Goal: Task Accomplishment & Management: Complete application form

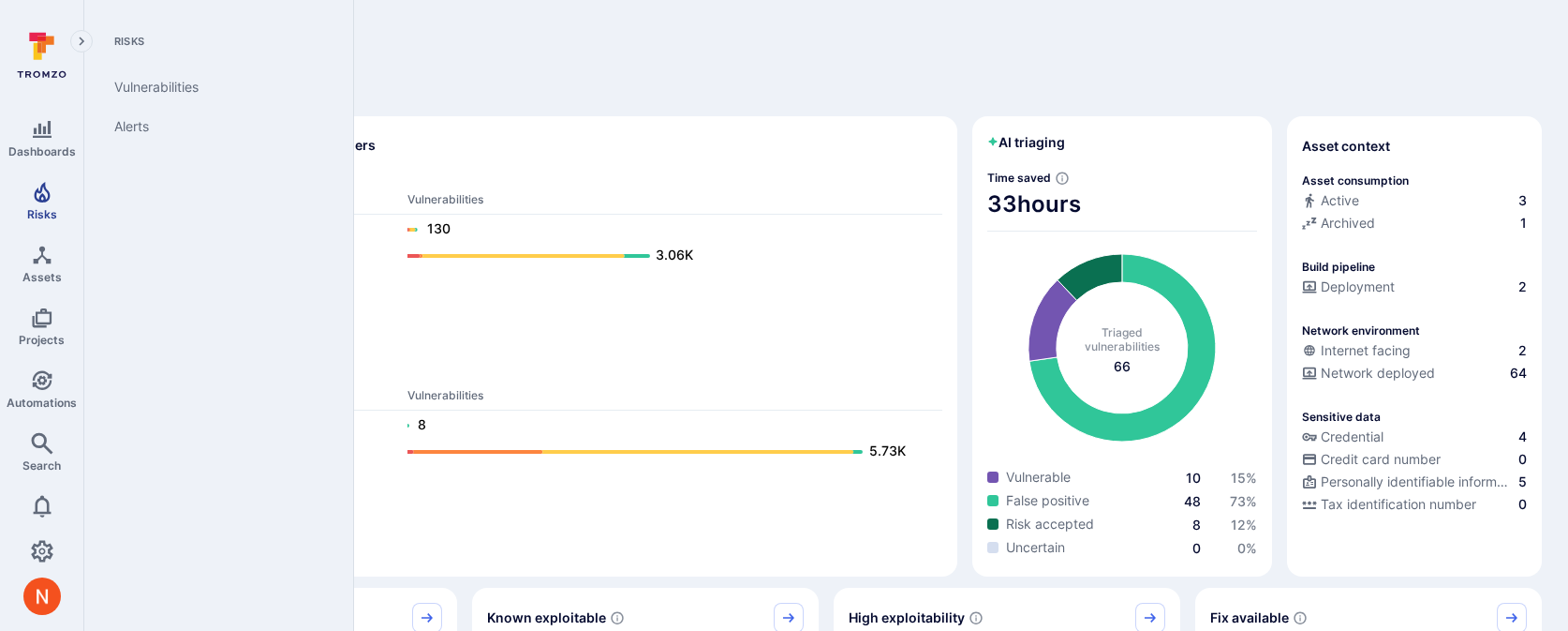
click at [40, 209] on span "Risks" at bounding box center [42, 214] width 30 height 14
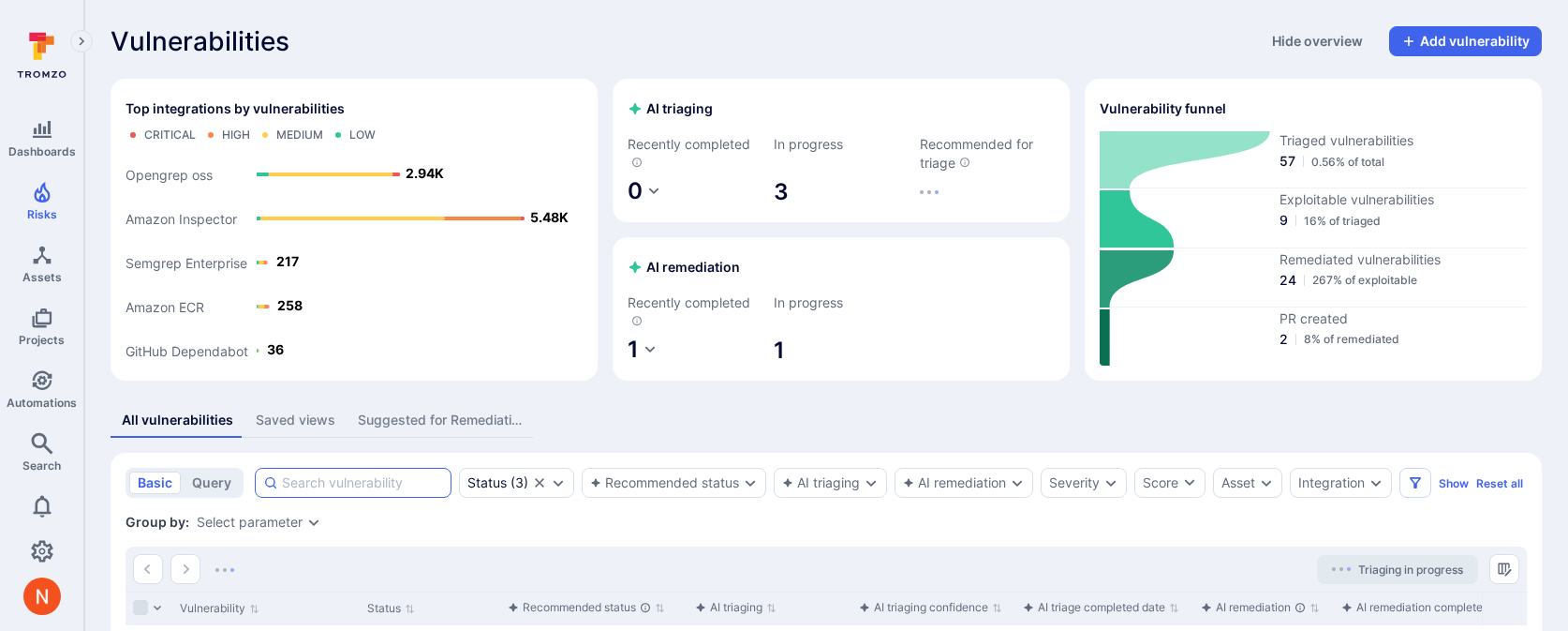
click at [363, 477] on input at bounding box center [362, 483] width 161 height 19
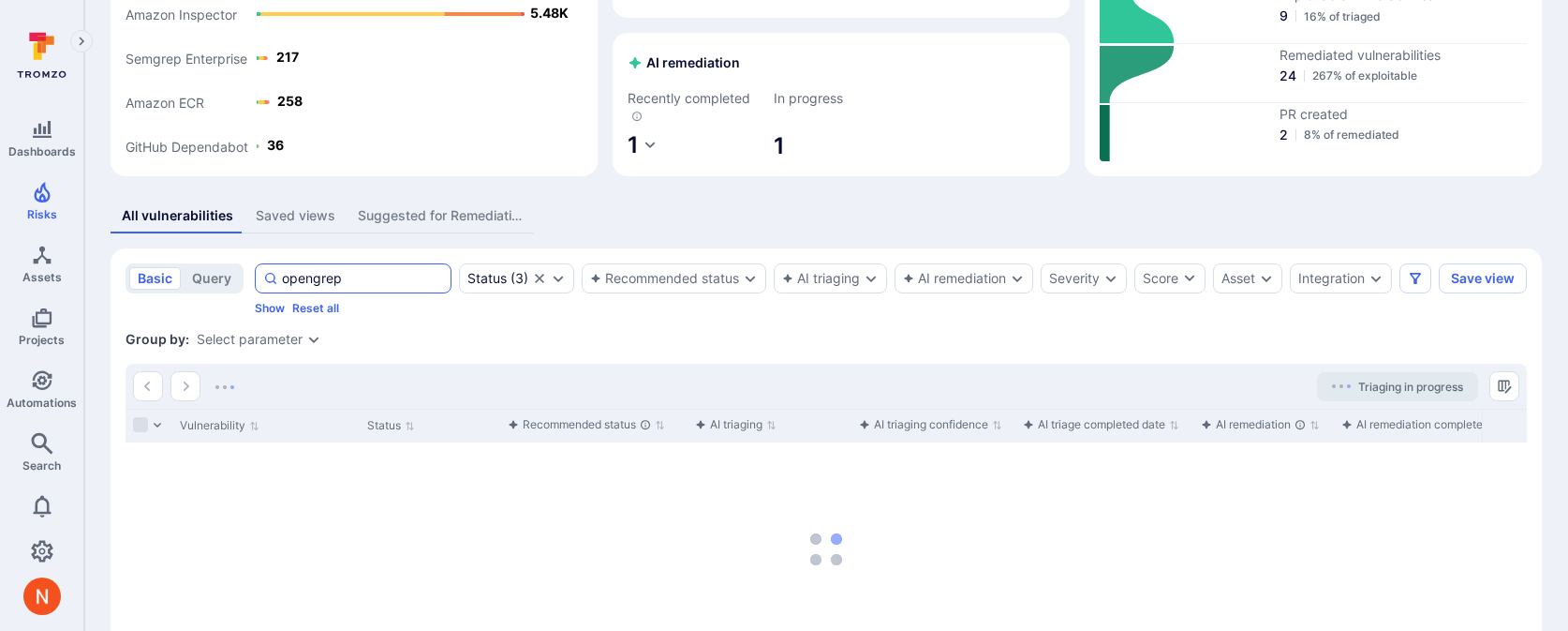
scroll to position [208, 0]
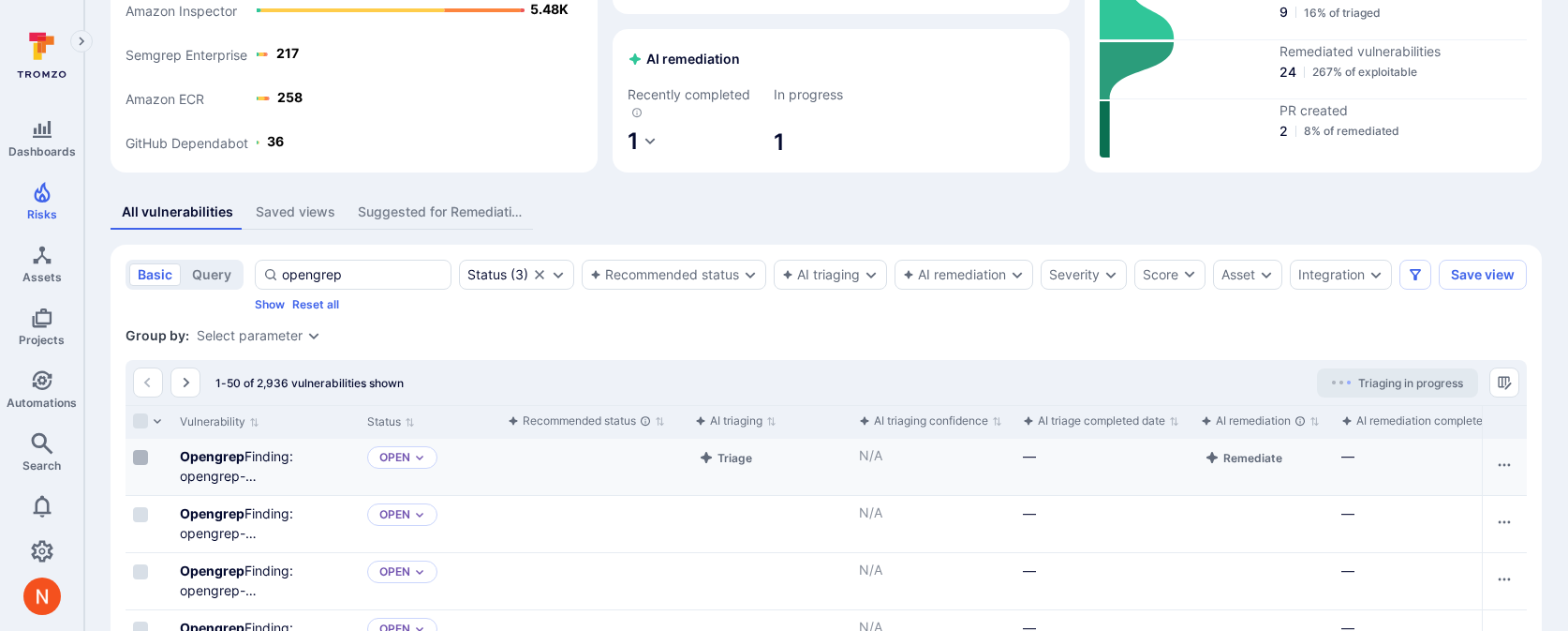
type input "opengrep"
click at [136, 465] on input "Select row" at bounding box center [140, 458] width 15 height 15
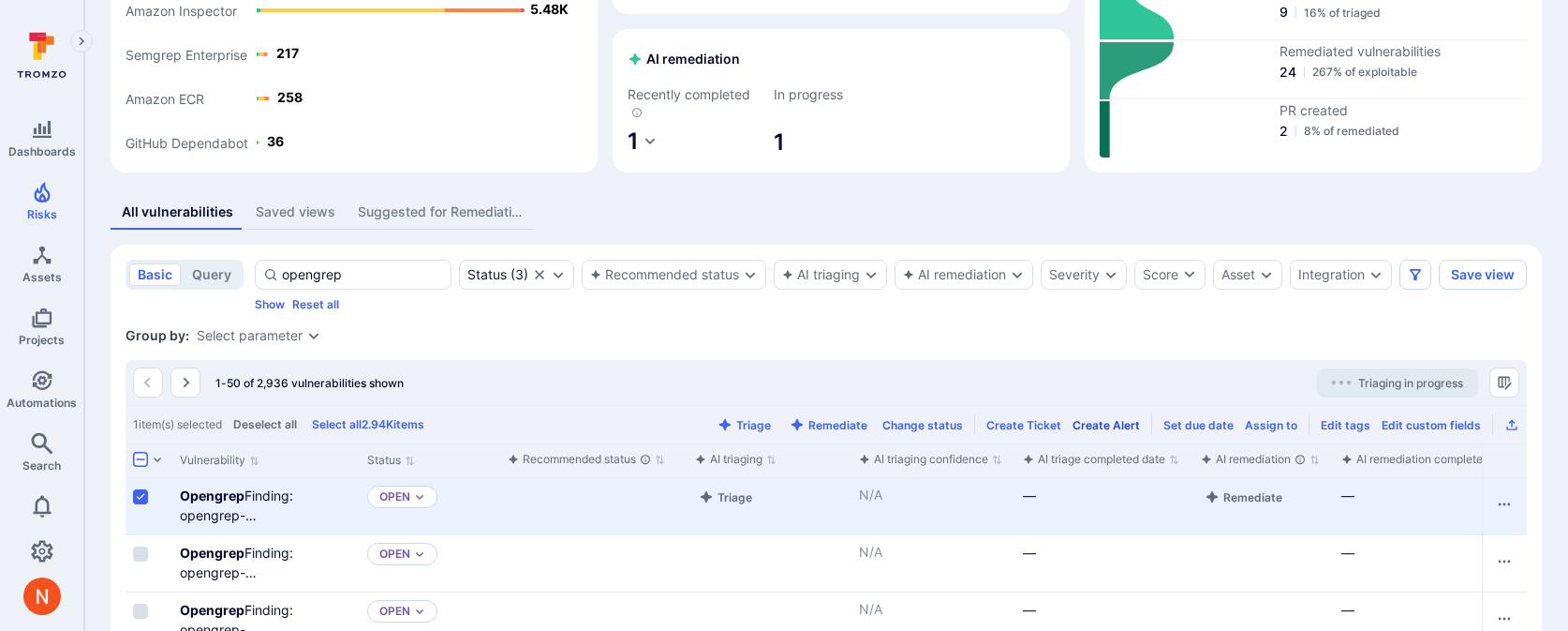
click at [1099, 432] on div "Create Alert" at bounding box center [1107, 425] width 68 height 14
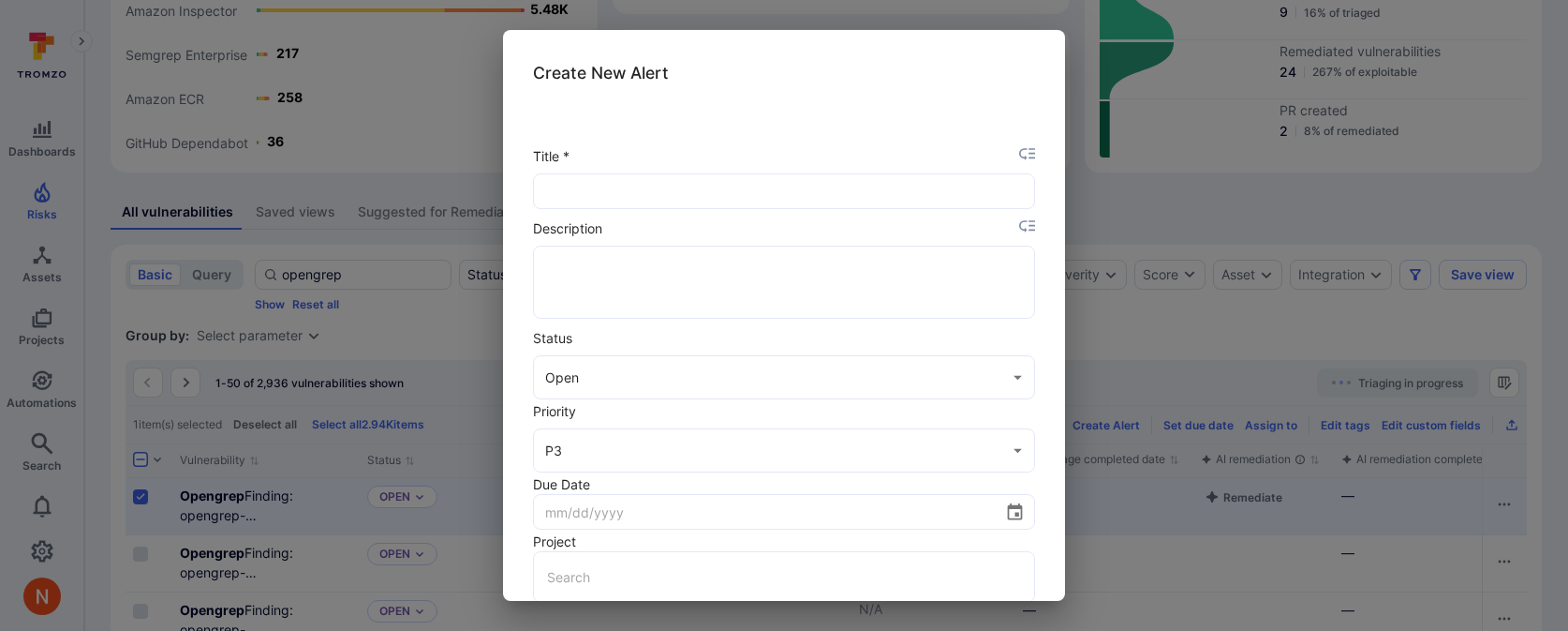
click at [1139, 138] on div "Create New Alert Title * ​ Description x ​ Status Open open ​ Priority P3 P3 ​ …" at bounding box center [784, 316] width 1568 height 631
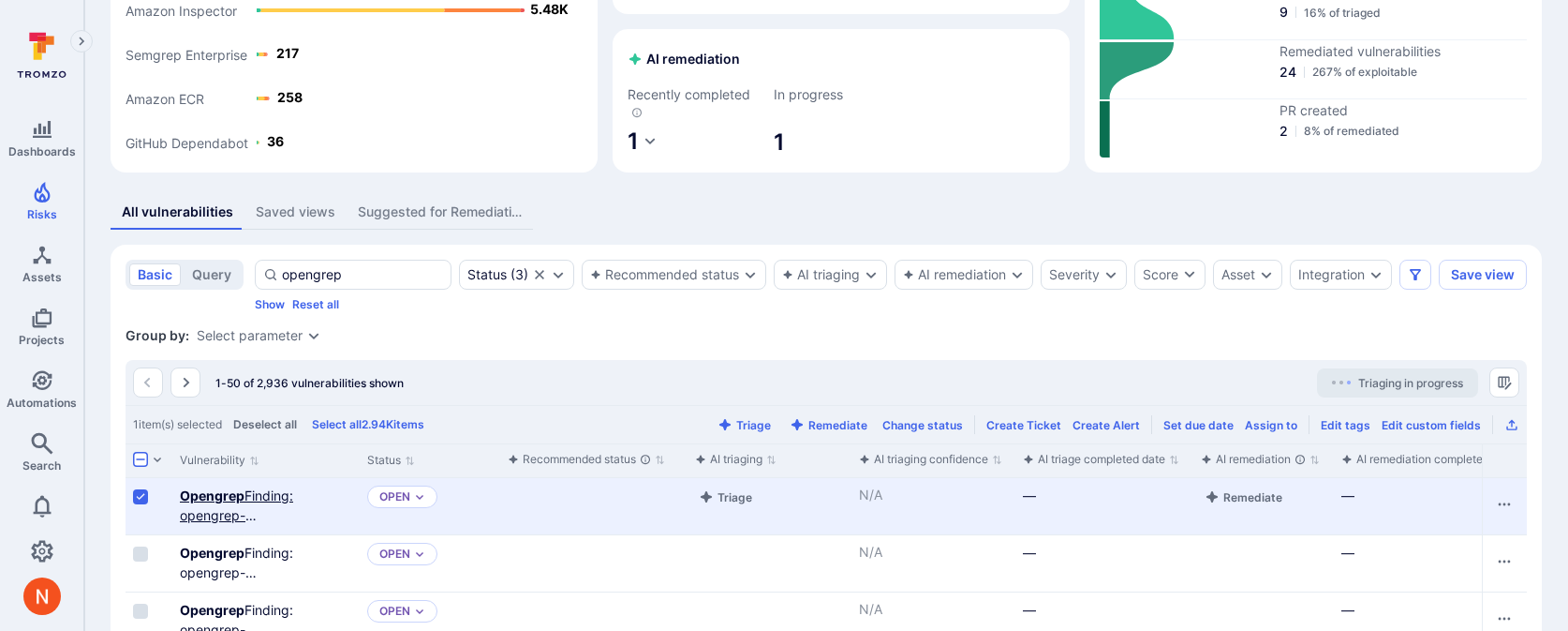
click at [252, 510] on link "Opengrep Finding: opengrep-rules.python.lang.best-practice.arbitrary-sleep" at bounding box center [252, 526] width 145 height 75
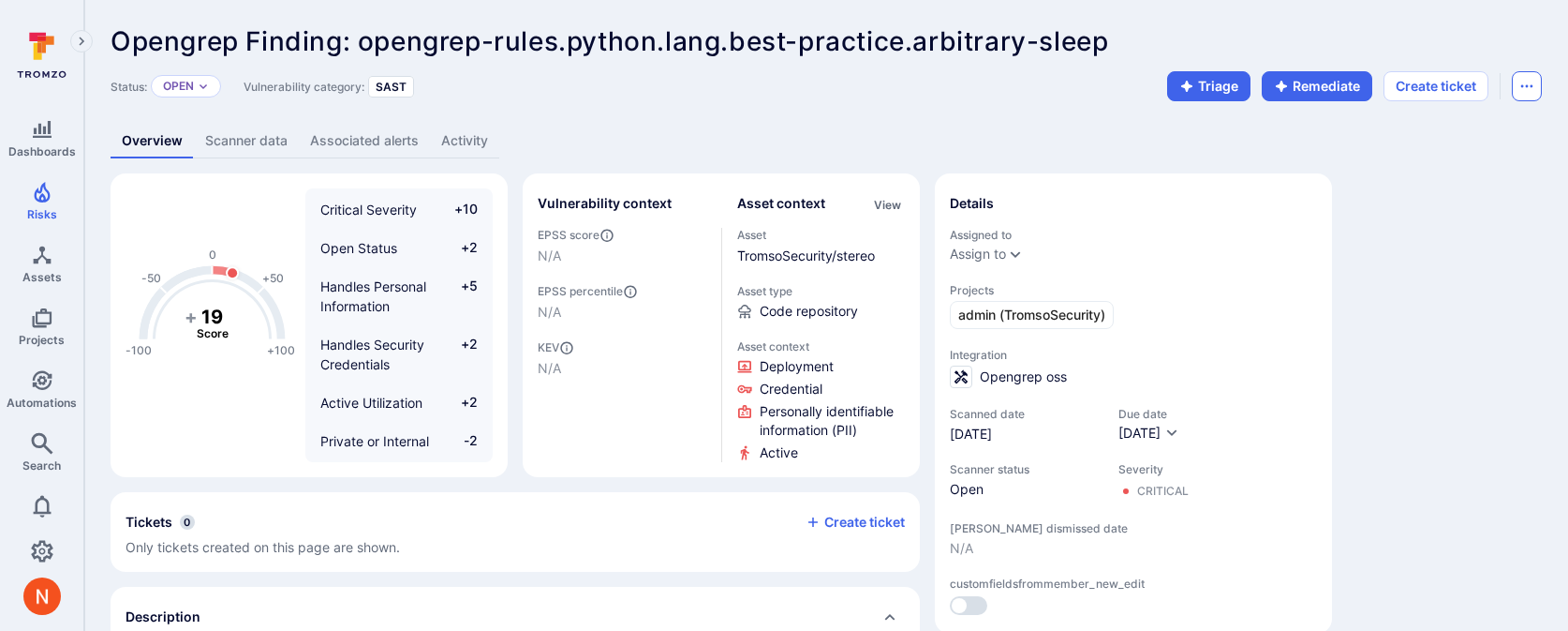
click at [1520, 87] on icon "Options menu" at bounding box center [1528, 87] width 15 height 15
click at [1425, 120] on li "Create alert" at bounding box center [1478, 128] width 111 height 30
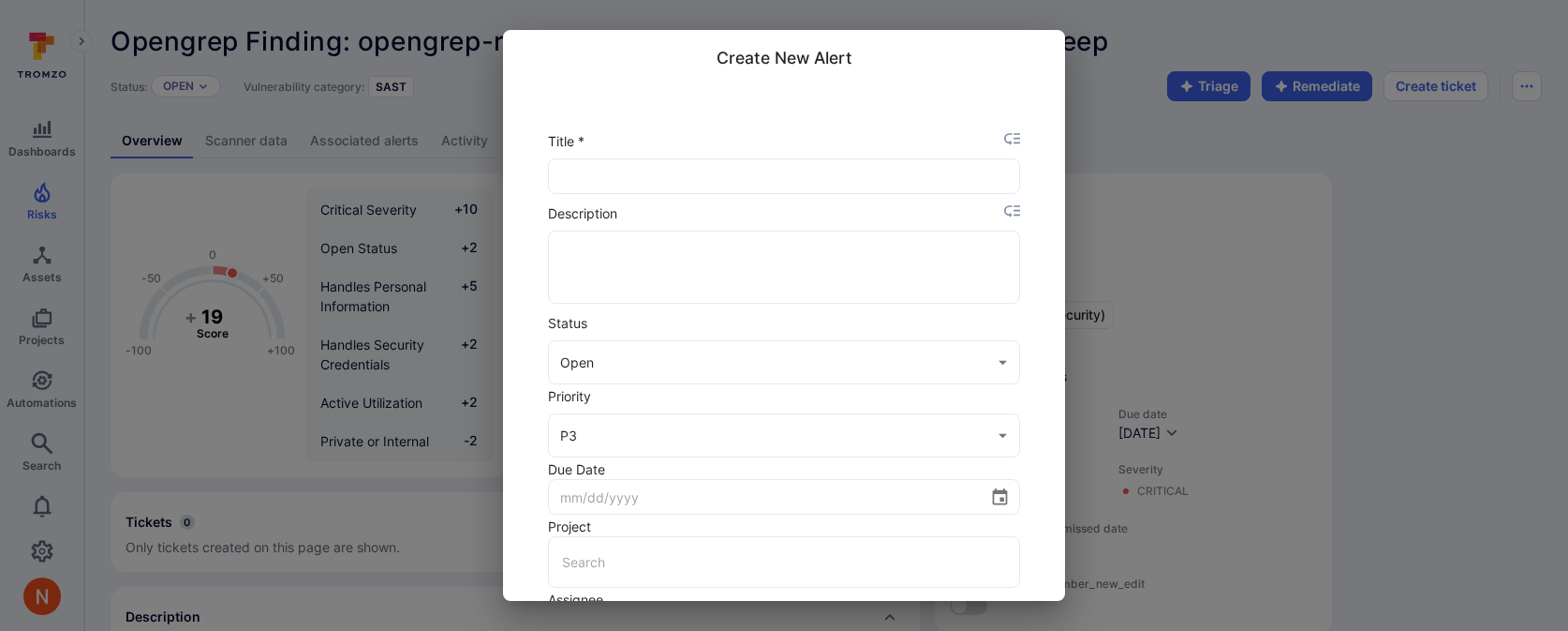
click at [1008, 133] on icon "placeholder selector" at bounding box center [1012, 138] width 16 height 12
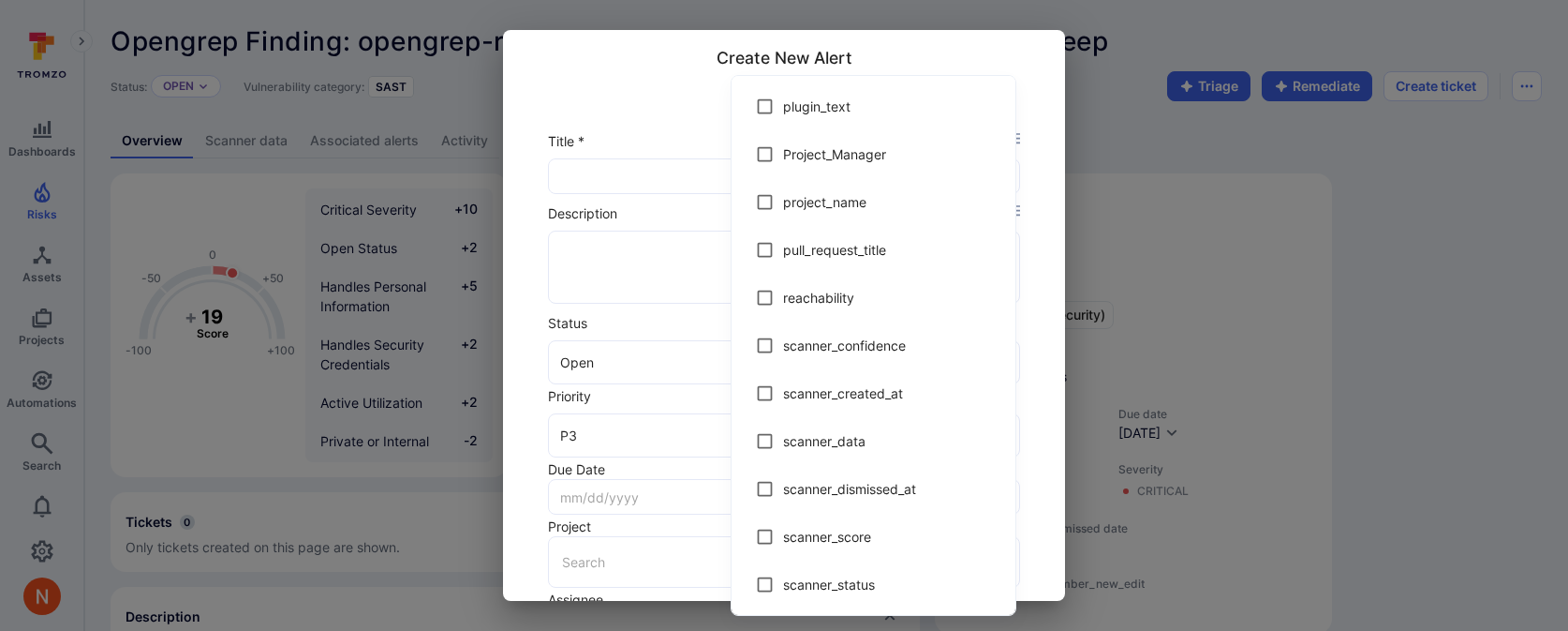
scroll to position [3204, 0]
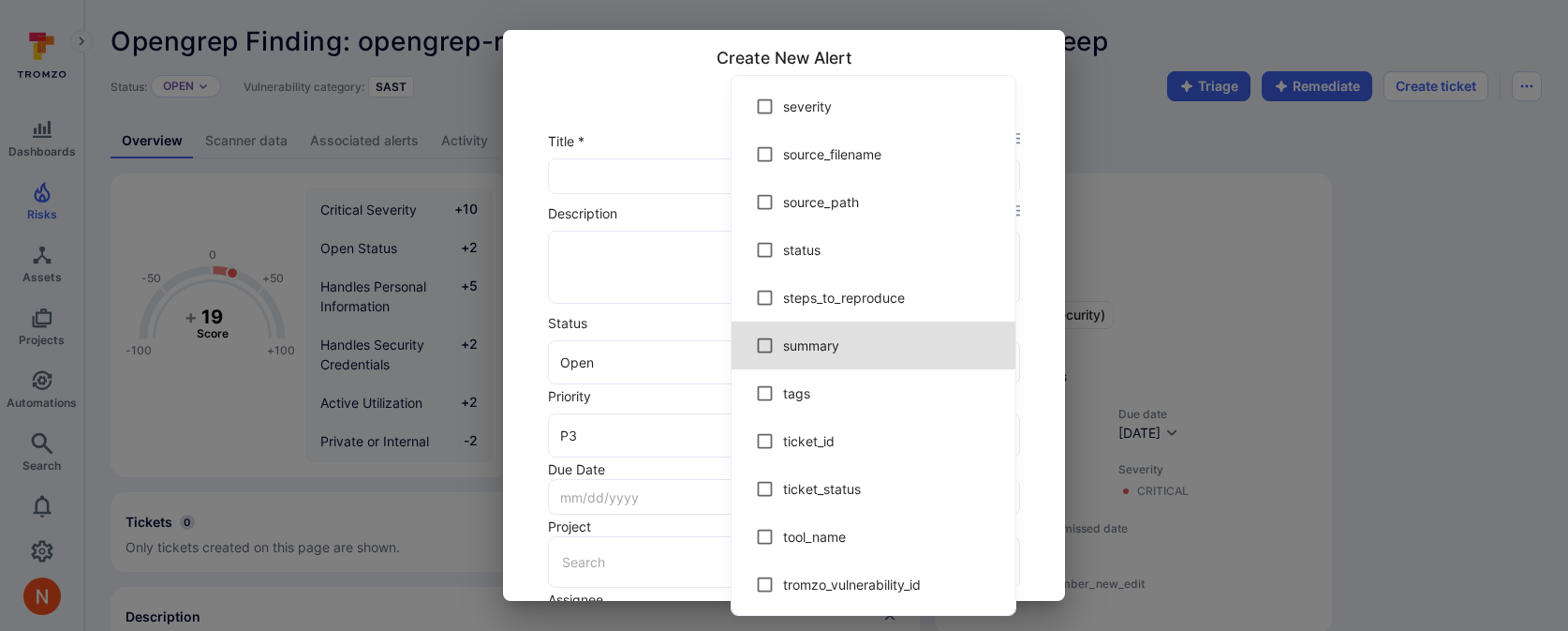
click at [802, 352] on span "summary" at bounding box center [891, 345] width 217 height 20
type input "$summary"
checkbox input "true"
click at [665, 283] on div at bounding box center [784, 316] width 1568 height 631
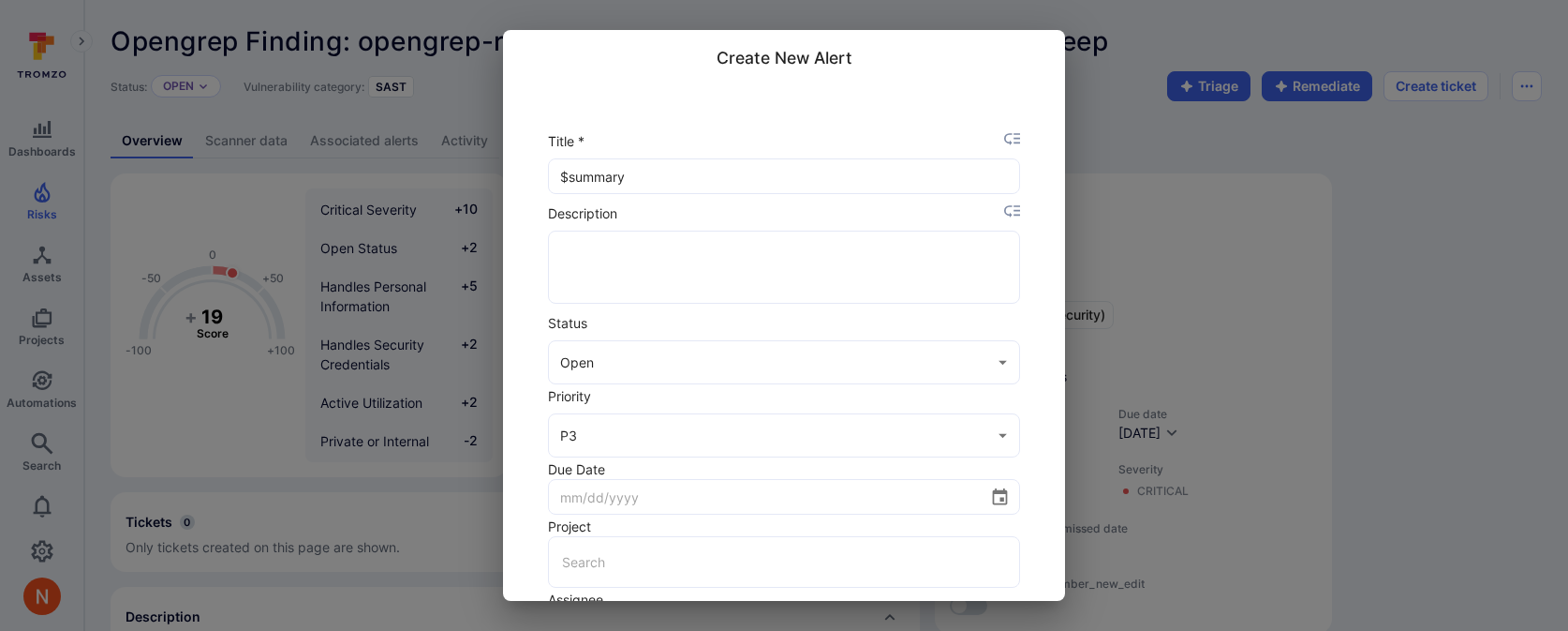
click at [668, 280] on textarea at bounding box center [784, 267] width 440 height 72
click at [1016, 218] on icon "placeholder selector" at bounding box center [1012, 211] width 16 height 16
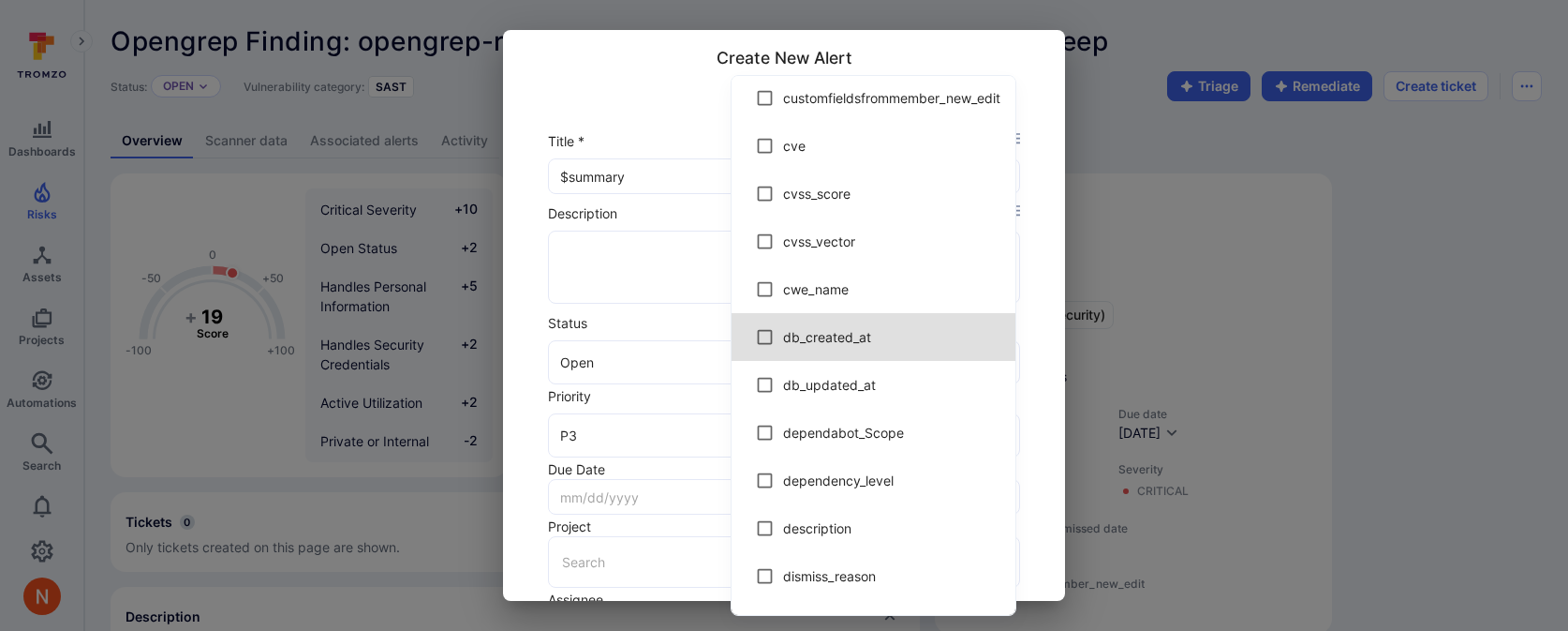
scroll to position [920, 0]
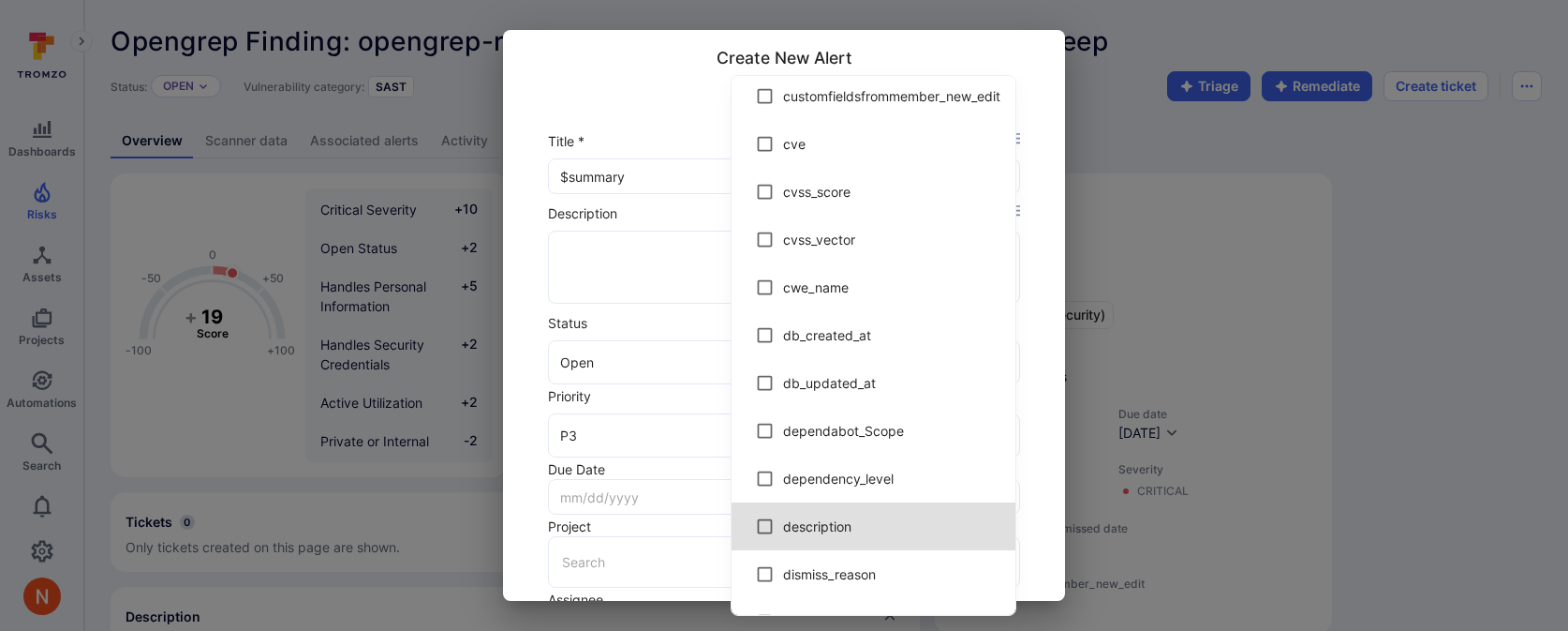
click at [892, 514] on li "description" at bounding box center [873, 526] width 284 height 48
type textarea "$description"
checkbox input "true"
click at [682, 247] on div at bounding box center [784, 316] width 1568 height 631
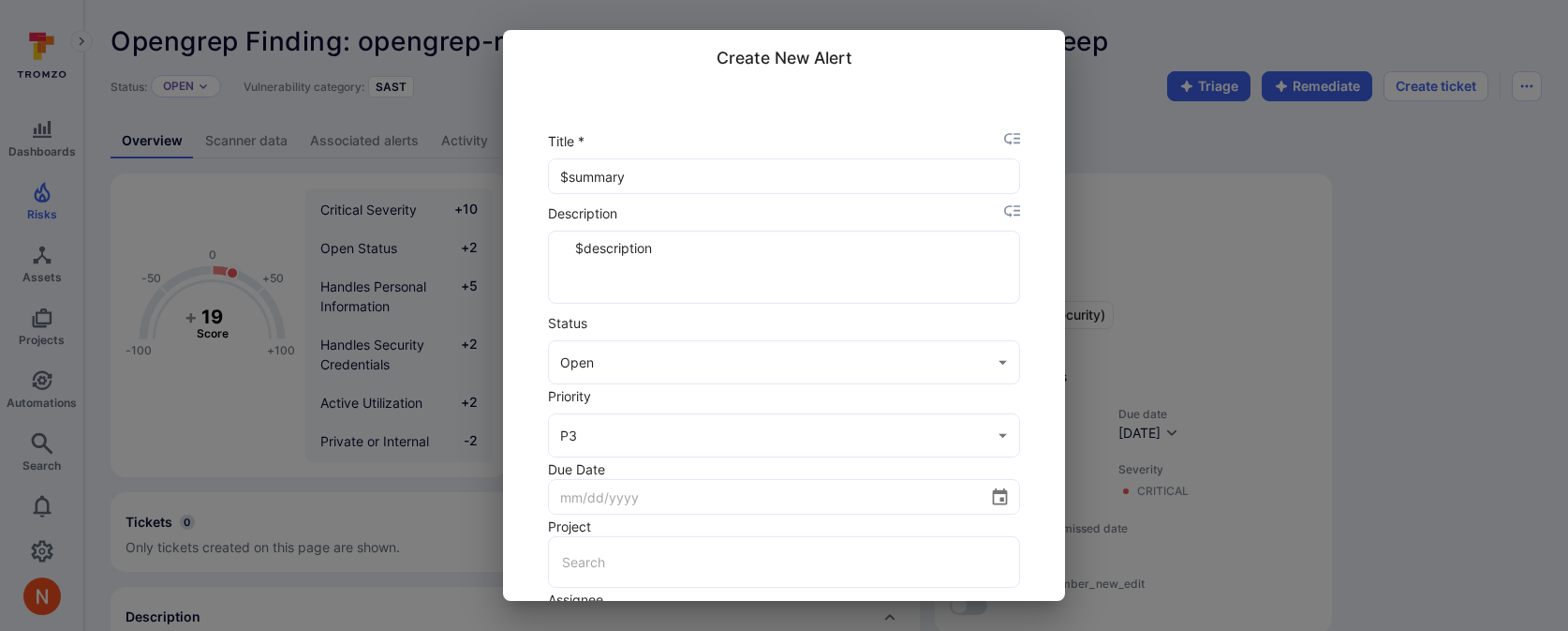
click at [682, 247] on textarea "$description" at bounding box center [784, 267] width 440 height 72
click at [683, 243] on textarea "$description" at bounding box center [784, 267] width 440 height 72
type textarea "$description"
click at [999, 204] on div "Description $description x ​" at bounding box center [783, 256] width 474 height 109
click at [1007, 205] on icon "placeholder selector" at bounding box center [1012, 211] width 16 height 16
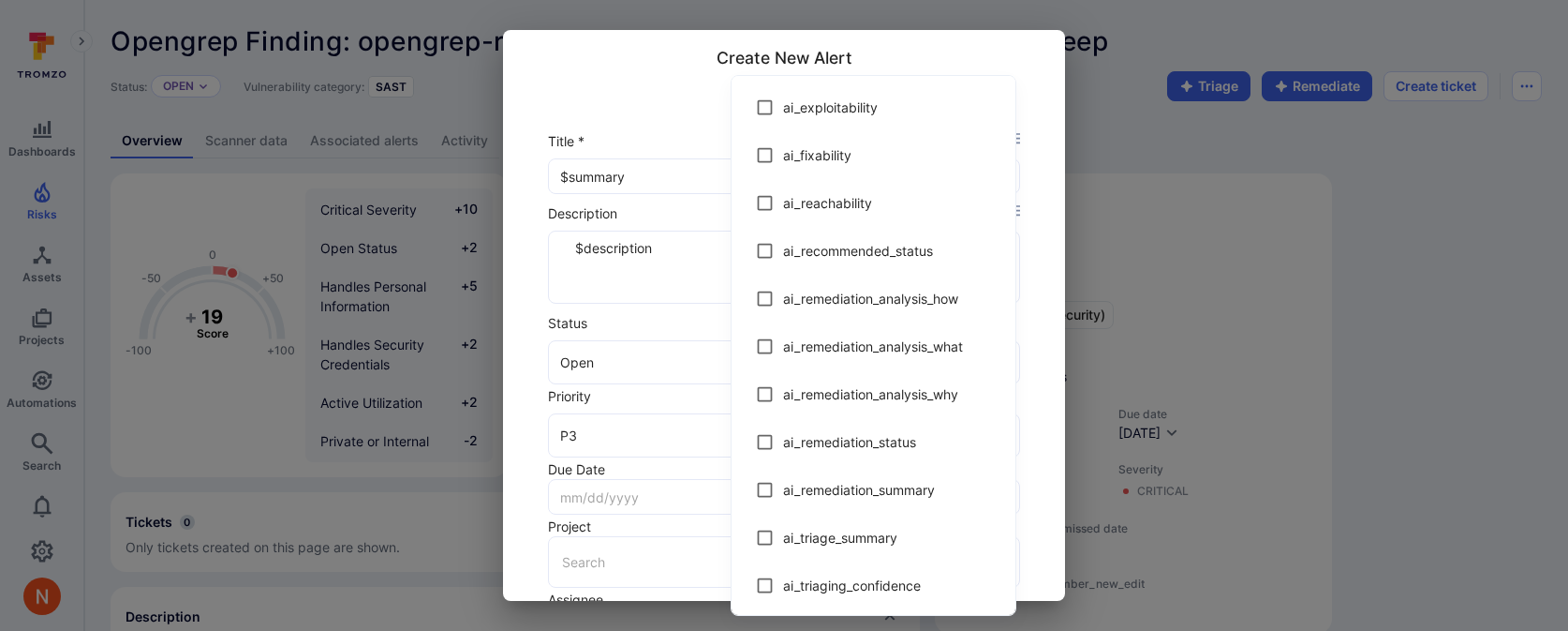
scroll to position [1914, 0]
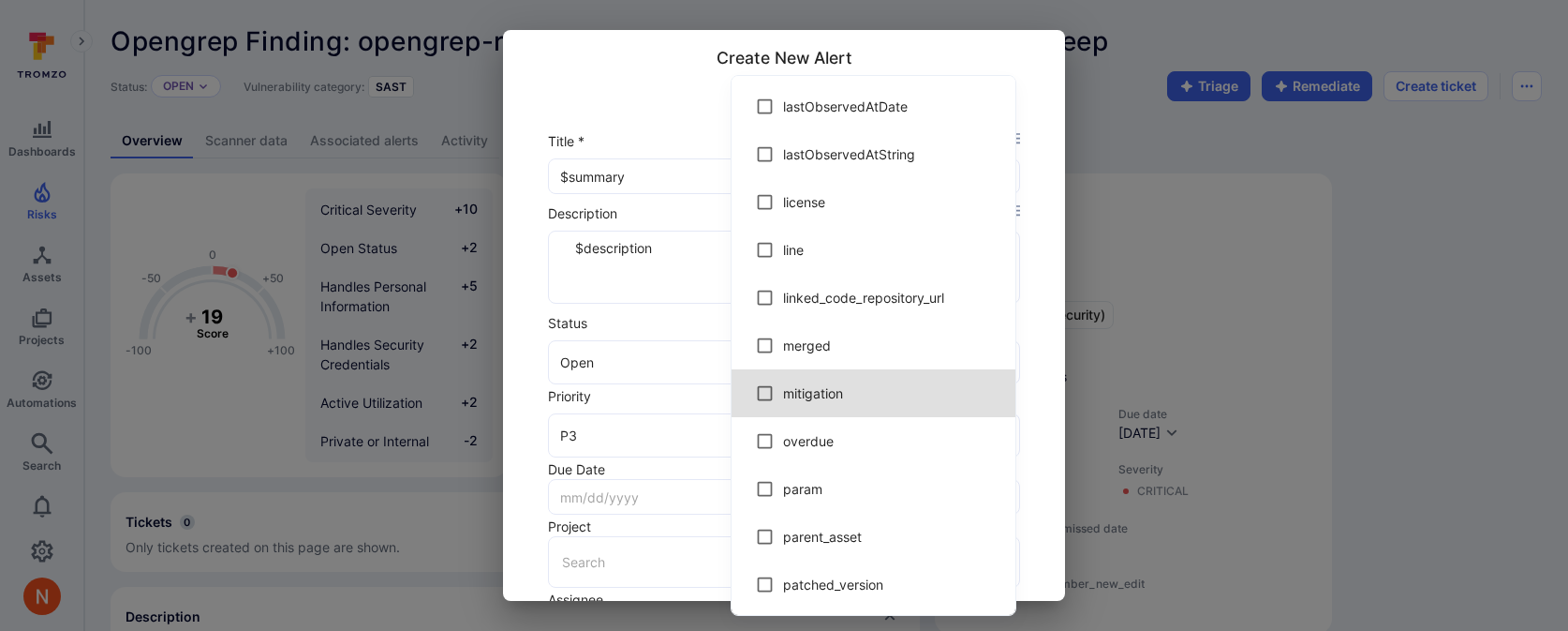
click at [865, 392] on span "mitigation" at bounding box center [891, 393] width 217 height 20
type textarea "$description $mitigation"
checkbox input "true"
click at [671, 291] on div at bounding box center [784, 316] width 1568 height 631
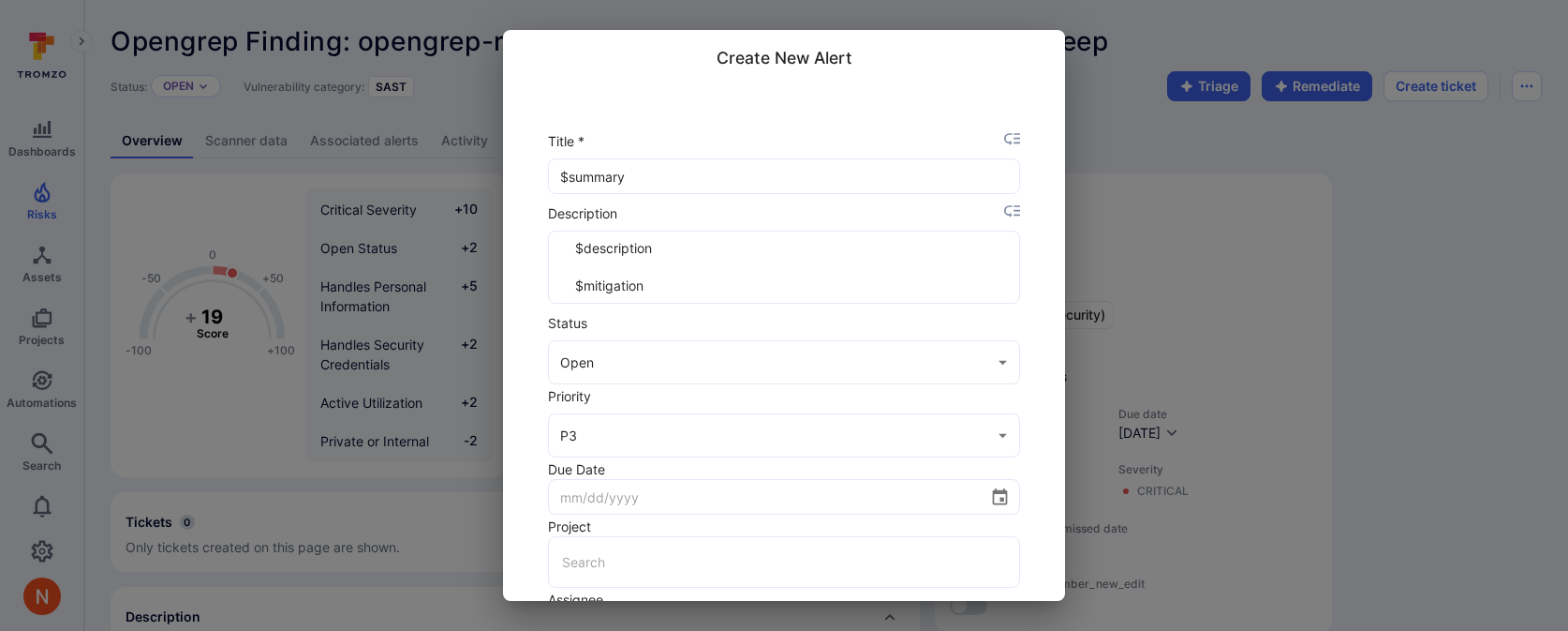
click at [677, 291] on textarea "$description $mitigation" at bounding box center [784, 267] width 440 height 72
click at [678, 191] on input "$summary" at bounding box center [784, 176] width 471 height 34
type input "$summary -"
click at [1016, 134] on icon "placeholder selector" at bounding box center [1012, 138] width 16 height 12
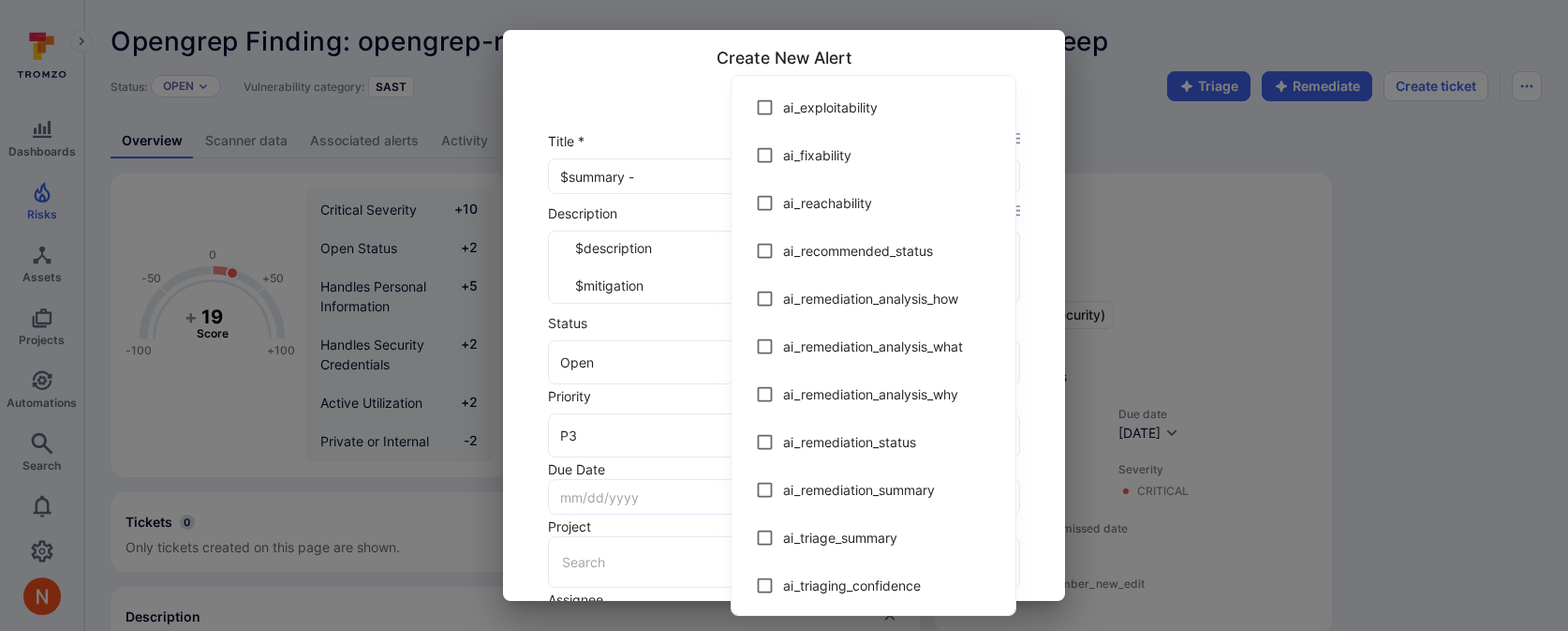
scroll to position [2966, 0]
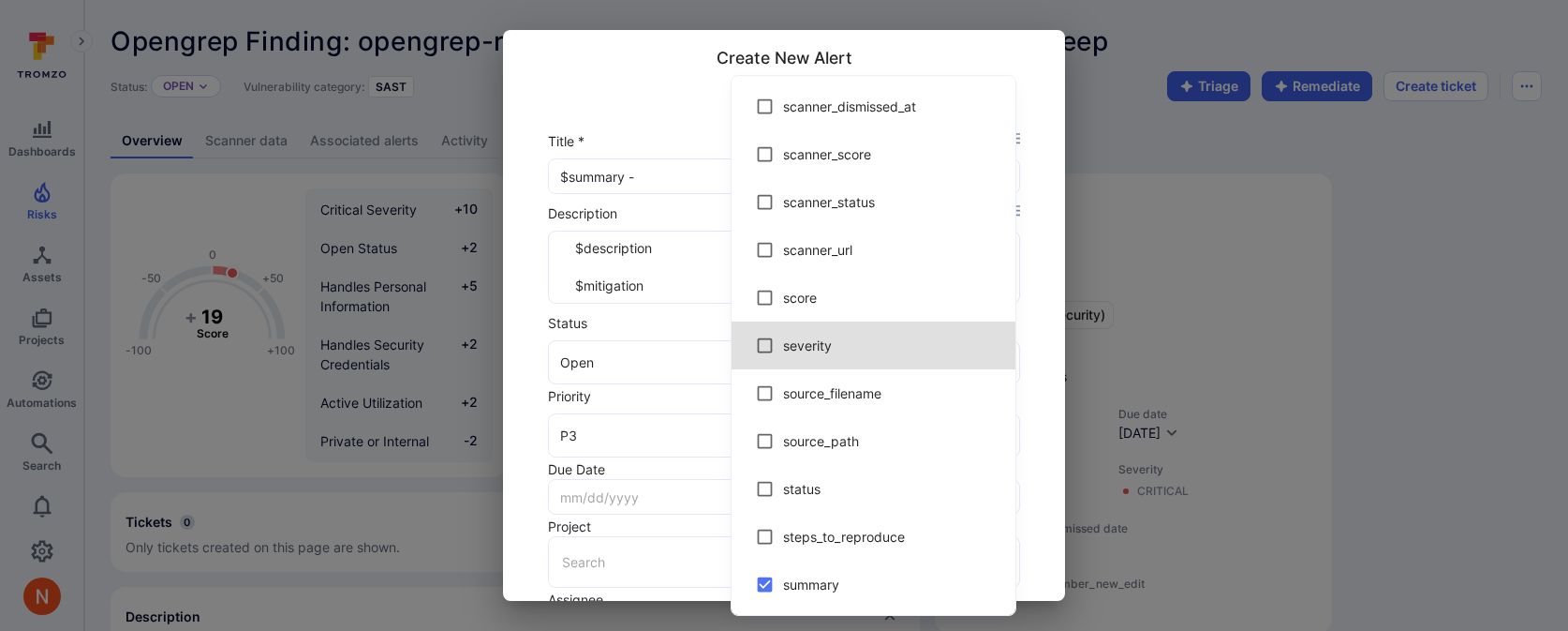
click at [860, 351] on span "severity" at bounding box center [891, 345] width 217 height 20
type input "$summary - $severity"
checkbox input "true"
click at [1034, 346] on div at bounding box center [784, 316] width 1568 height 631
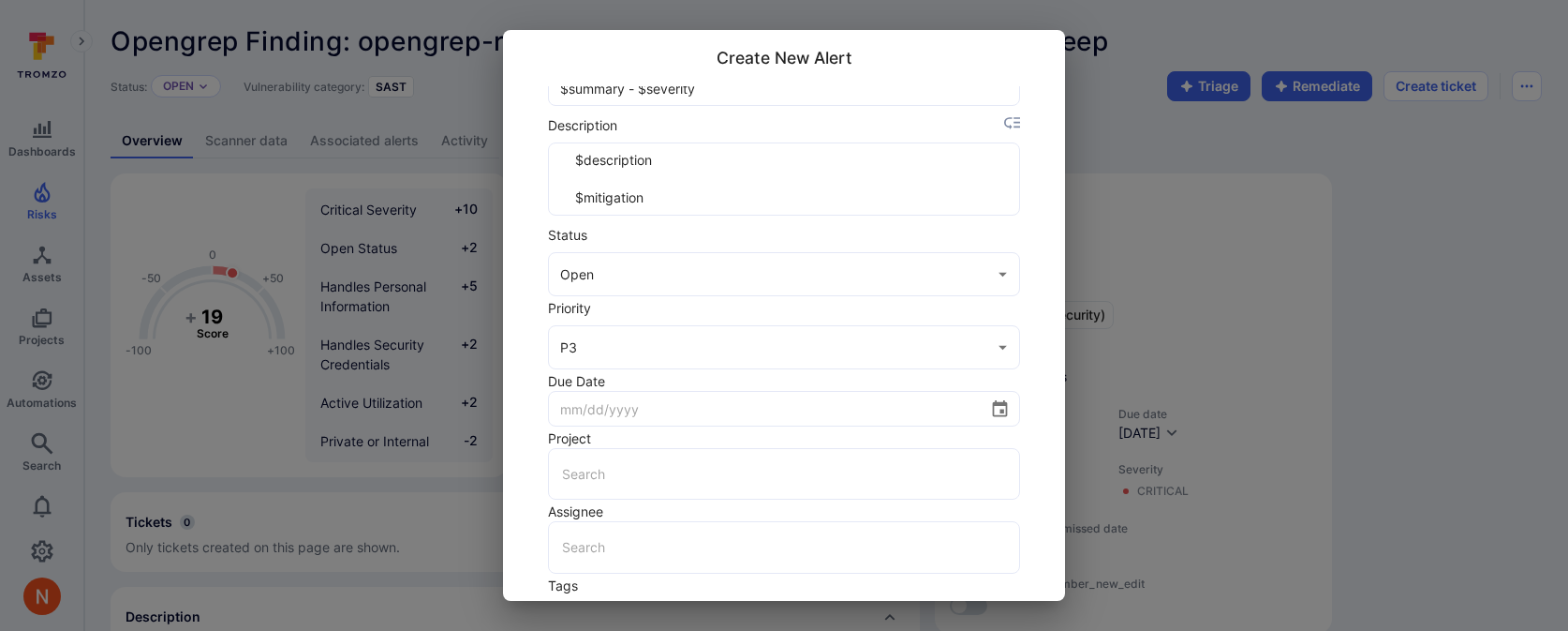
scroll to position [143, 0]
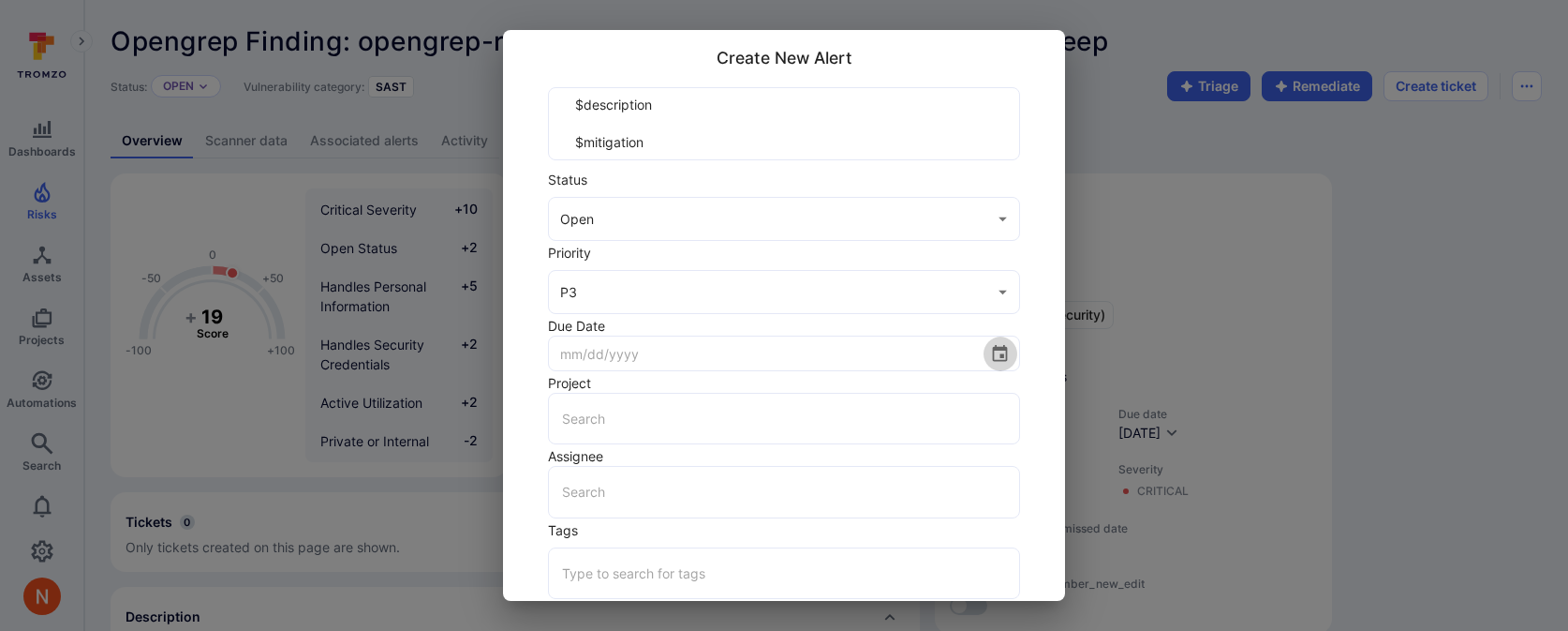
click at [993, 348] on icon "Choose date" at bounding box center [1000, 353] width 15 height 17
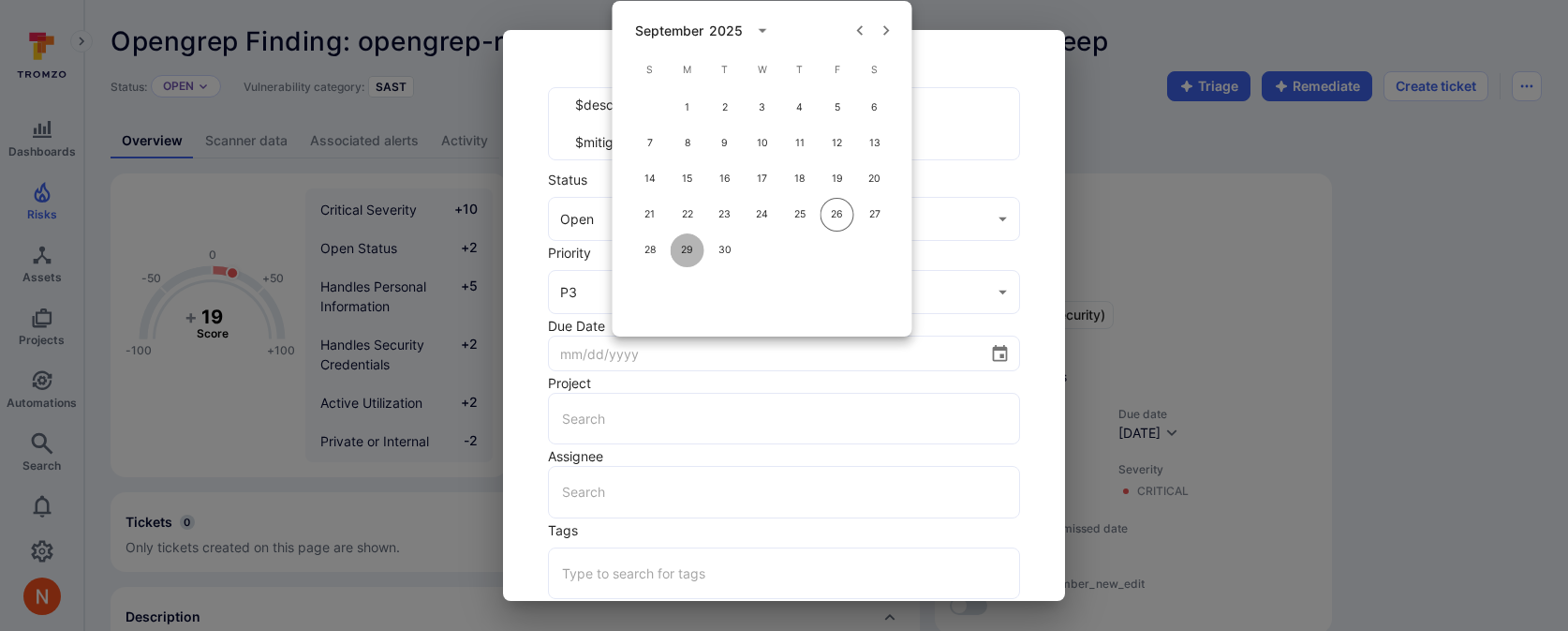
click at [680, 246] on button "29" at bounding box center [688, 251] width 34 height 34
type input "09/29/2025"
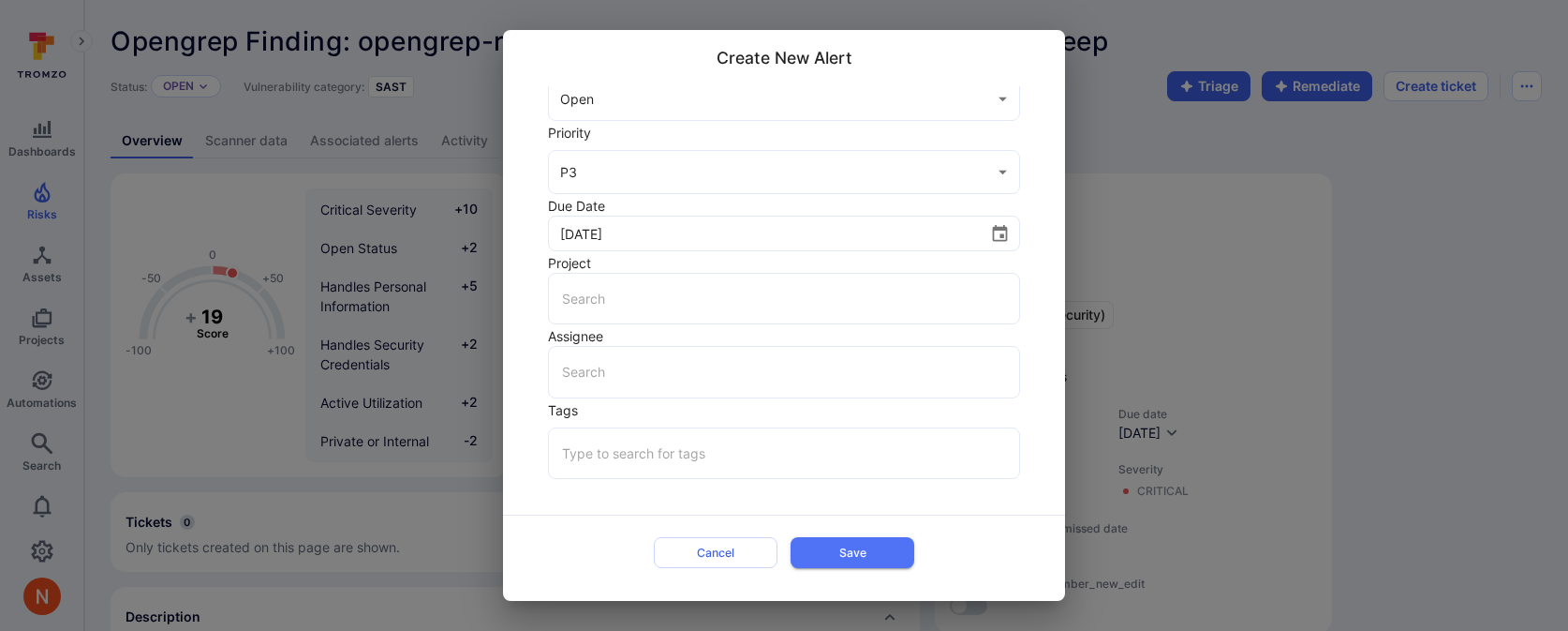
scroll to position [283, 0]
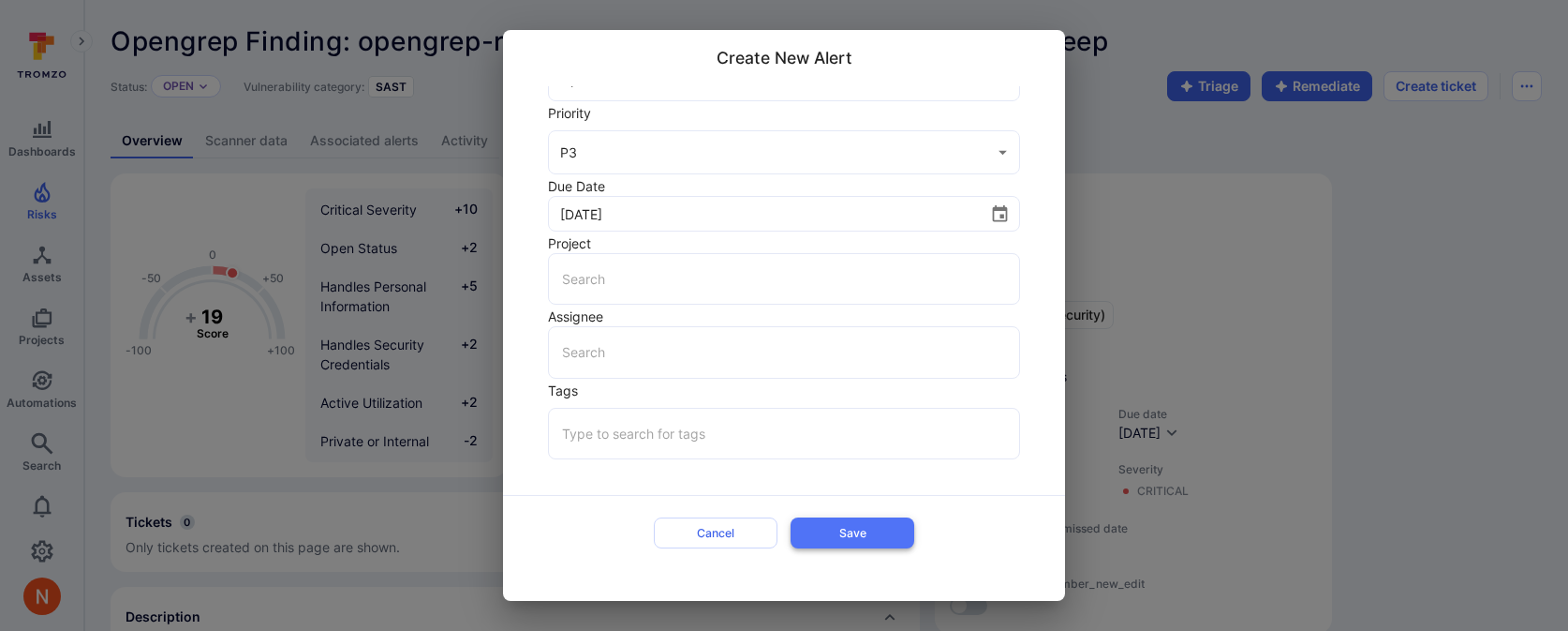
click at [862, 532] on button "Save" at bounding box center [852, 532] width 123 height 31
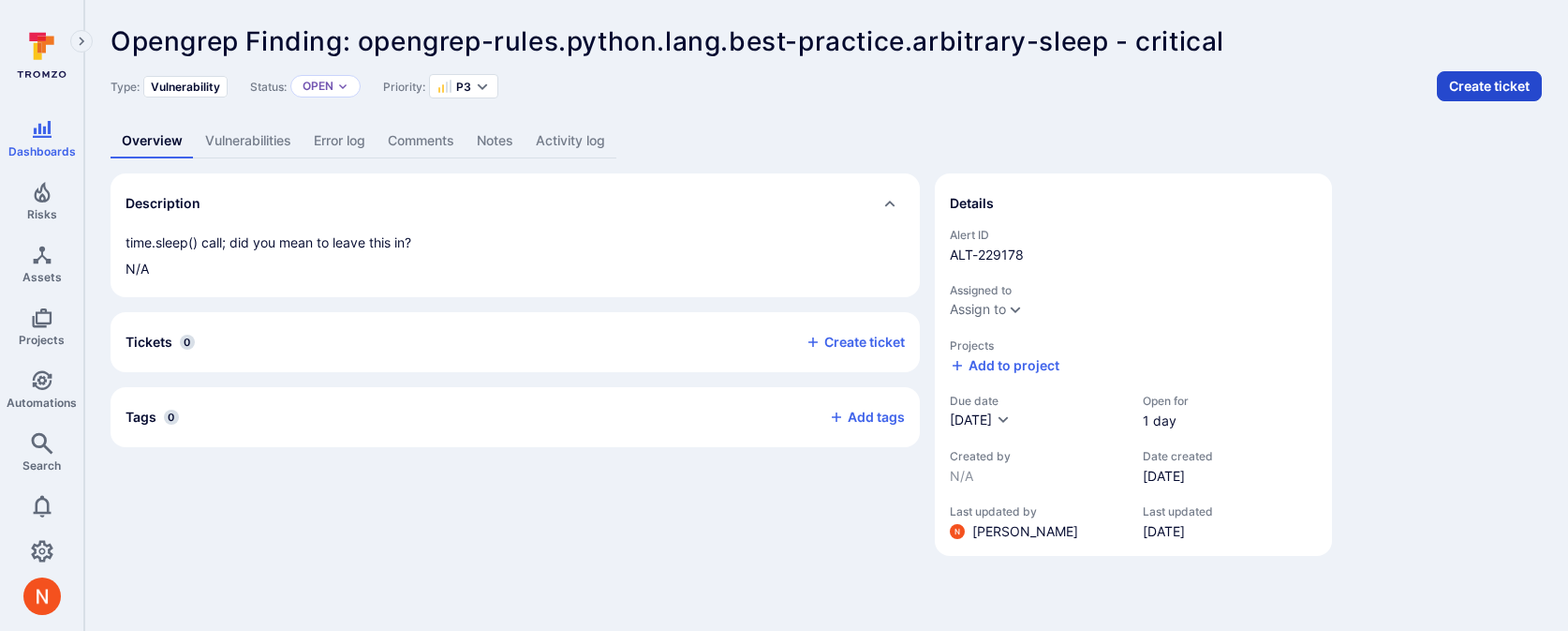
click at [1478, 91] on button "Create ticket" at bounding box center [1489, 87] width 104 height 30
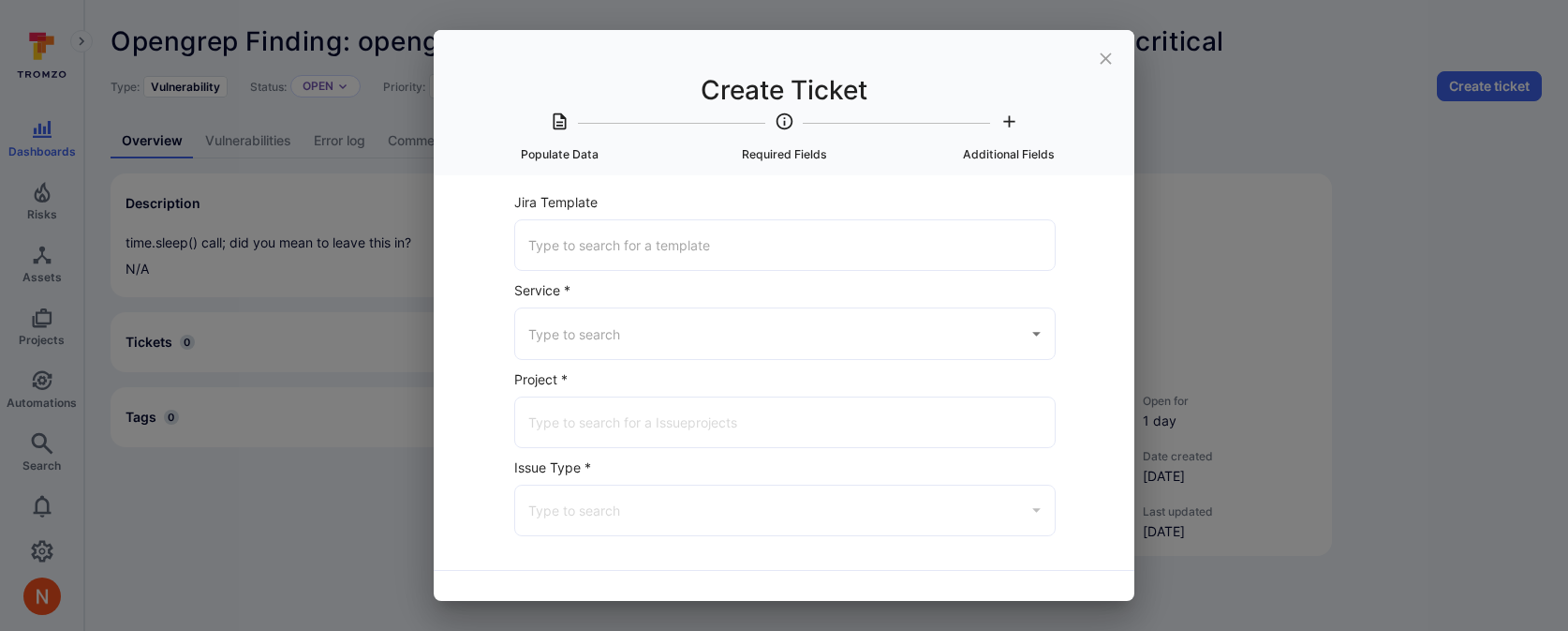
click at [766, 249] on input "Jira Template" at bounding box center [784, 245] width 522 height 33
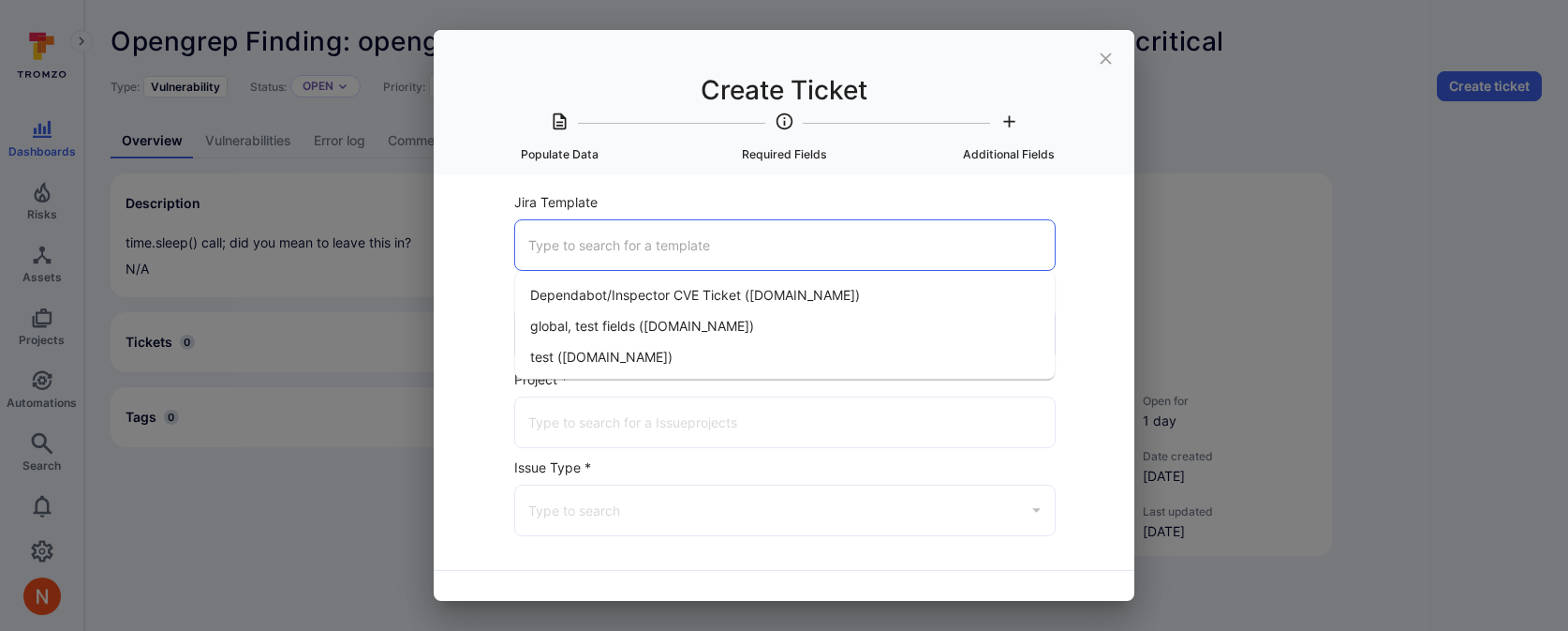
click at [673, 359] on span "test (tromso.atlassian.net)" at bounding box center [600, 356] width 142 height 20
type input "test (tromso.atlassian.net)"
type input "Jira"
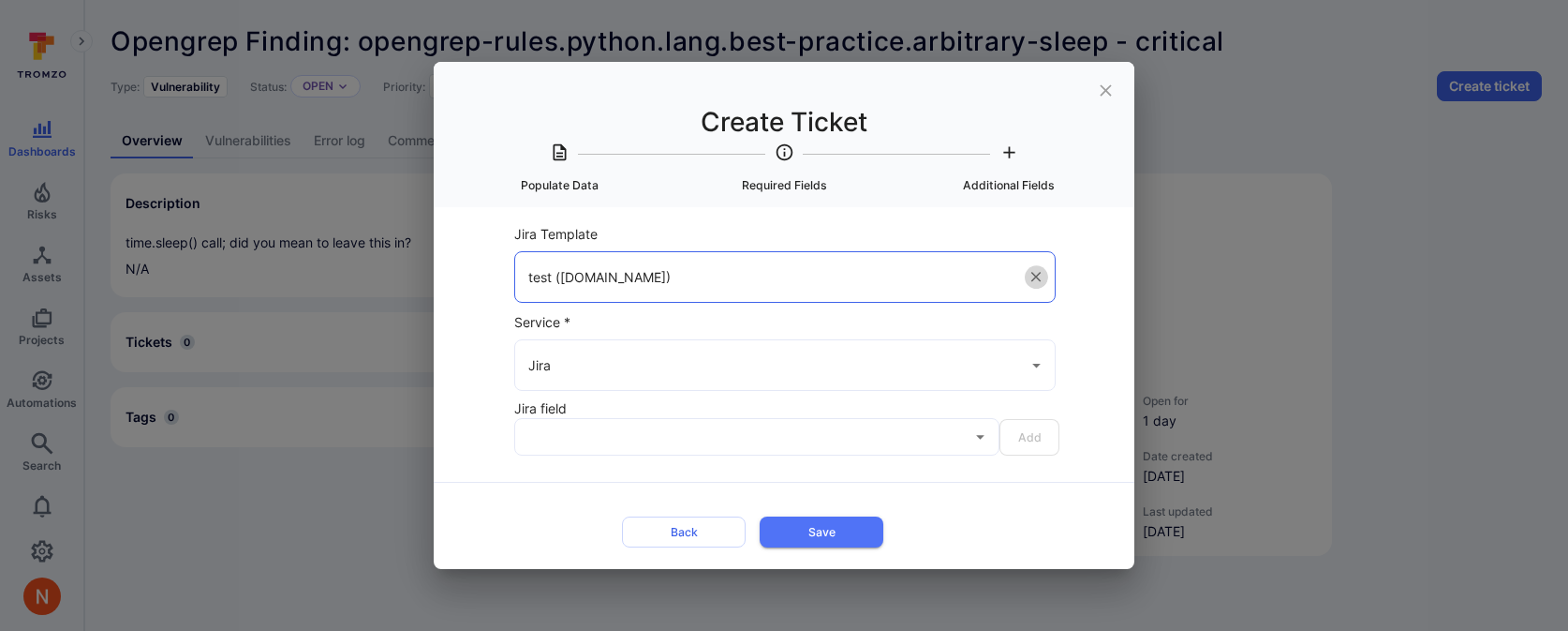
click at [1033, 274] on icon "Clear" at bounding box center [1036, 278] width 17 height 17
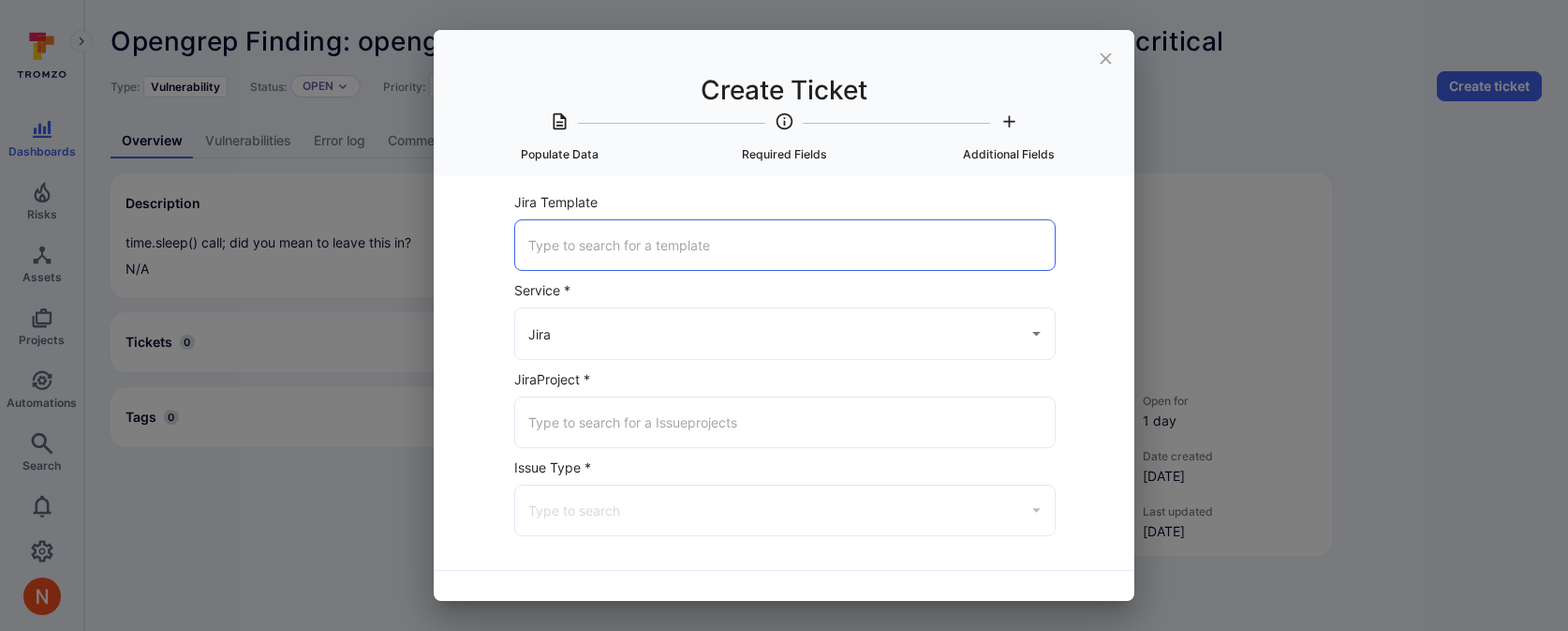
click at [792, 245] on input "Jira Template" at bounding box center [784, 245] width 522 height 33
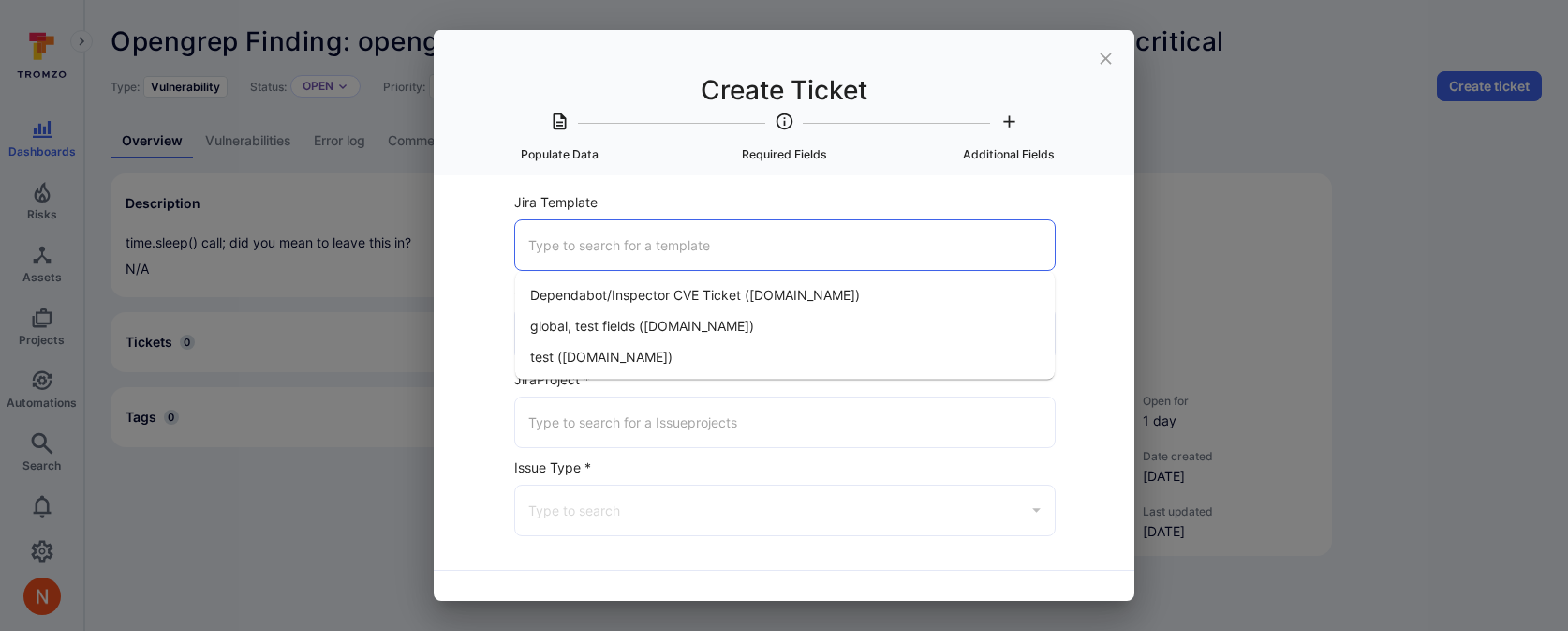
click at [744, 293] on span "Dependabot/Inspector CVE Ticket (tromso.atlassian.net)" at bounding box center [695, 295] width 329 height 20
type input "Dependabot/Inspector CVE Ticket (tromso.atlassian.net)"
type input "Polaris (tromso.atlassian.net)"
type input "Task"
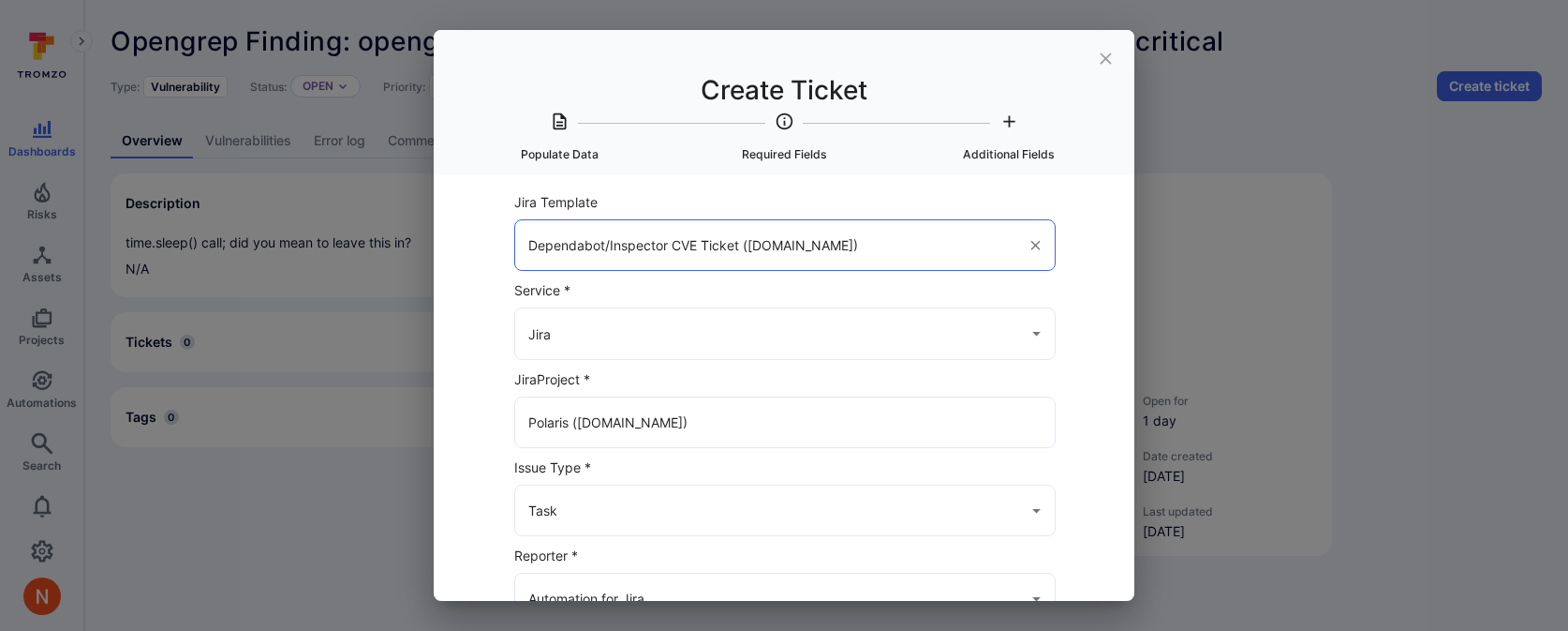
click at [1039, 239] on icon "Clear" at bounding box center [1036, 246] width 17 height 17
click at [854, 420] on input "Polaris (tromso.atlassian.net)" at bounding box center [771, 422] width 495 height 33
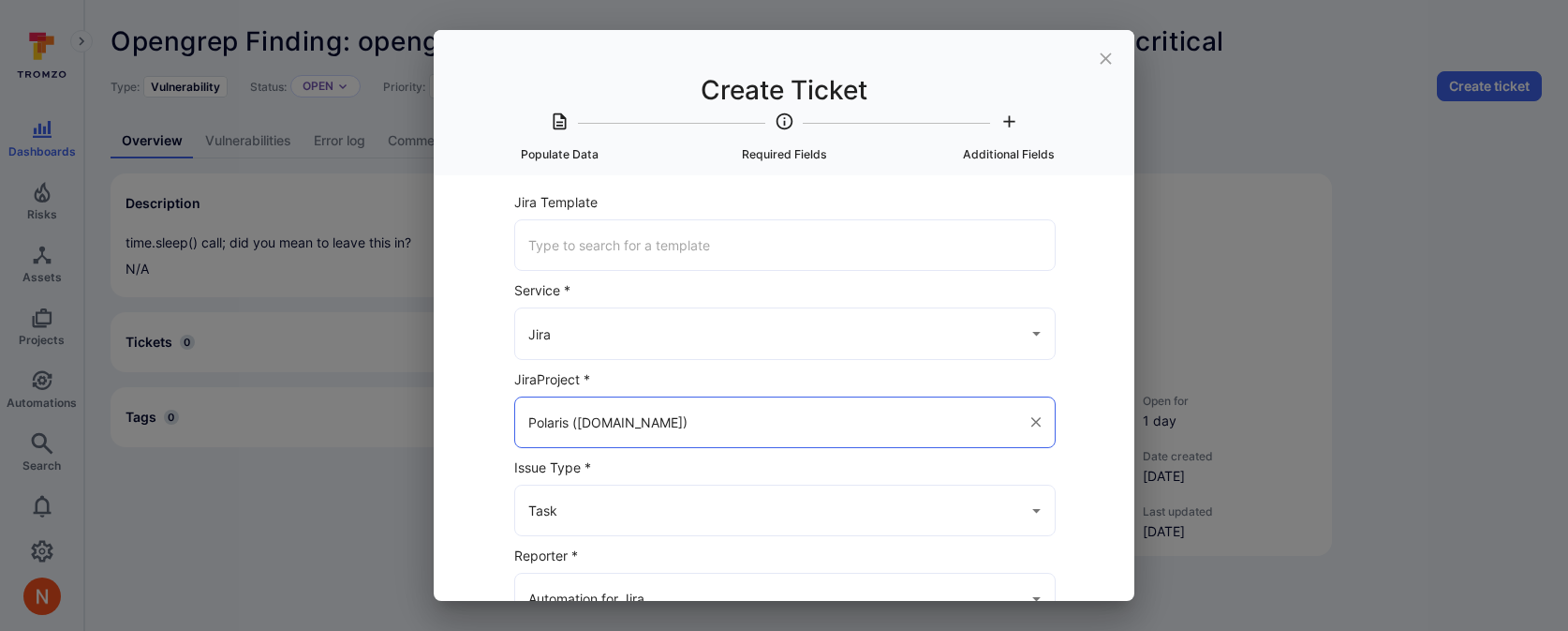
click at [1039, 422] on icon "Clear" at bounding box center [1036, 422] width 17 height 17
click at [802, 423] on input "Jira Project *" at bounding box center [784, 422] width 522 height 33
click at [647, 470] on span "np-test-adv (tromso.atlassian.net)" at bounding box center [626, 471] width 193 height 20
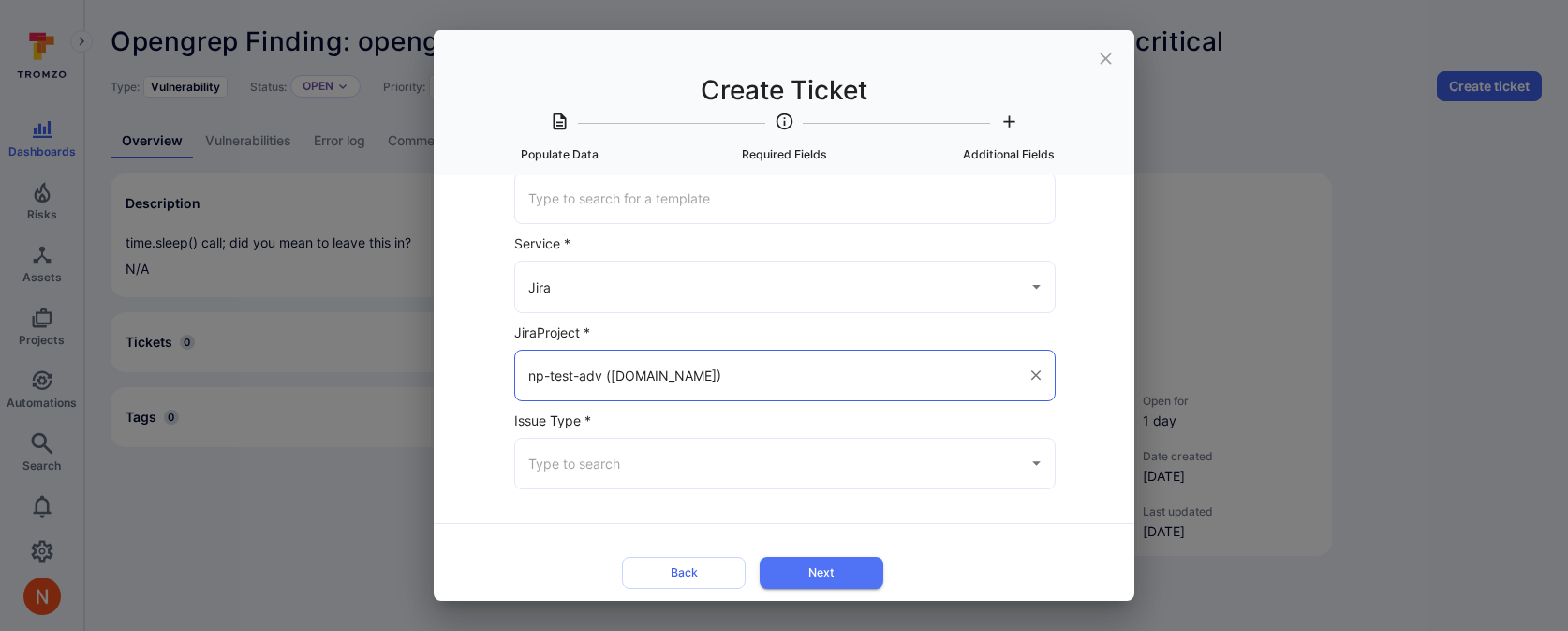
scroll to position [57, 0]
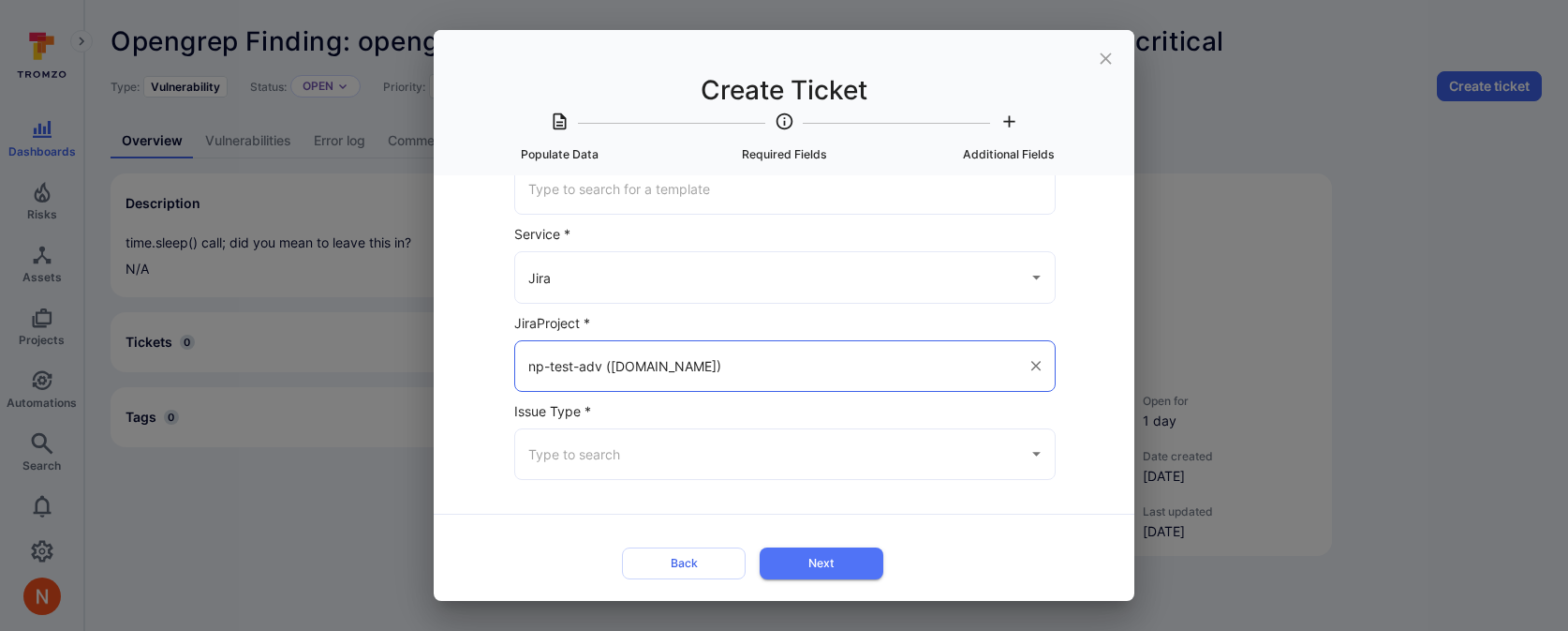
click at [651, 431] on div "​" at bounding box center [784, 454] width 541 height 52
type input "np-test-adv (tromso.atlassian.net)"
click at [632, 464] on input "Issue Type *" at bounding box center [771, 454] width 495 height 33
click at [632, 461] on input "Issue Type *" at bounding box center [771, 454] width 495 height 33
type input "t"
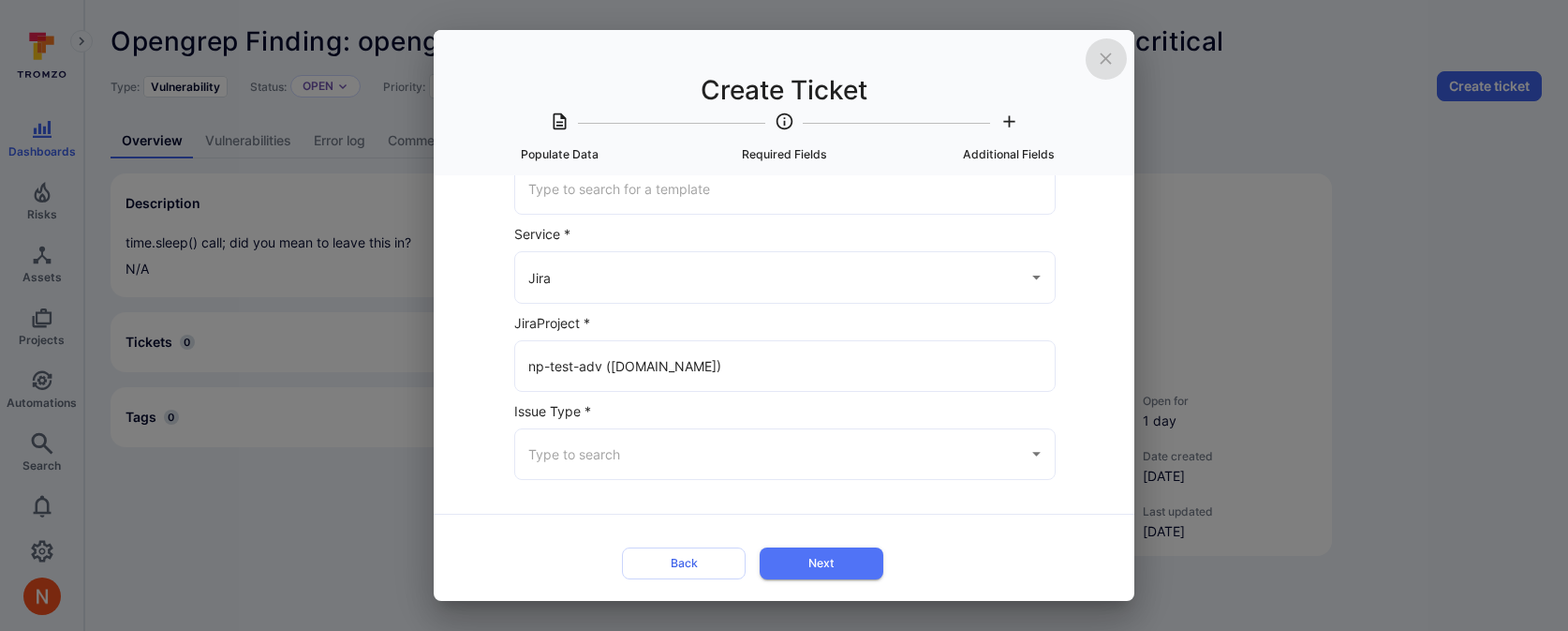
click at [1101, 61] on icon "close" at bounding box center [1106, 58] width 20 height 20
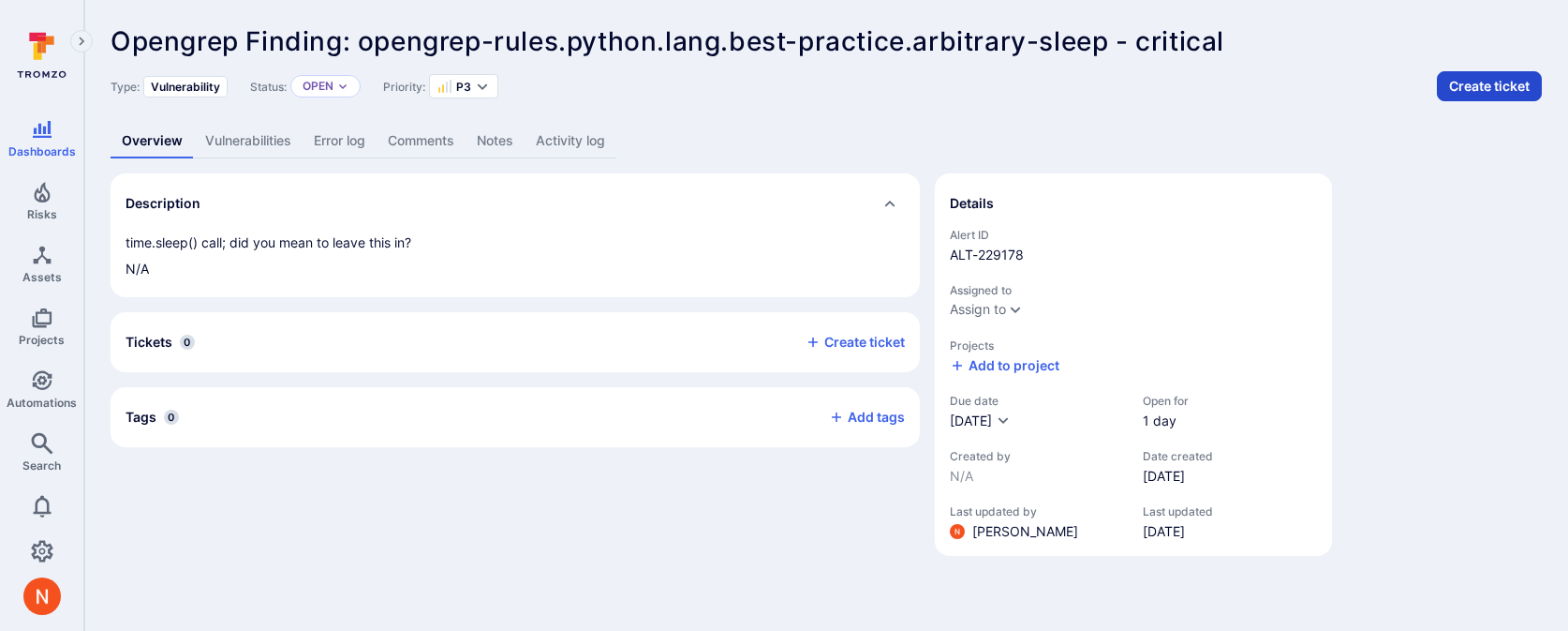
click at [1484, 89] on button "Create ticket" at bounding box center [1489, 87] width 104 height 30
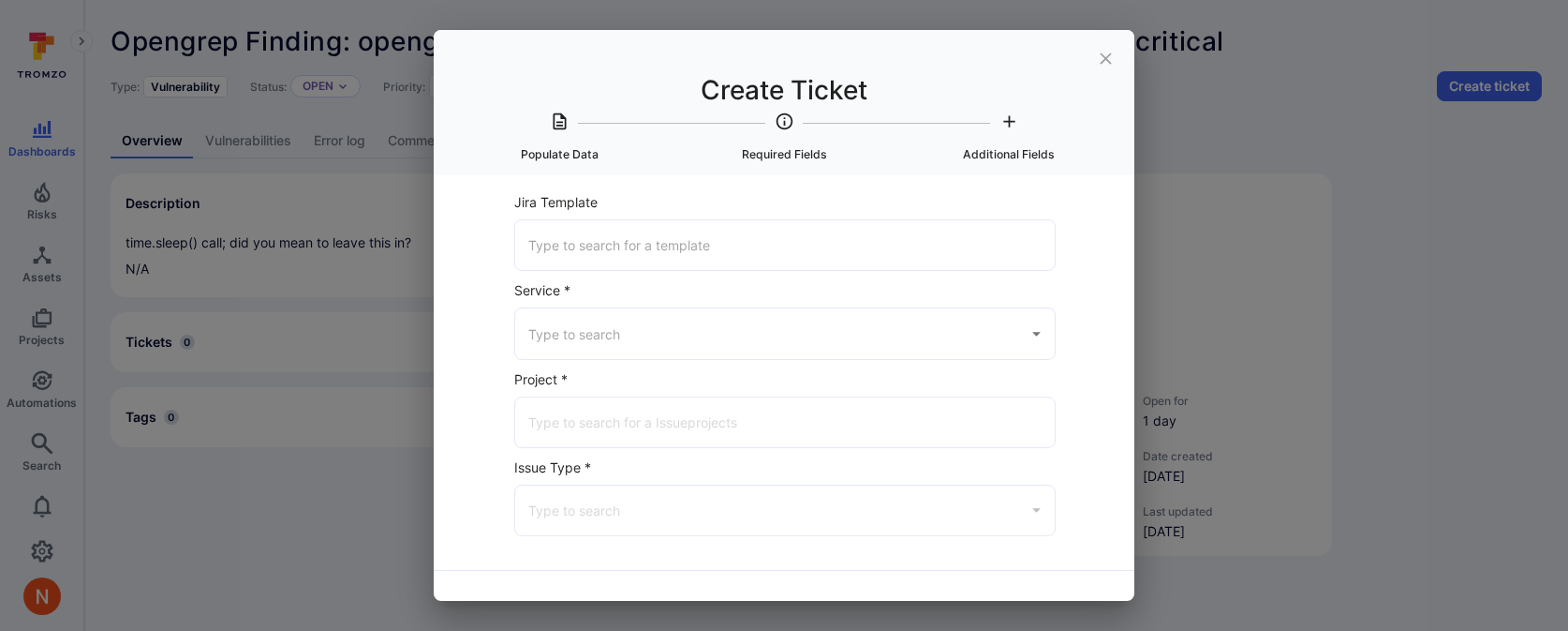
click at [623, 331] on input "Service *" at bounding box center [771, 332] width 495 height 33
click at [593, 377] on li "Jira" at bounding box center [784, 382] width 539 height 31
type input "Jira"
click at [583, 415] on input "Jira Project *" at bounding box center [784, 422] width 522 height 33
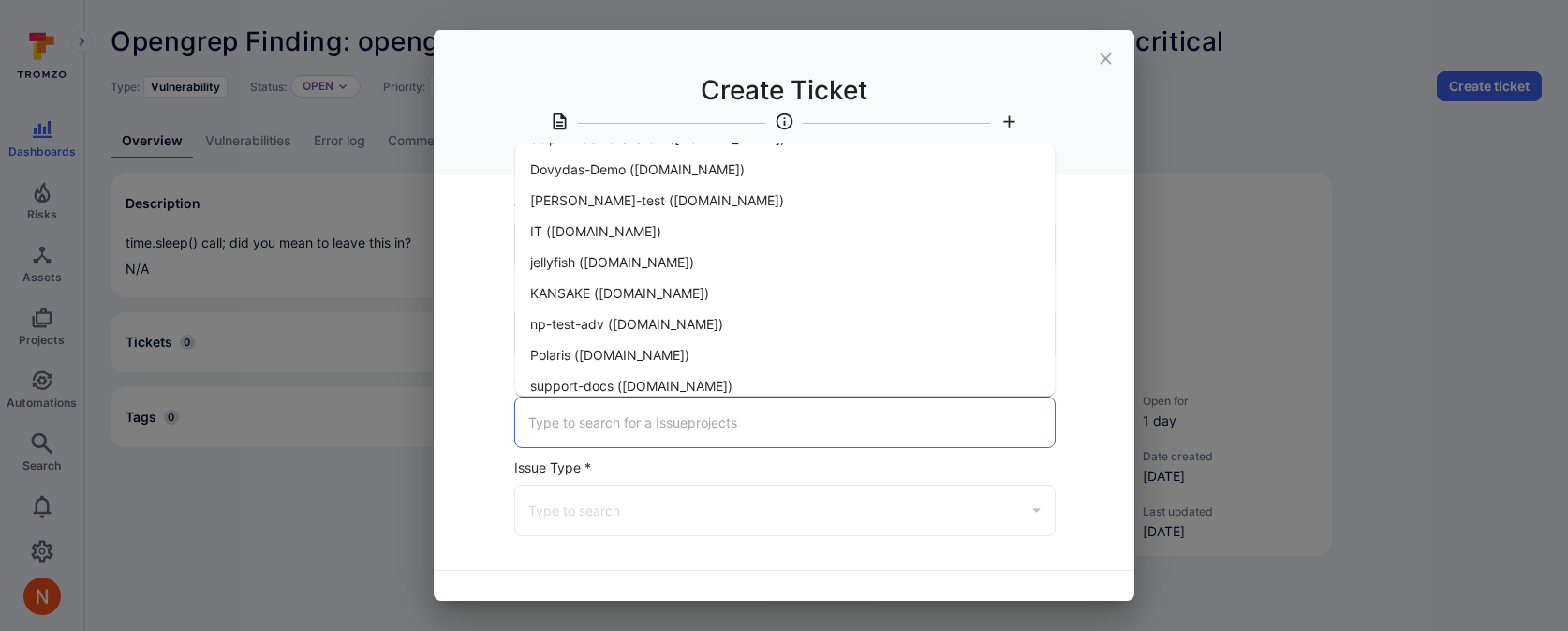
scroll to position [130, 0]
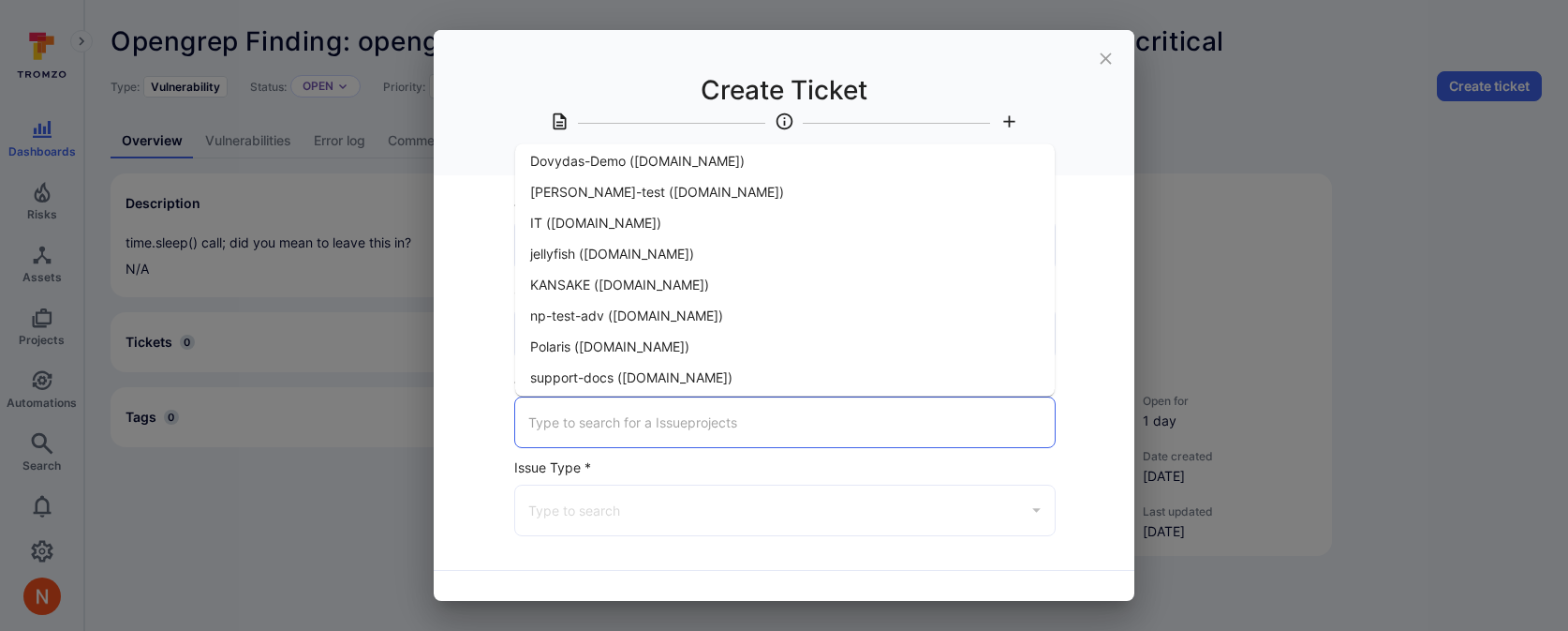
click at [611, 308] on span "np-test-adv (tromso.atlassian.net)" at bounding box center [626, 315] width 193 height 20
type input "np-test-adv (tromso.atlassian.net)"
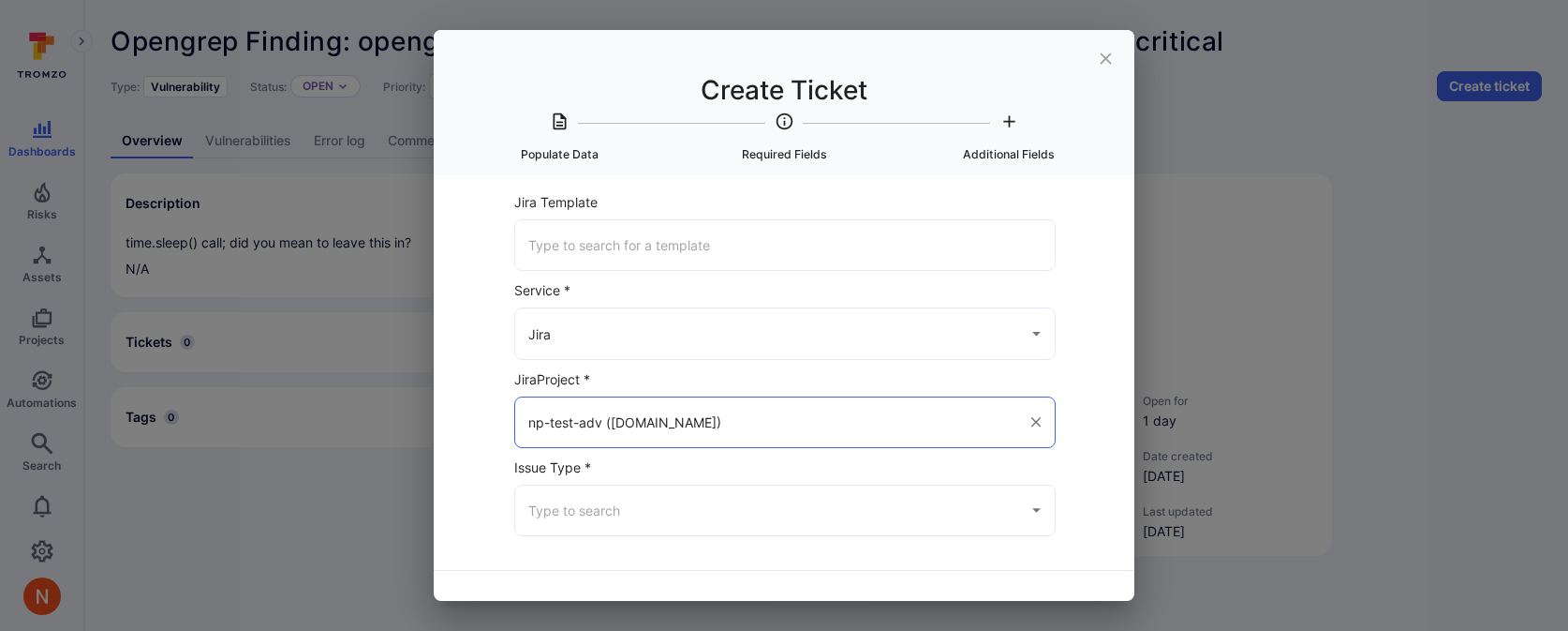
scroll to position [57, 0]
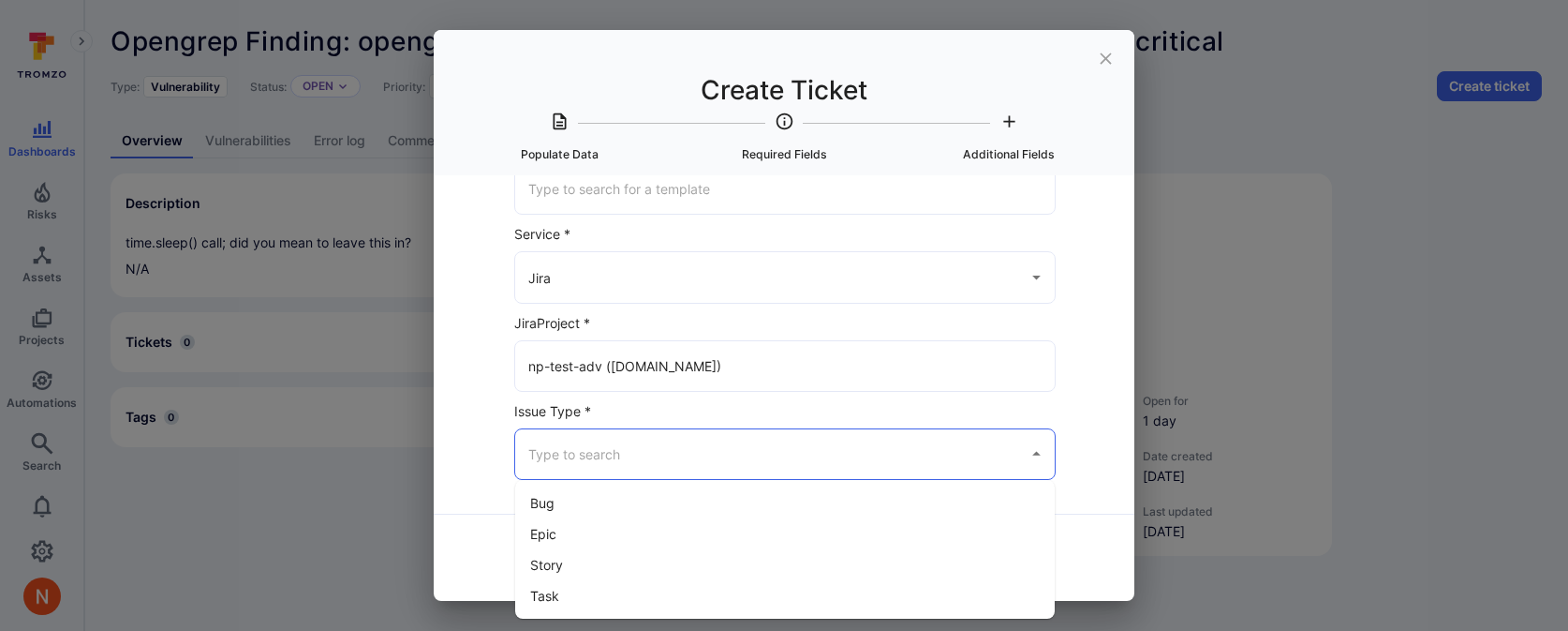
click at [572, 442] on input "Issue Type *" at bounding box center [771, 454] width 495 height 33
click at [568, 598] on li "Task" at bounding box center [784, 595] width 539 height 31
type input "Task"
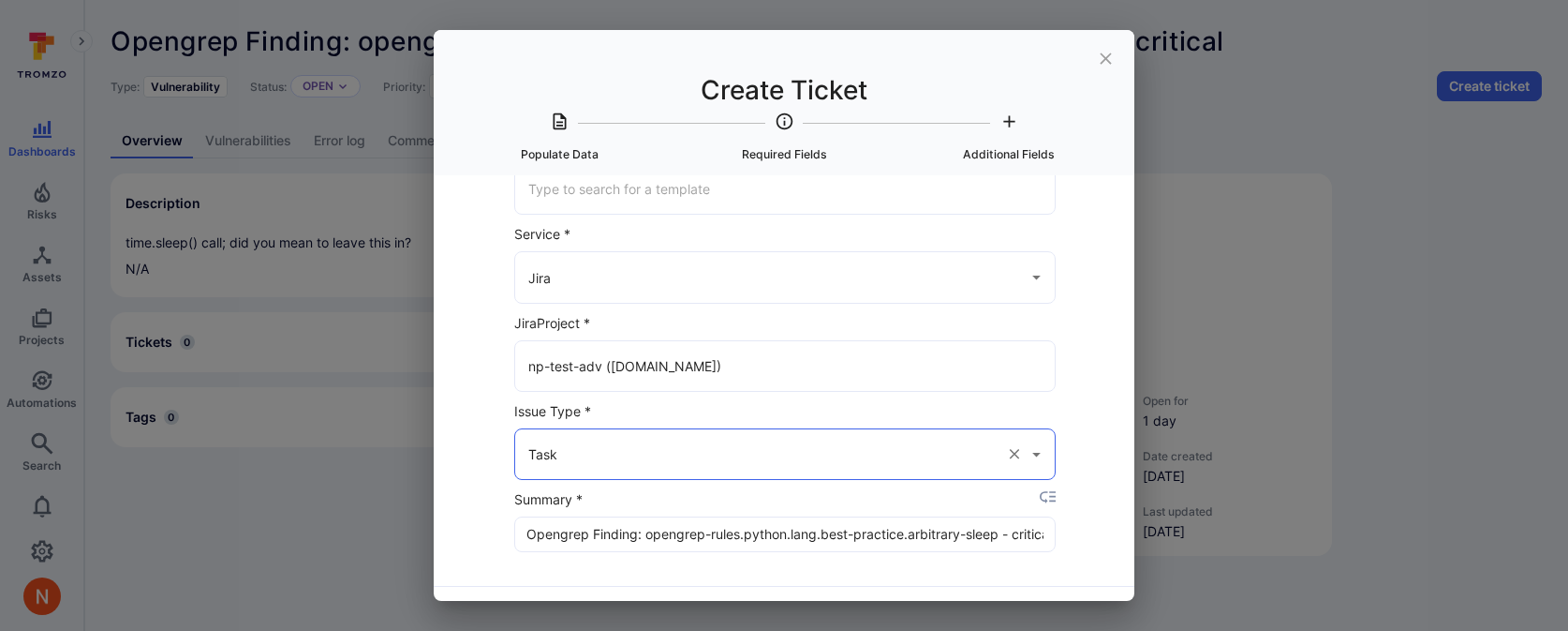
scroll to position [128, 0]
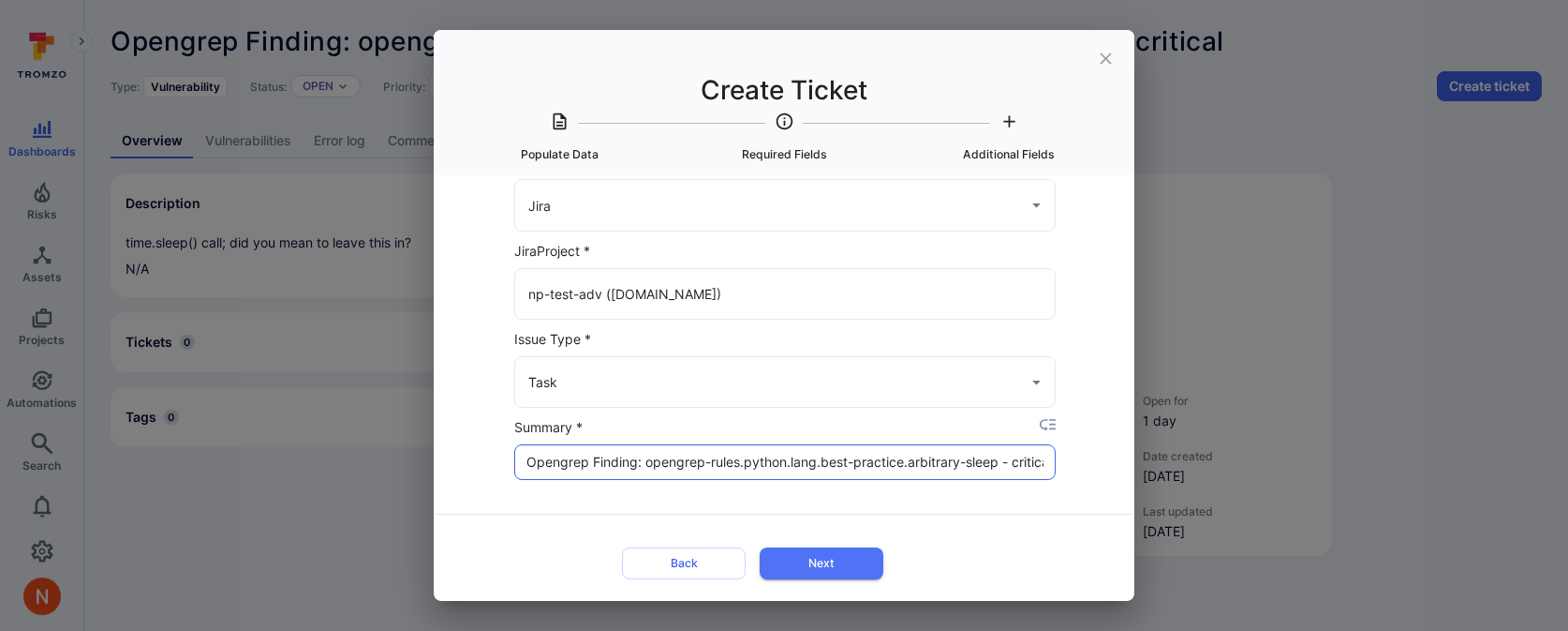
click at [865, 473] on input "Opengrep Finding: opengrep-rules.python.lang.best-practice.arbitrary-sleep - cr…" at bounding box center [784, 462] width 539 height 34
click at [868, 462] on input "Opengrep Finding: opengrep-rules.python.lang.best-practice.arbitrary-sleep - cr…" at bounding box center [784, 462] width 539 height 34
click at [841, 573] on button "Next" at bounding box center [821, 562] width 123 height 31
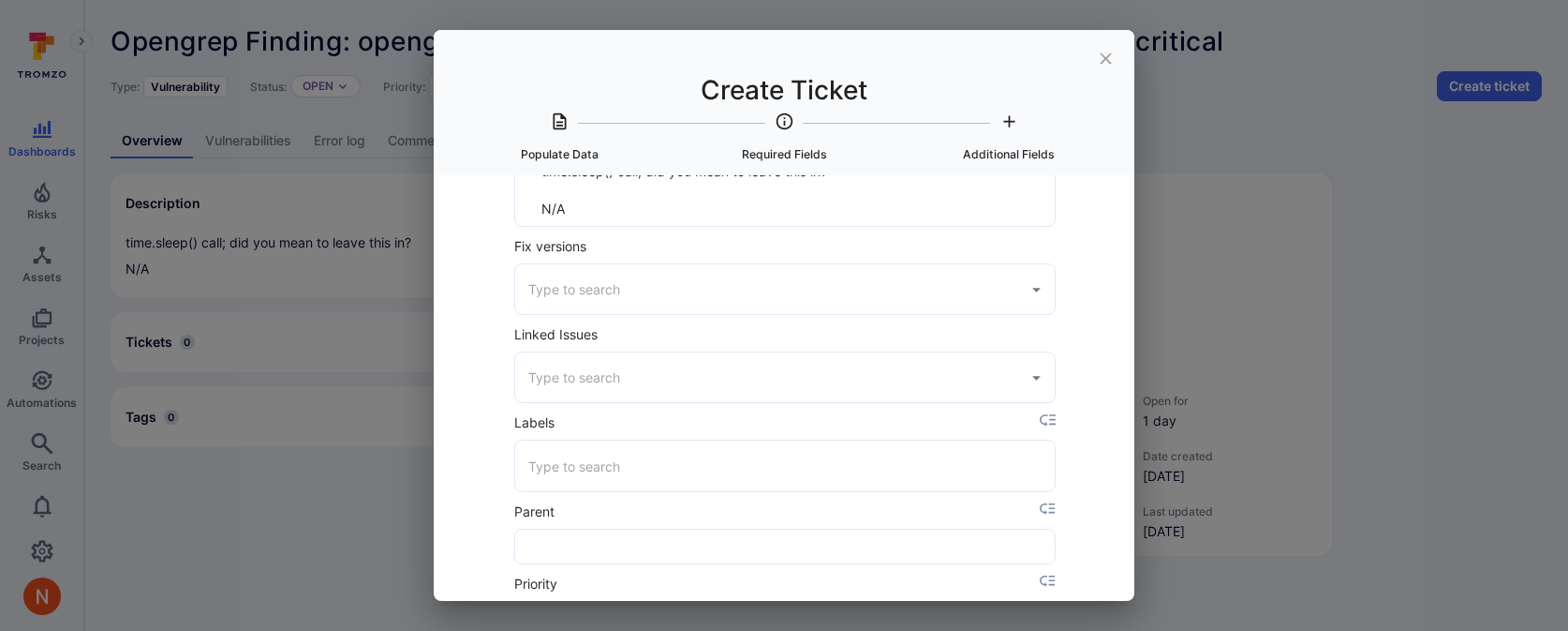
scroll to position [808, 0]
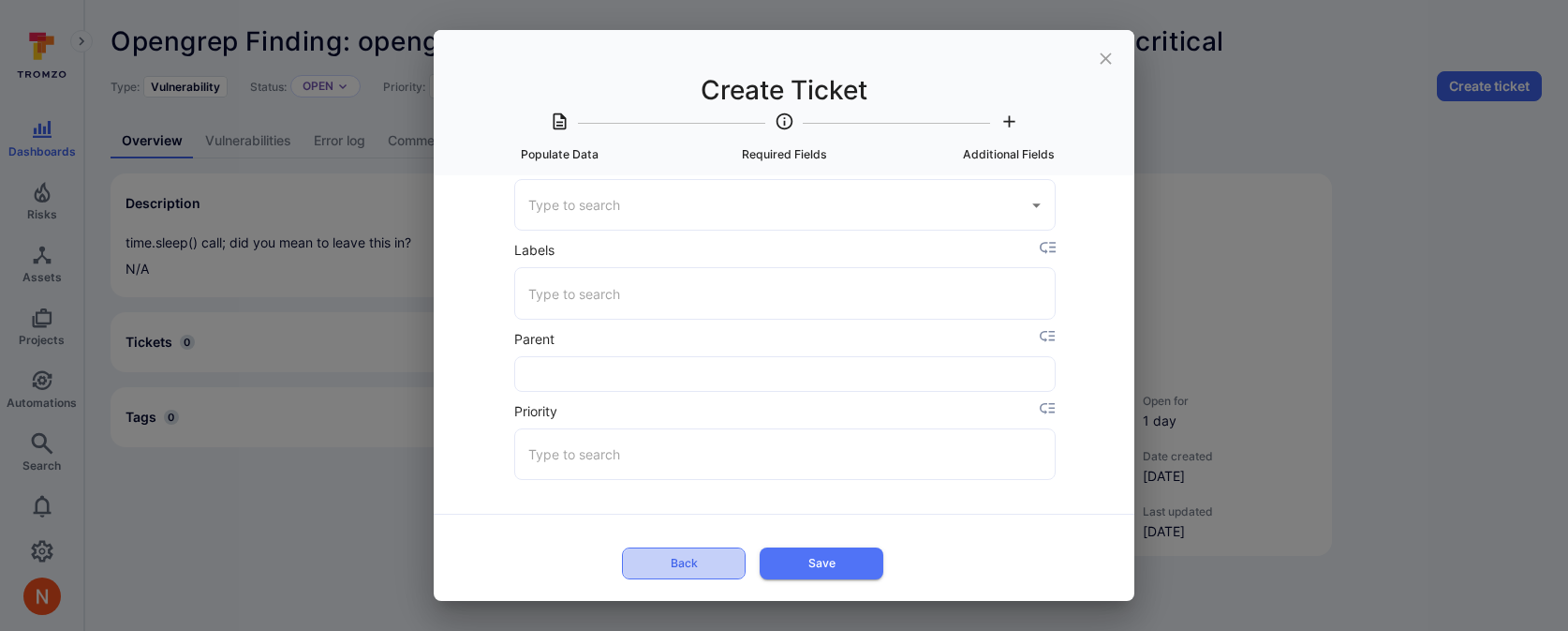
click at [670, 563] on button "Back" at bounding box center [683, 562] width 123 height 31
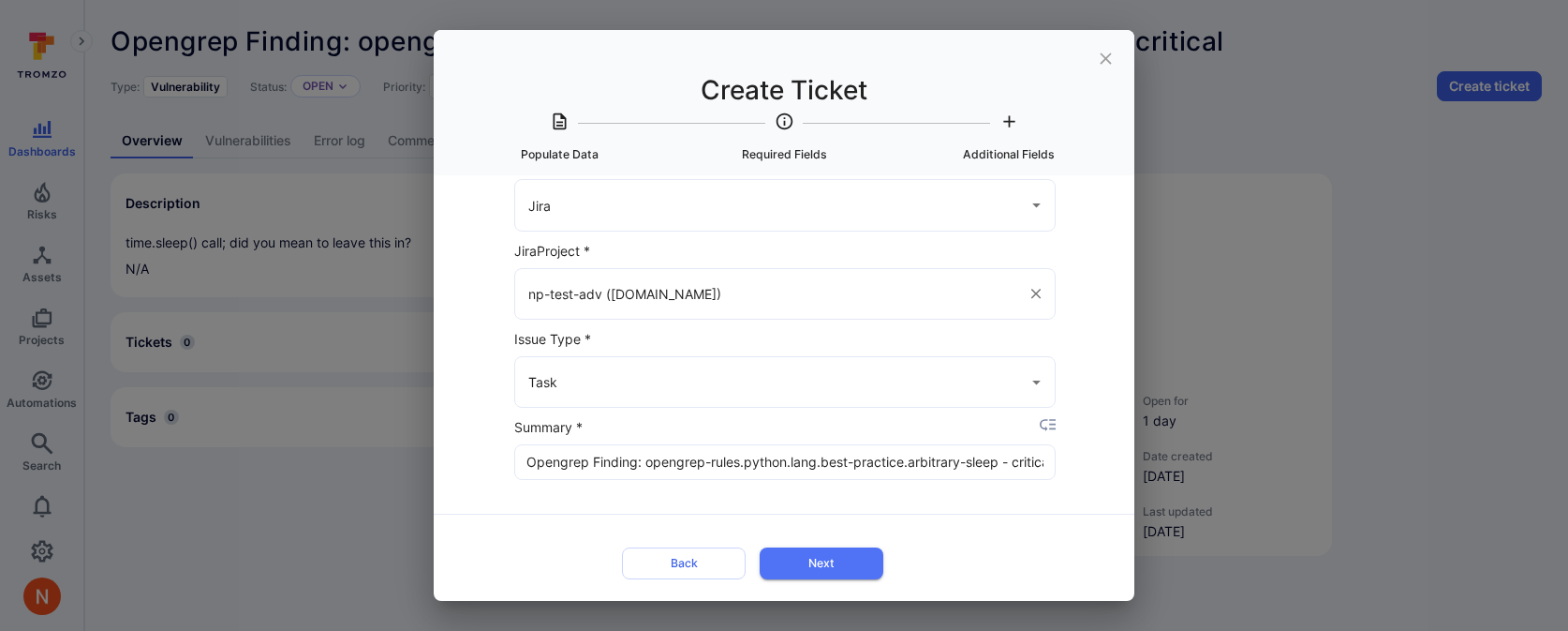
click at [755, 295] on input "np-test-adv (tromso.atlassian.net)" at bounding box center [771, 294] width 495 height 33
click at [1027, 297] on button "Clear" at bounding box center [1036, 294] width 24 height 24
type input "Task"
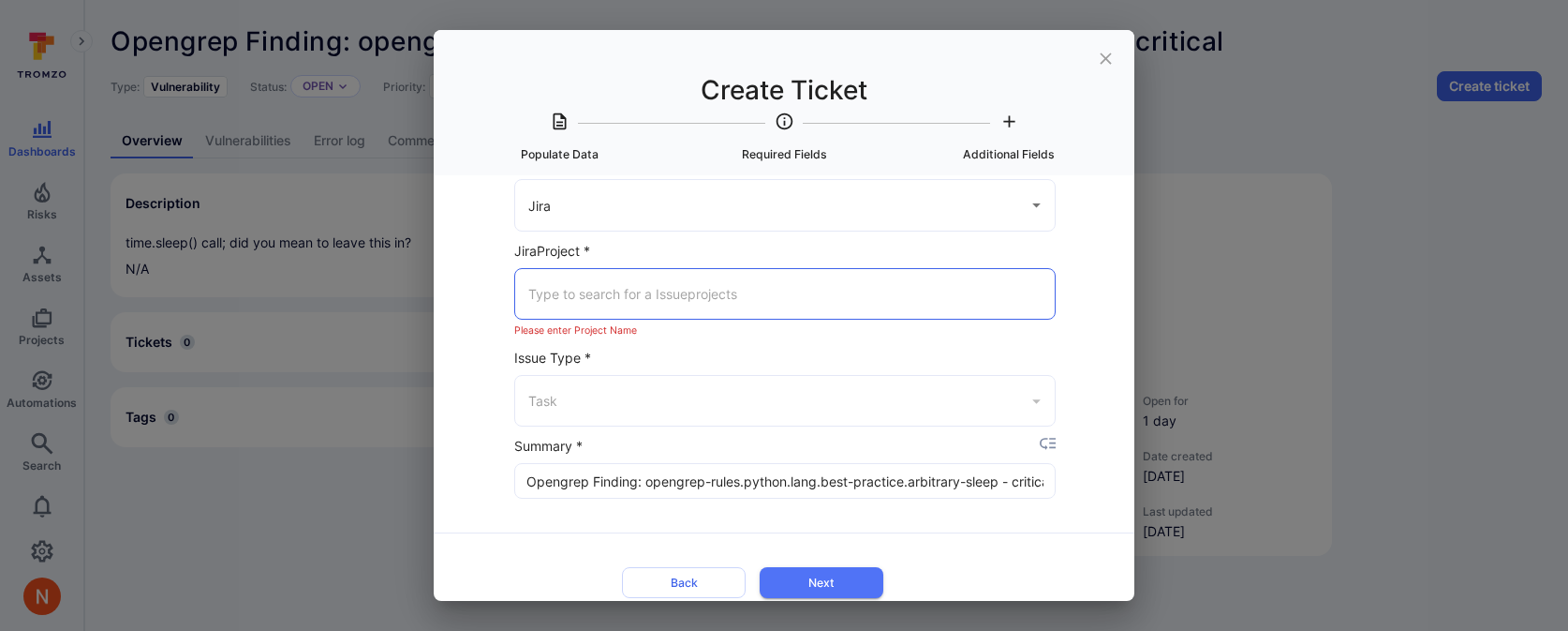
click at [877, 286] on input "Jira Project *" at bounding box center [784, 294] width 522 height 33
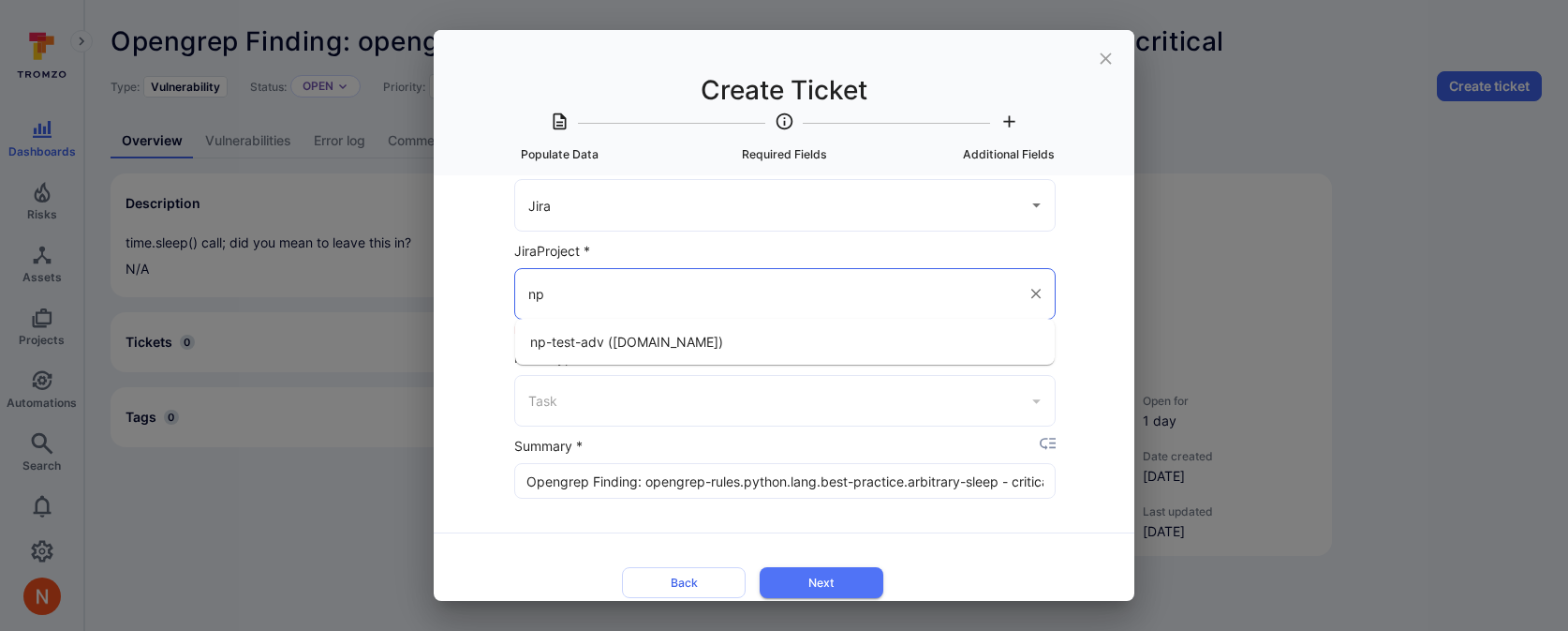
type input "n"
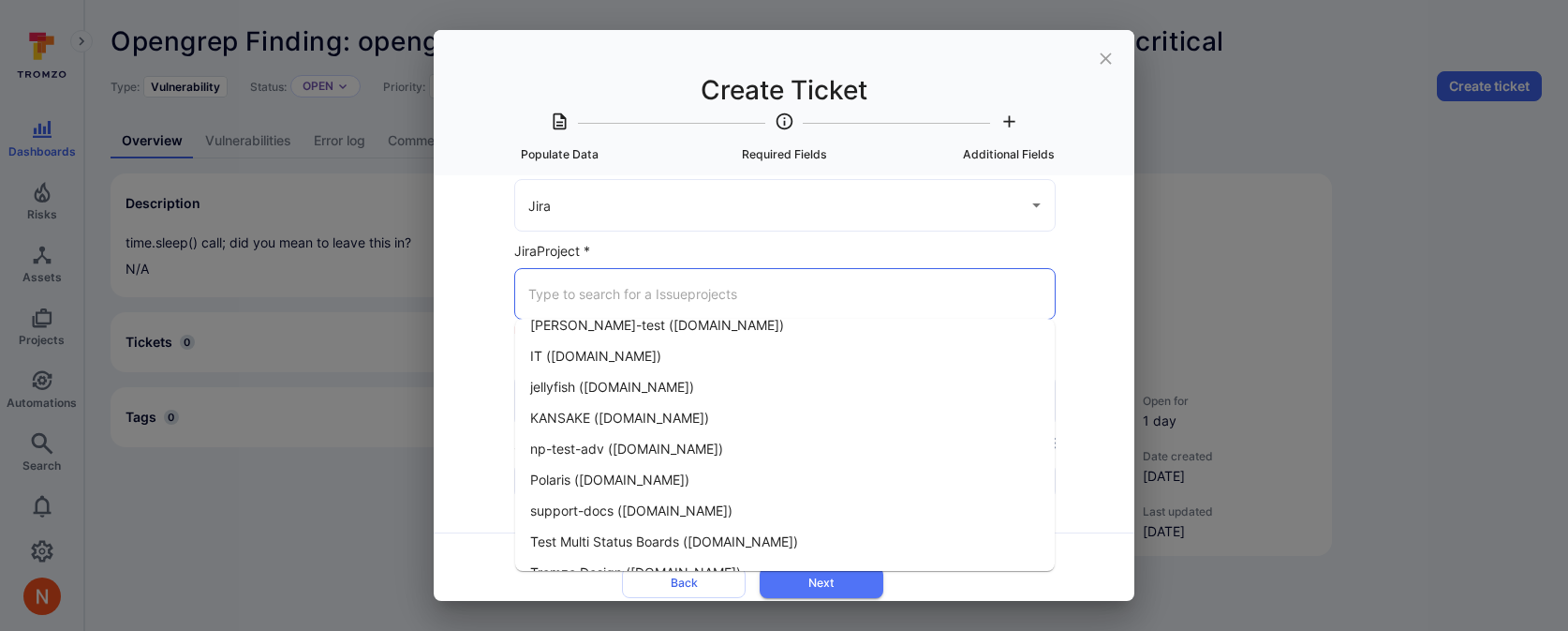
scroll to position [227, 0]
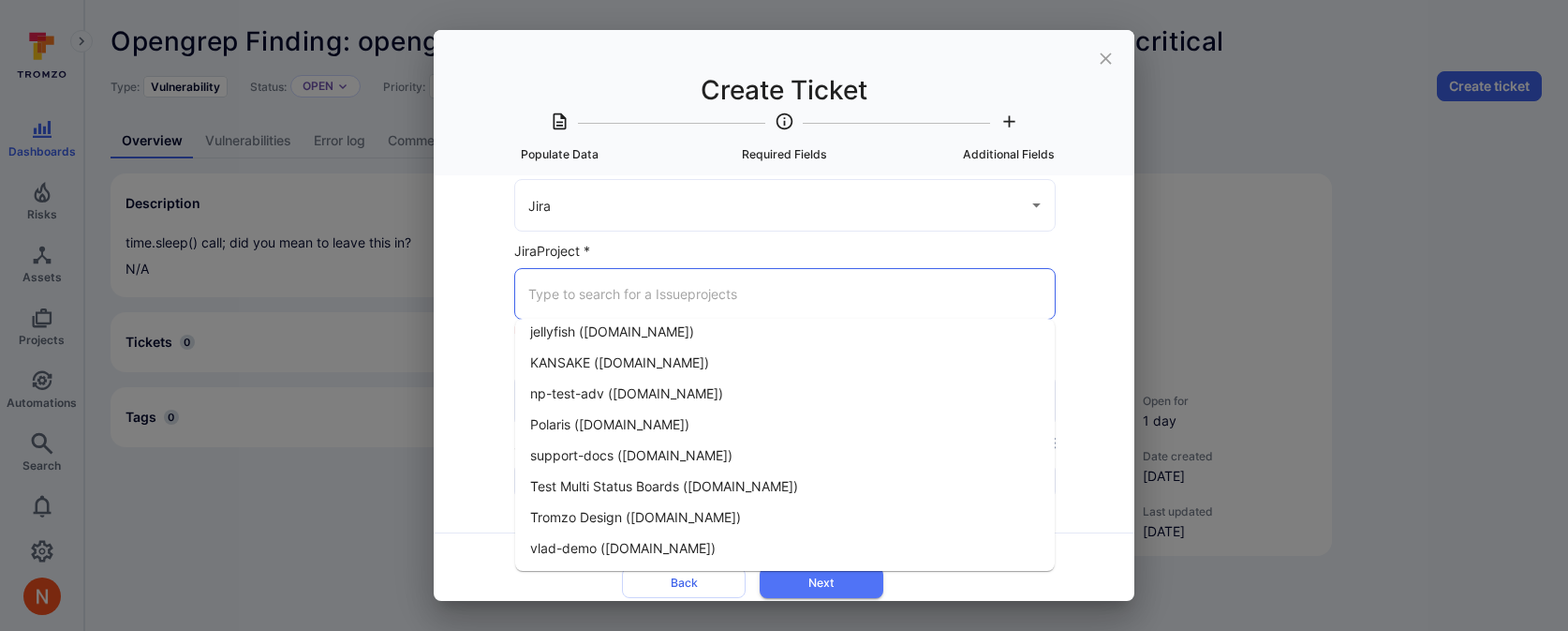
click at [723, 429] on li "Polaris (tromso.atlassian.net)" at bounding box center [784, 424] width 539 height 31
type input "Polaris (tromso.atlassian.net)"
type input "Task"
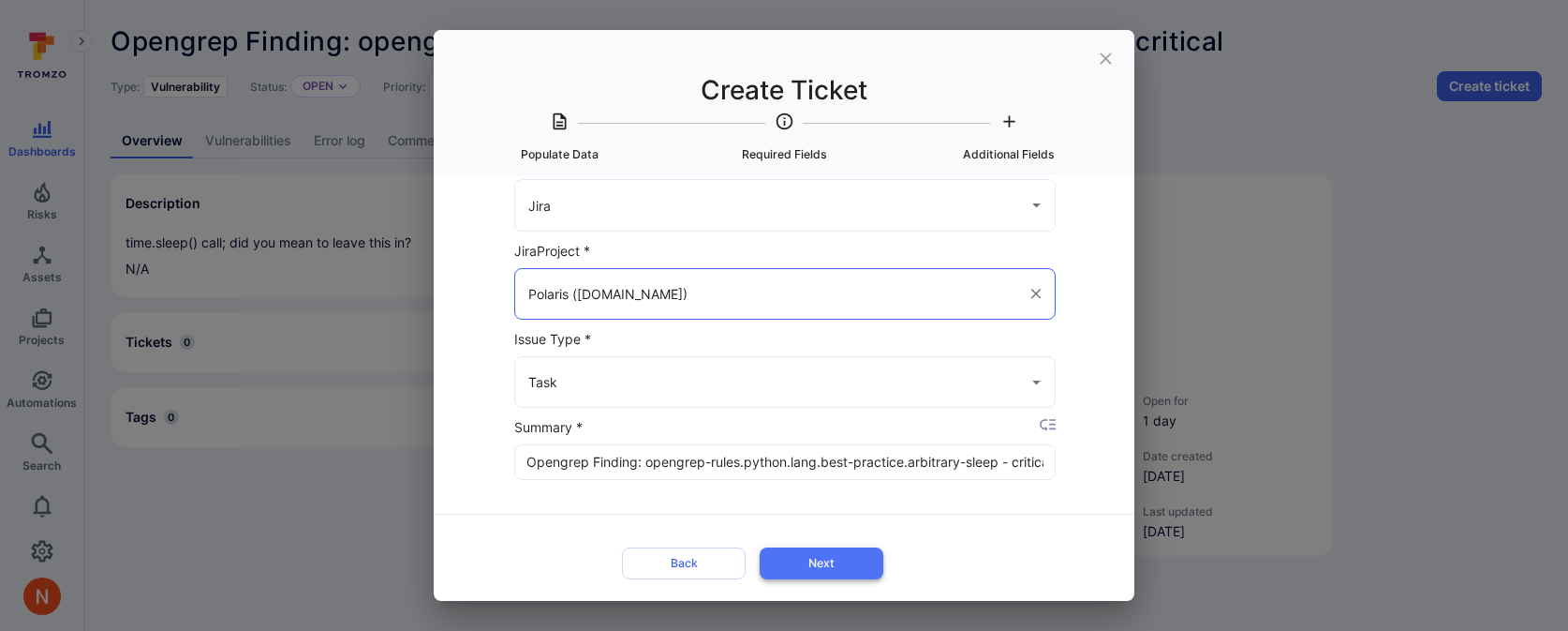
click at [809, 553] on button "Next" at bounding box center [821, 562] width 123 height 31
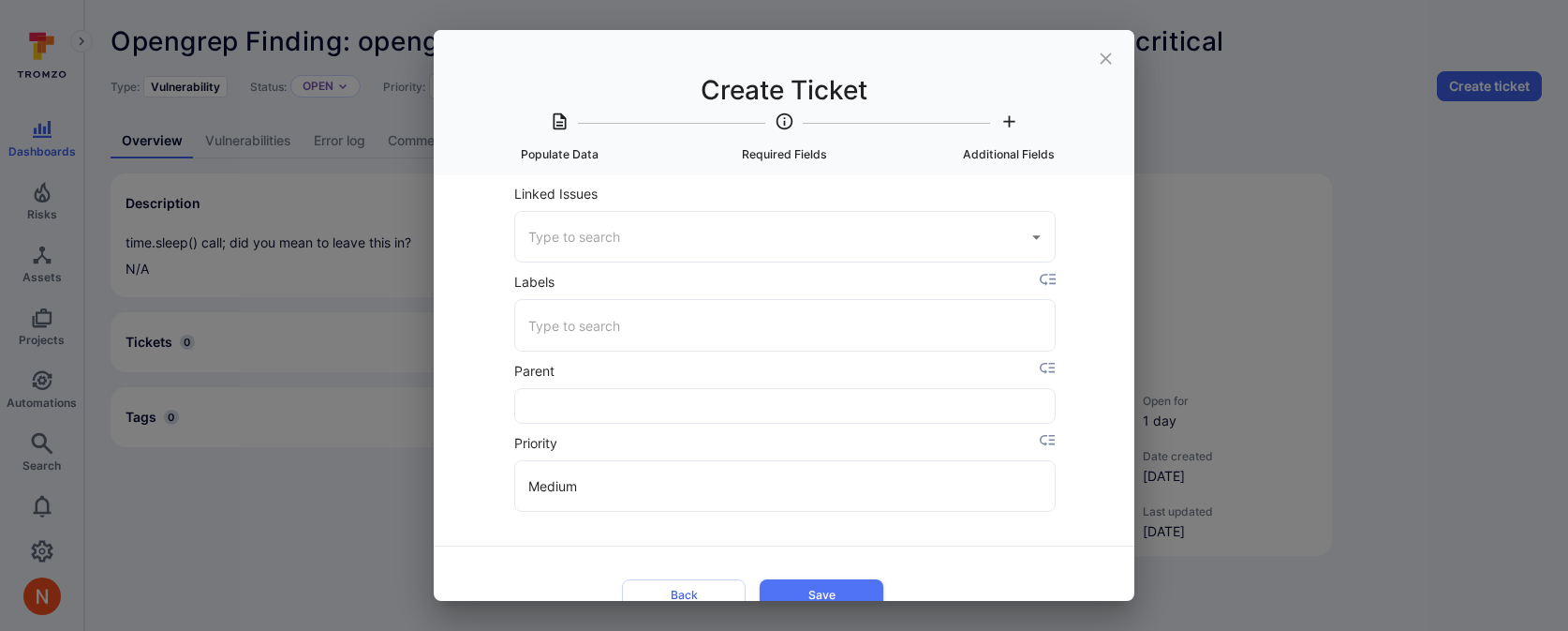
scroll to position [808, 0]
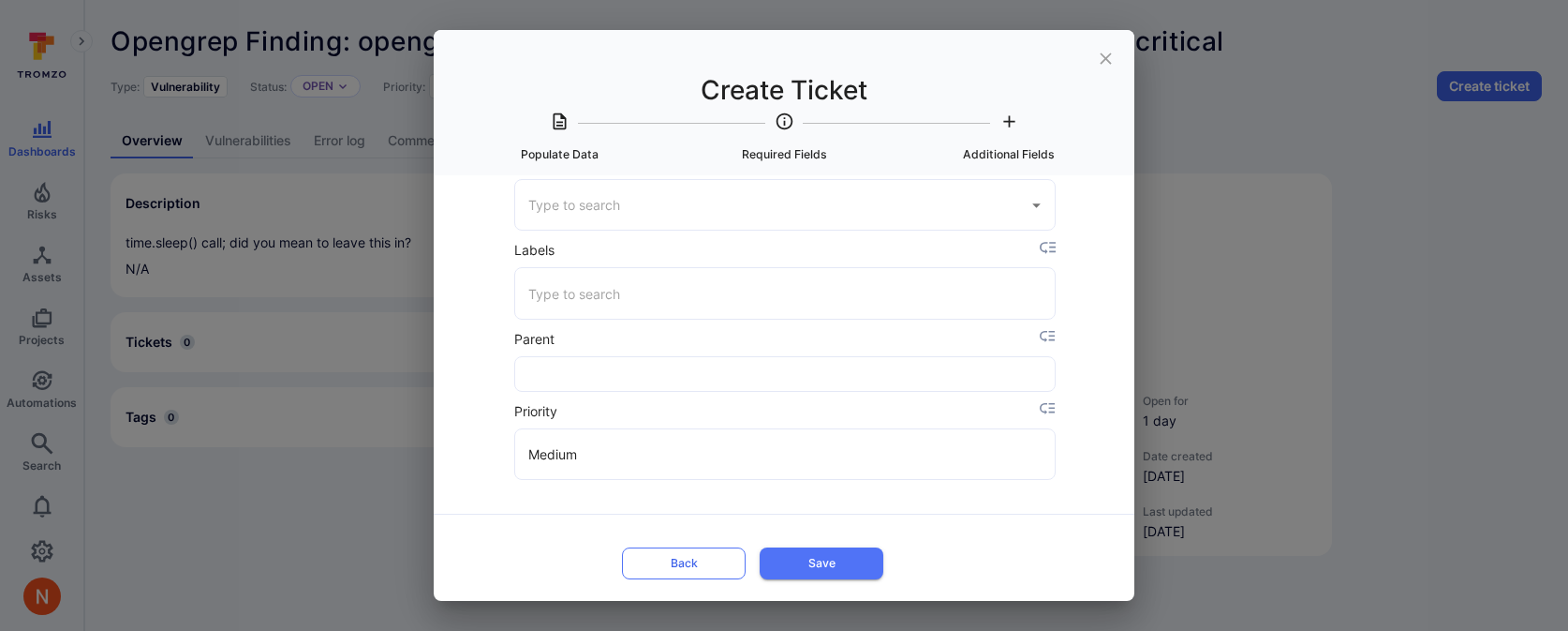
click at [691, 567] on button "Back" at bounding box center [683, 562] width 123 height 31
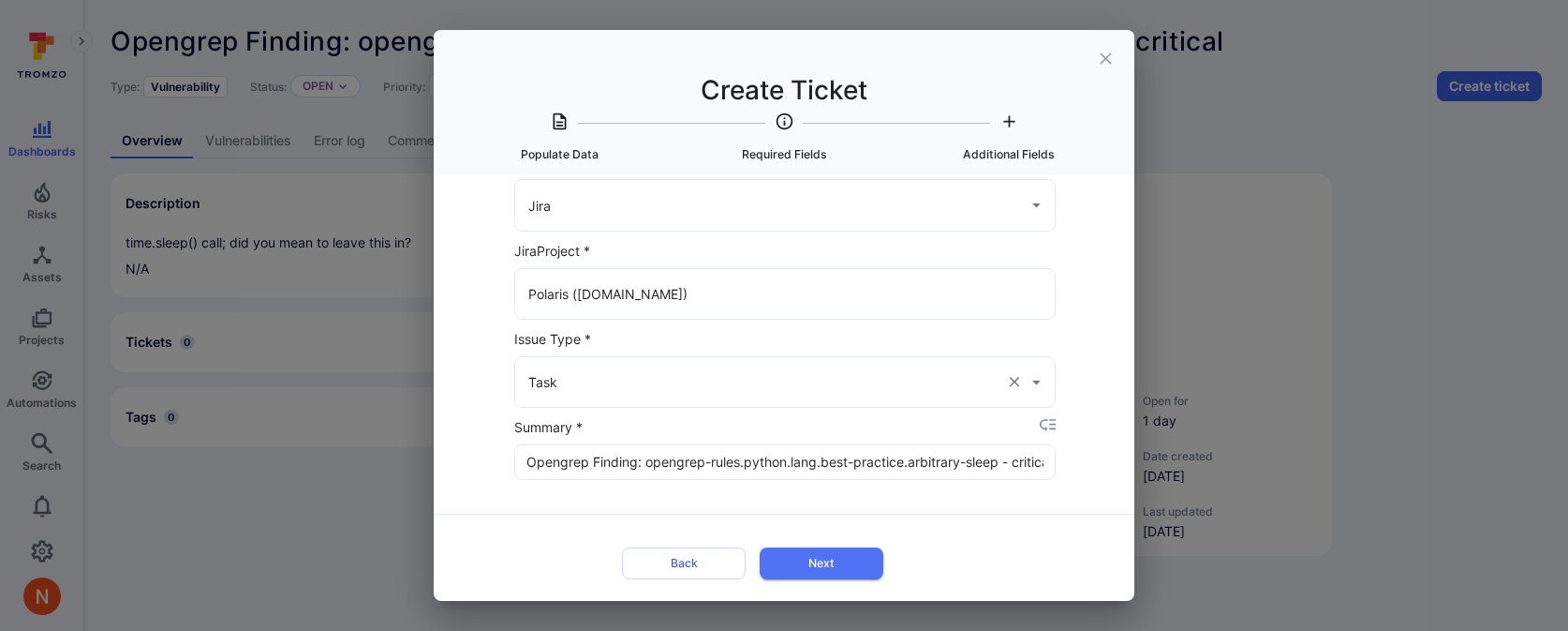
scroll to position [52, 0]
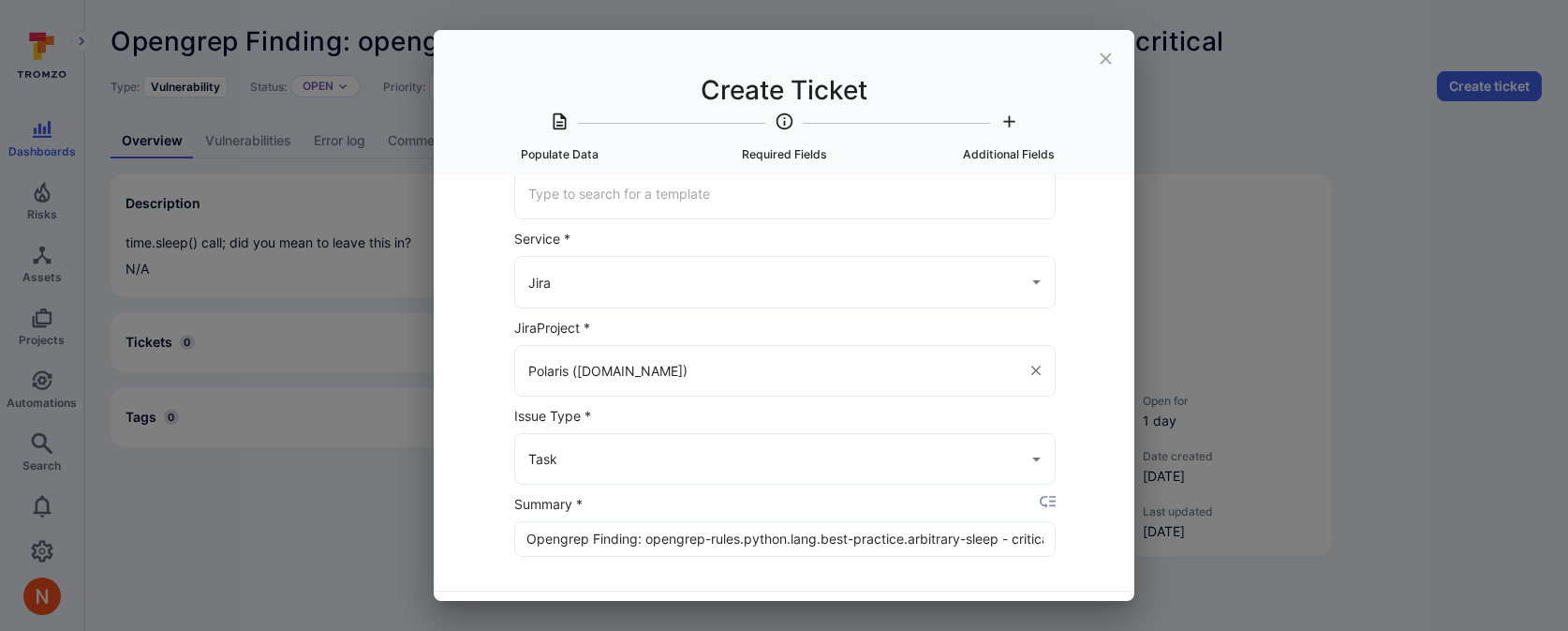
click at [888, 378] on input "Polaris (tromso.atlassian.net)" at bounding box center [771, 370] width 495 height 33
click at [1031, 376] on icon "Clear" at bounding box center [1036, 370] width 17 height 17
type input "Task"
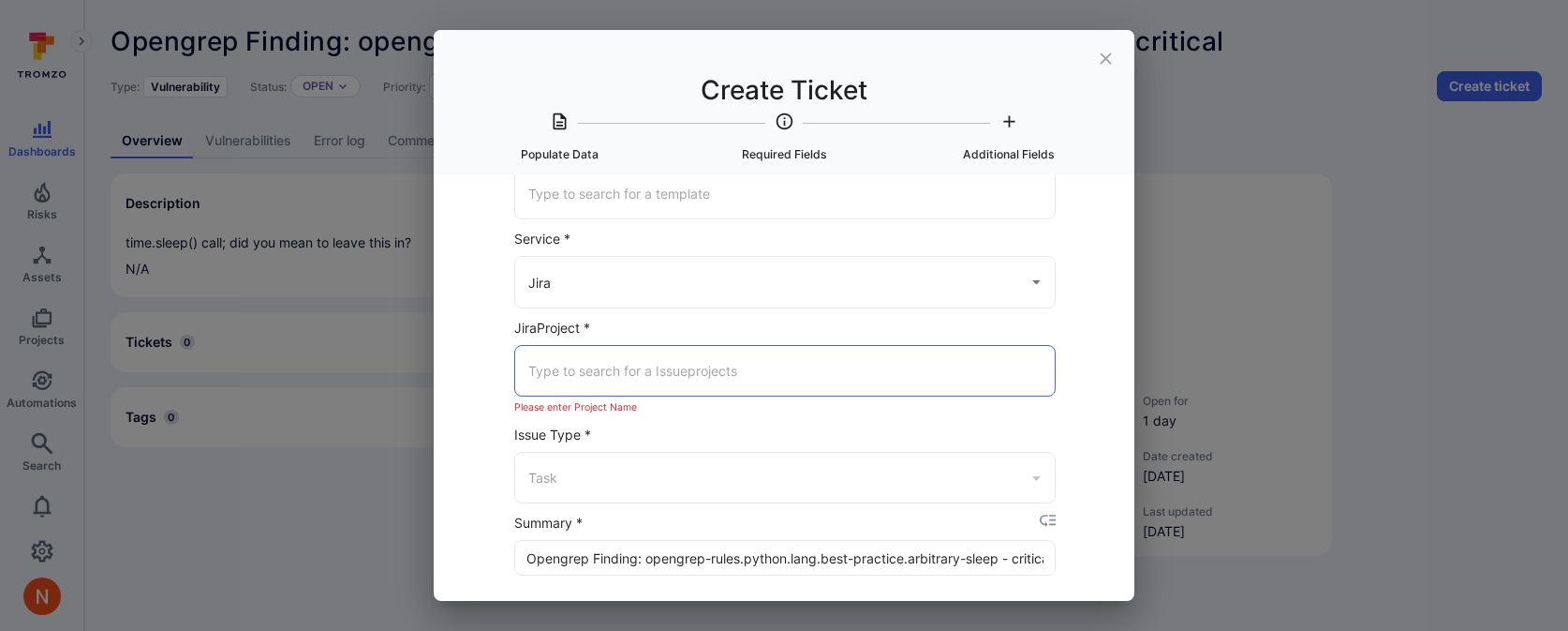
click at [918, 376] on input "Jira Project *" at bounding box center [784, 370] width 522 height 33
click at [862, 368] on input "Jira Project *" at bounding box center [784, 370] width 522 height 33
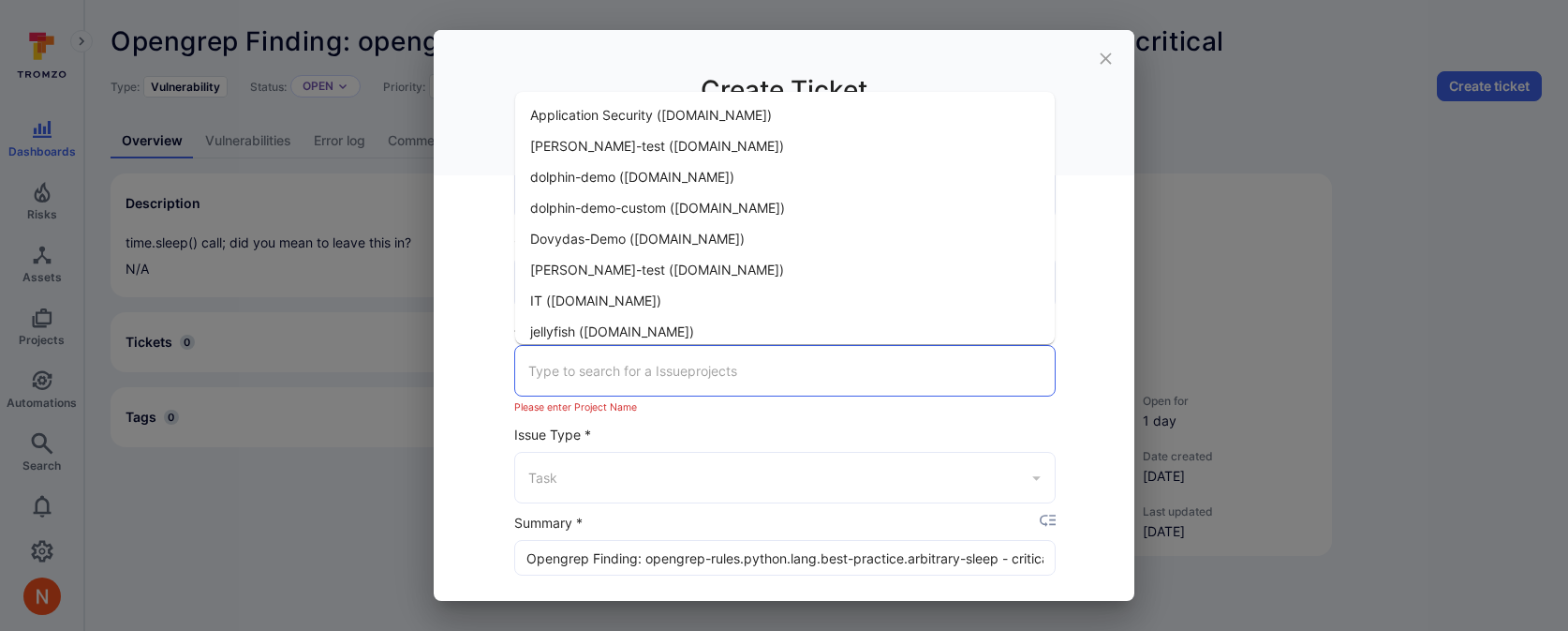
drag, startPoint x: 838, startPoint y: 227, endPoint x: 819, endPoint y: 265, distance: 42.5
click at [819, 265] on ul "Application Security (tromso.atlassian.net) camilo-test (tromso.atlassian.net) …" at bounding box center [784, 218] width 539 height 252
click at [818, 265] on li "ezequiel-test (tromso.atlassian.net)" at bounding box center [784, 269] width 539 height 31
type input "ezequiel-test (tromso.atlassian.net)"
type input "Task"
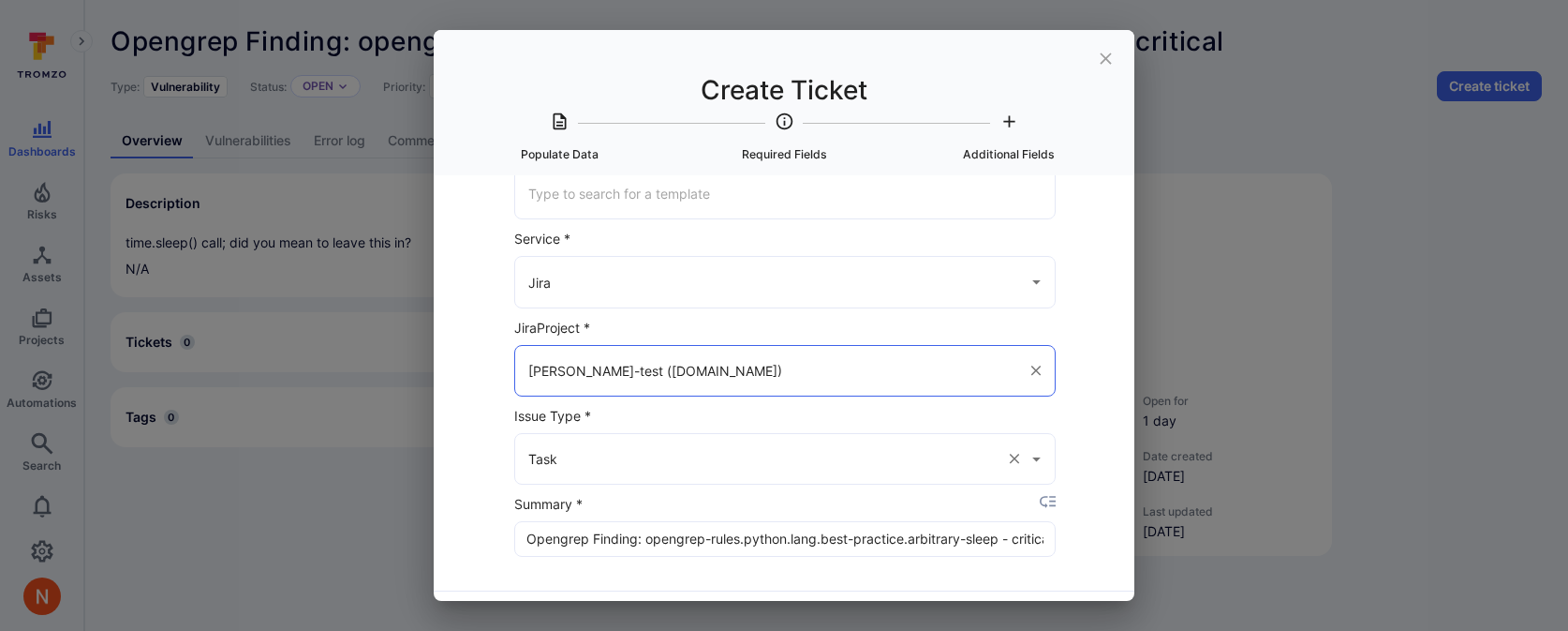
click at [724, 456] on input "Task" at bounding box center [759, 459] width 471 height 33
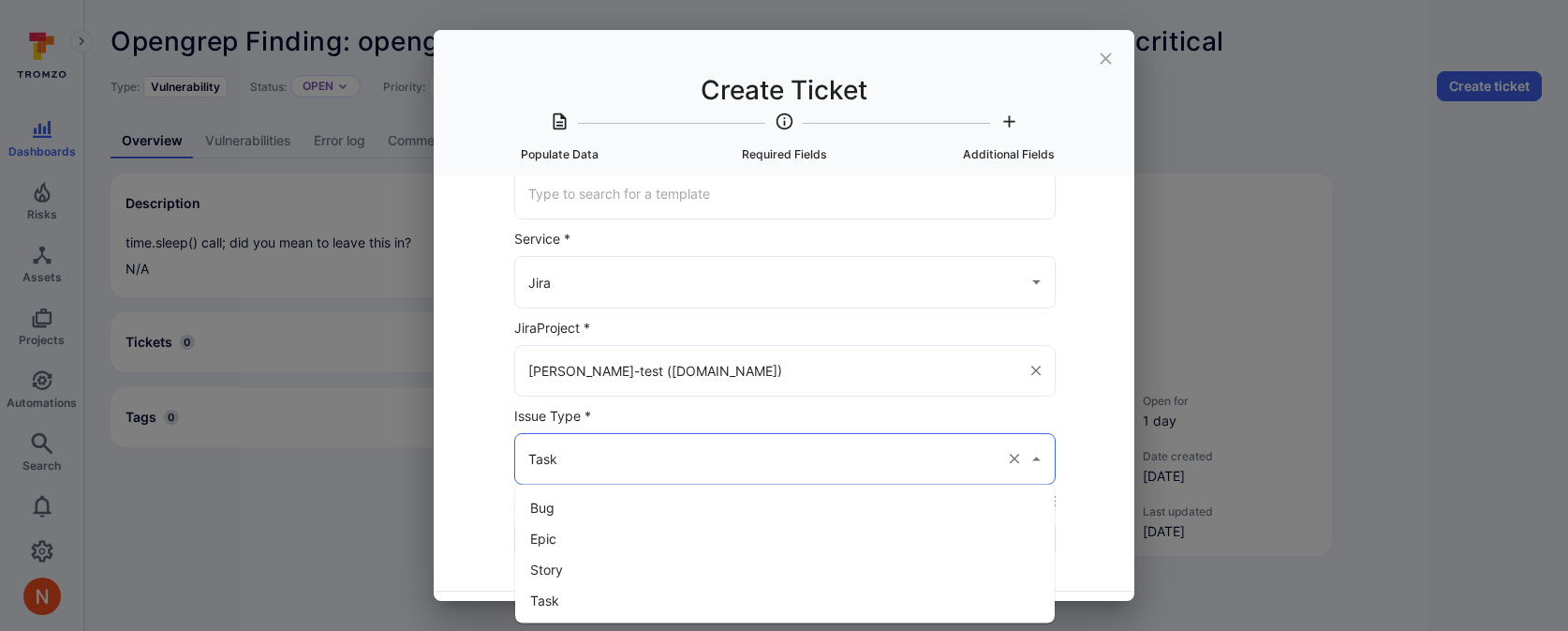
click at [920, 400] on div "ezequiel-test (tromso.atlassian.net) ​" at bounding box center [784, 370] width 541 height 67
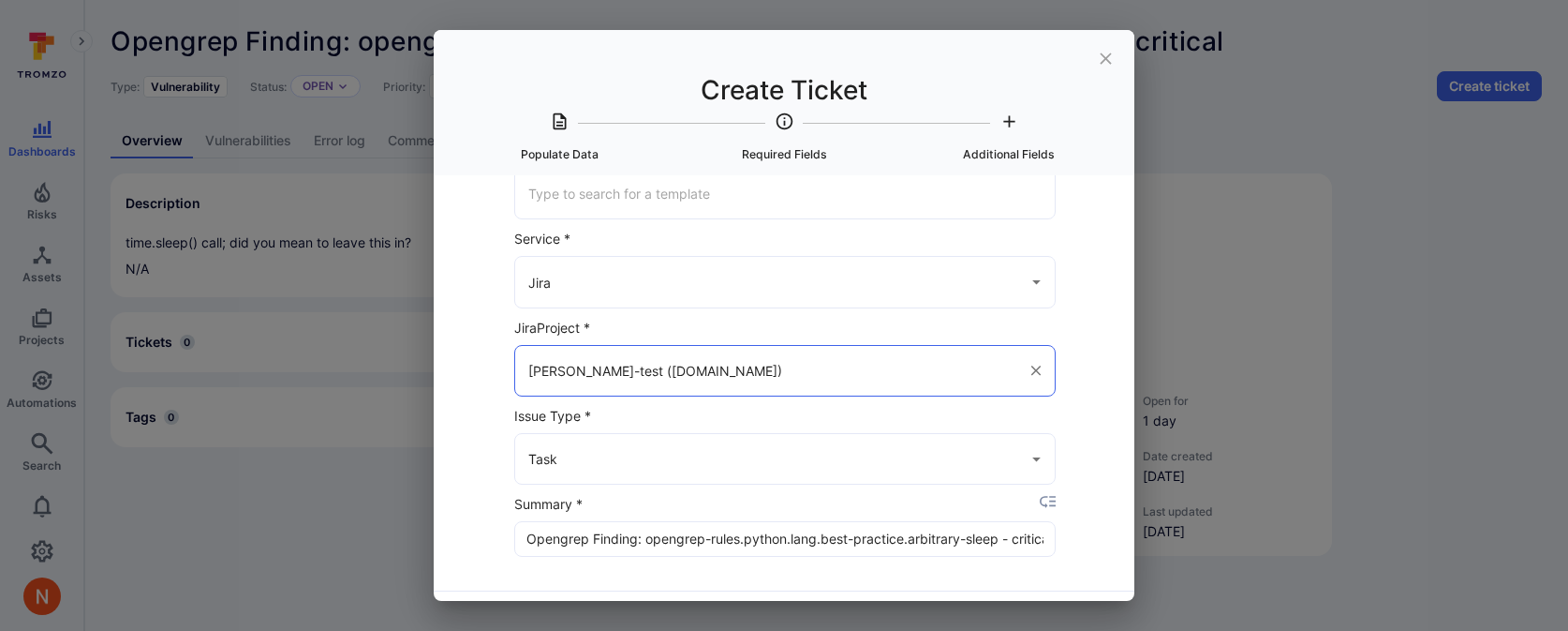
scroll to position [128, 0]
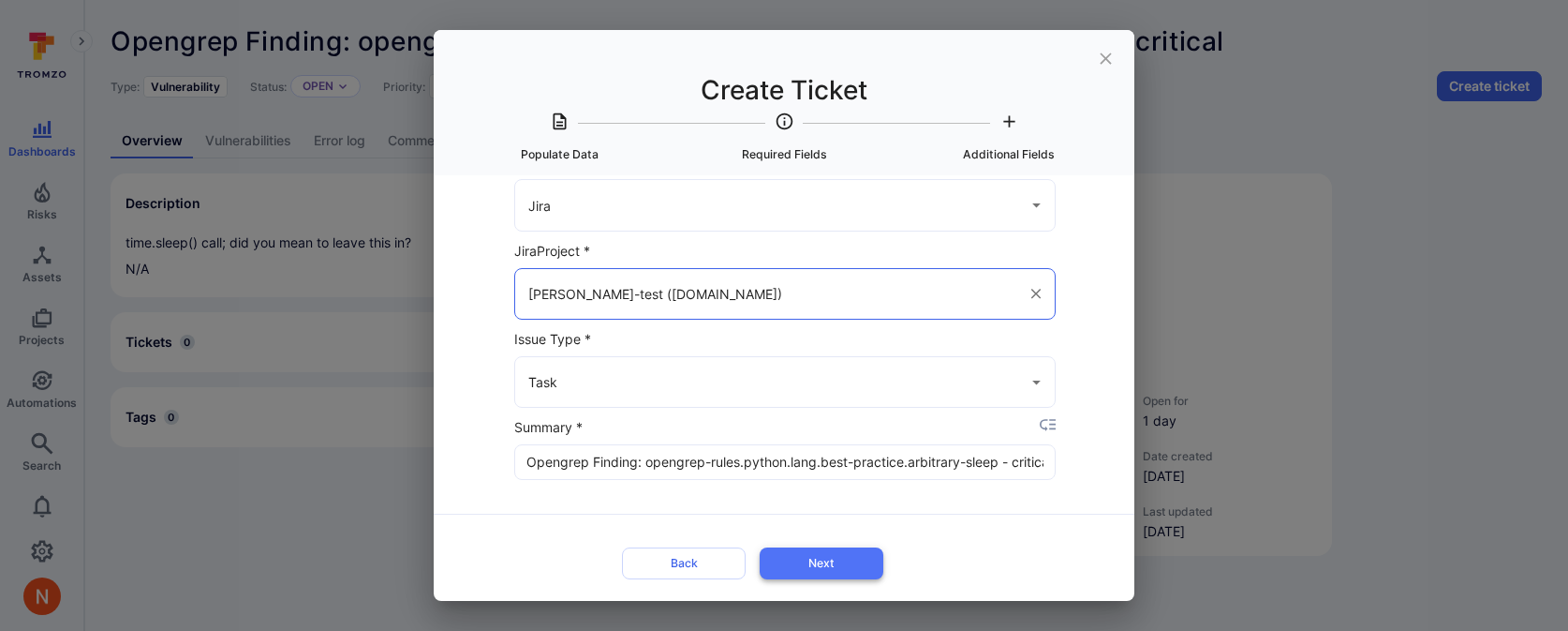
click at [848, 556] on button "Next" at bounding box center [821, 562] width 123 height 31
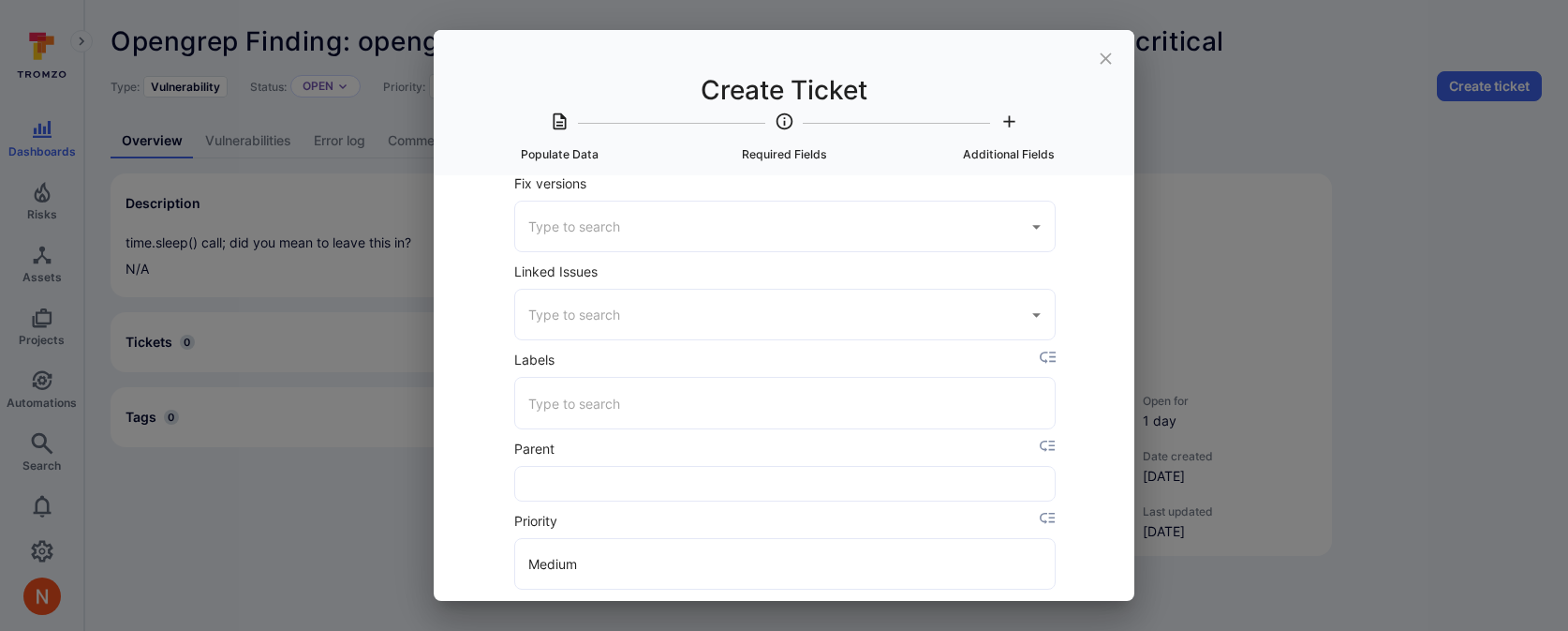
scroll to position [808, 0]
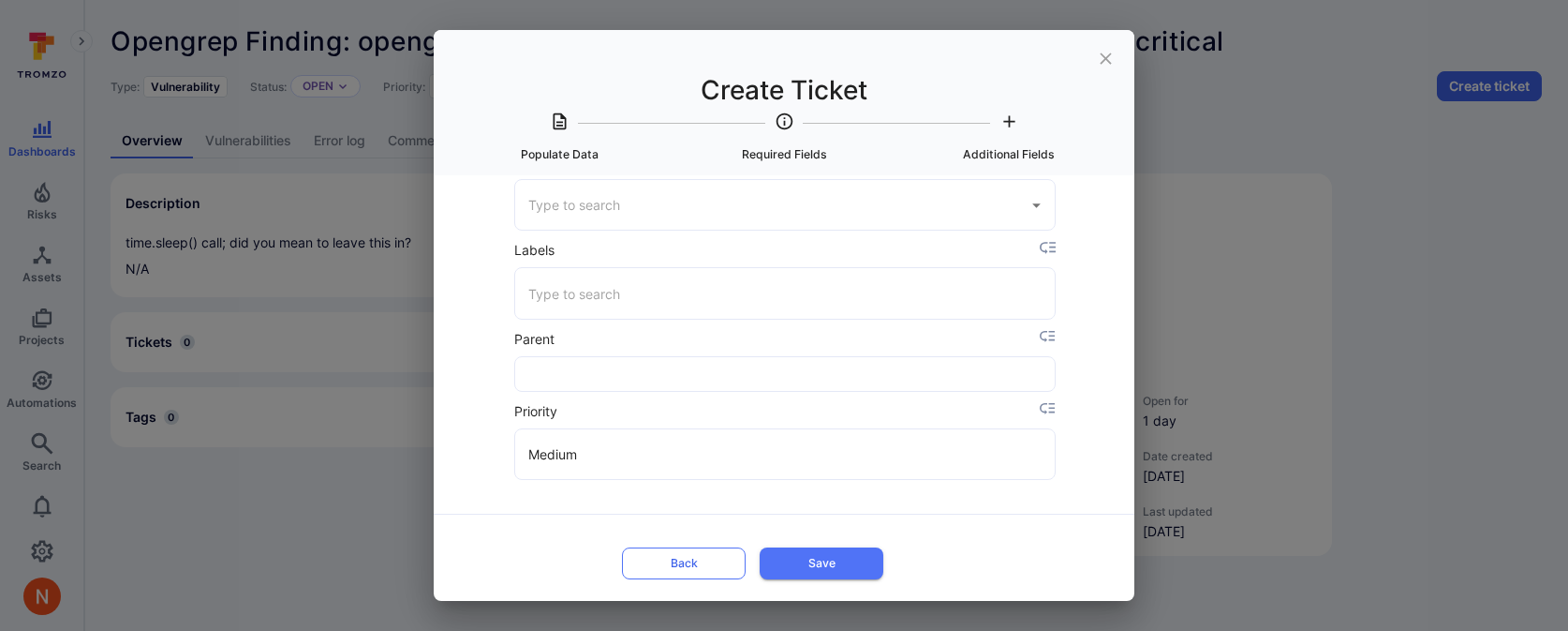
click at [670, 563] on button "Back" at bounding box center [683, 562] width 123 height 31
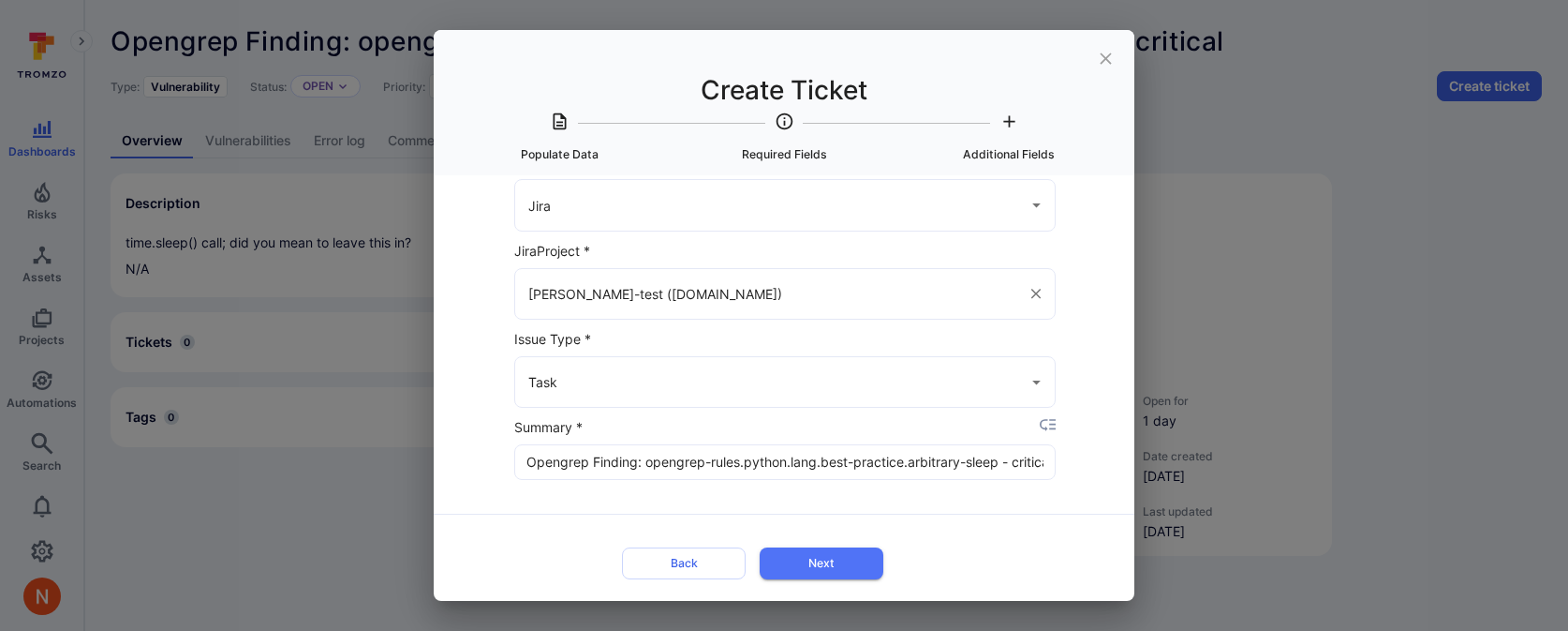
click at [811, 298] on input "ezequiel-test (tromso.atlassian.net)" at bounding box center [771, 294] width 495 height 33
click at [1029, 295] on icon "Clear" at bounding box center [1036, 294] width 17 height 17
type input "Task"
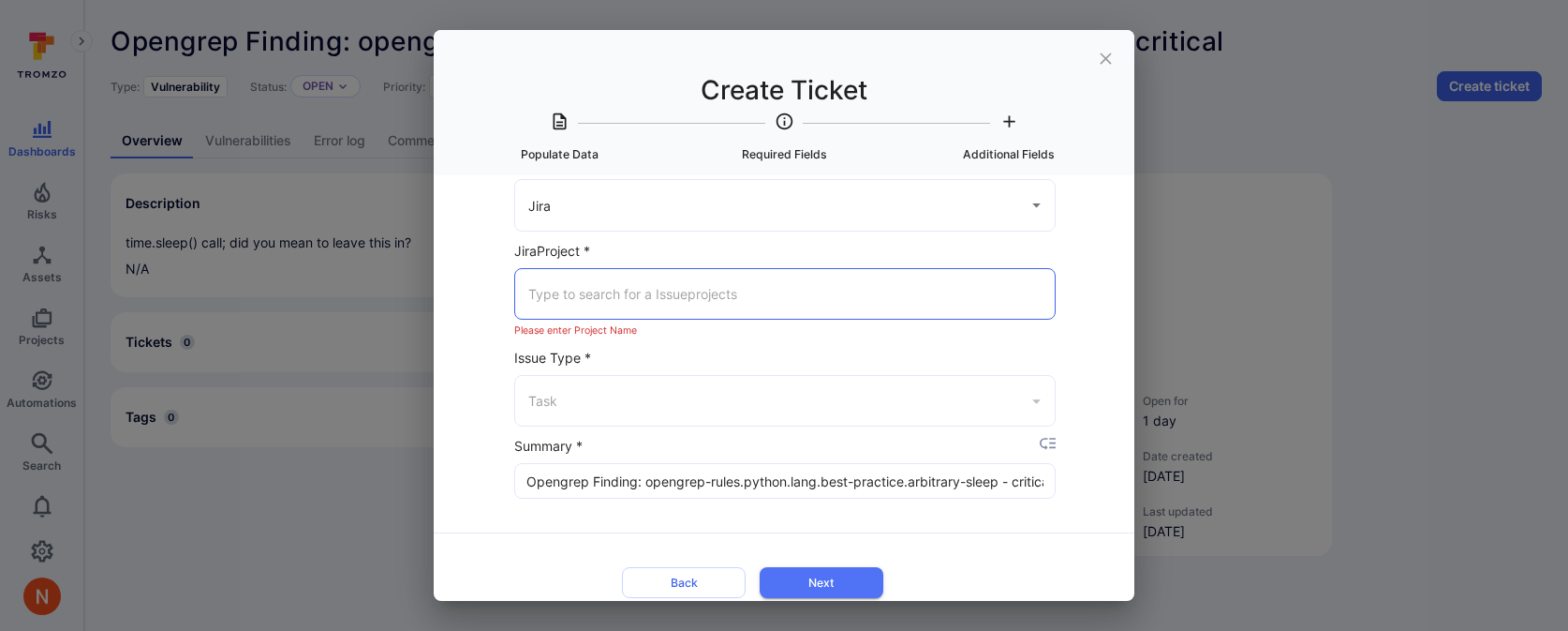
click at [860, 283] on input "Jira Project *" at bounding box center [784, 294] width 522 height 33
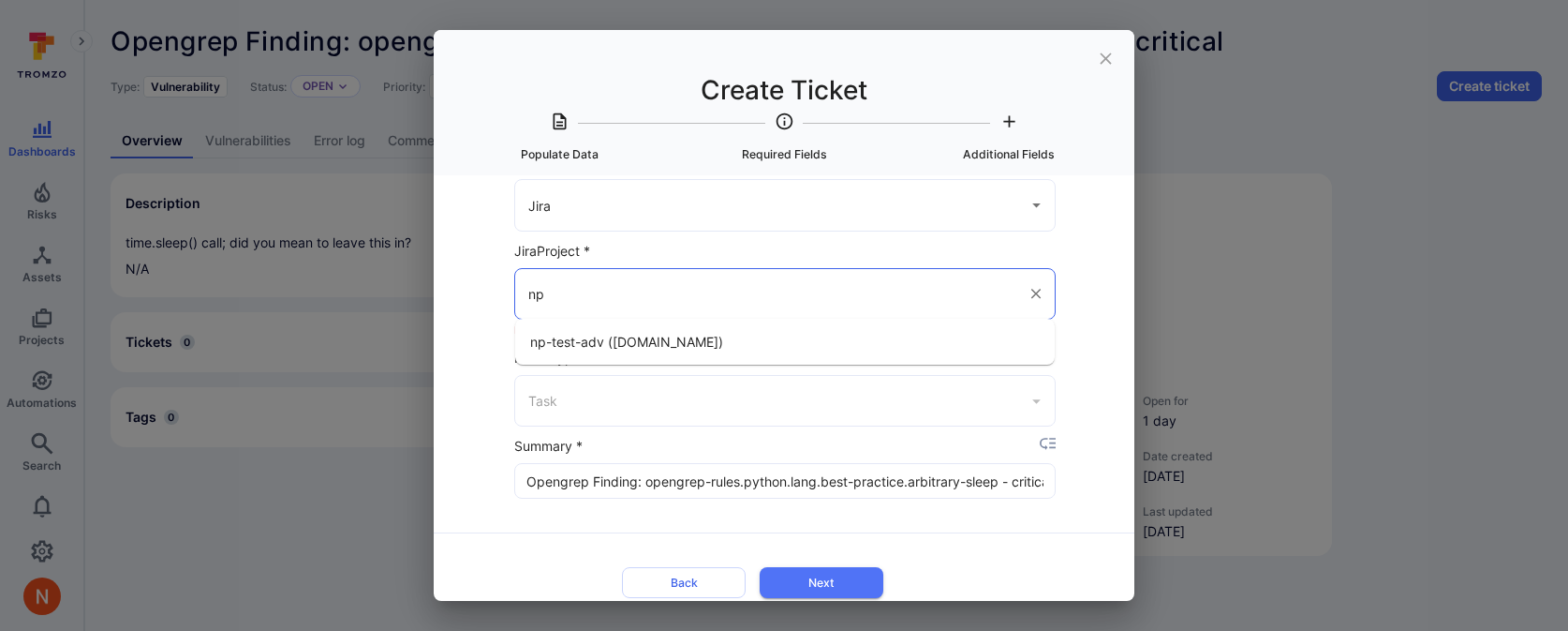
click at [751, 341] on li "np-test-adv (tromso.atlassian.net)" at bounding box center [784, 341] width 539 height 31
type input "np-test-adv (tromso.atlassian.net)"
type input "Task"
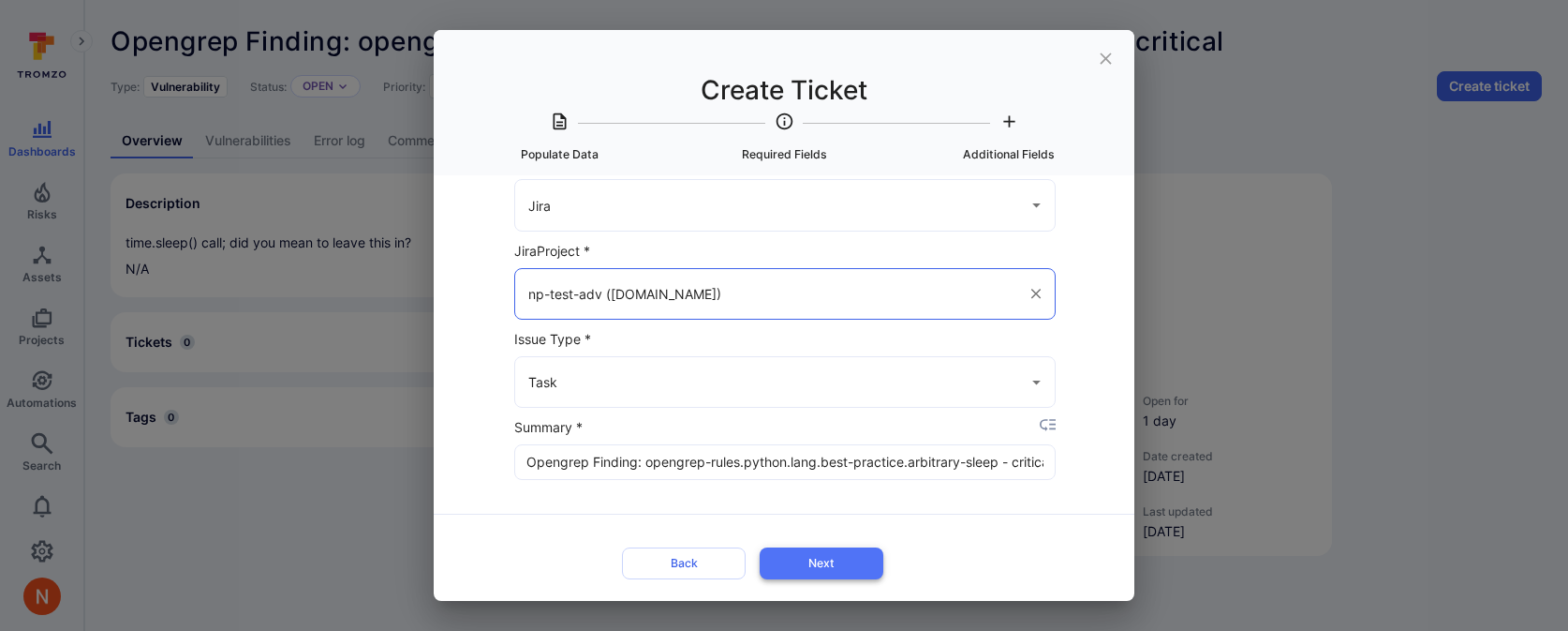
type input "np-test-adv (tromso.atlassian.net)"
click at [815, 566] on button "Next" at bounding box center [821, 562] width 123 height 31
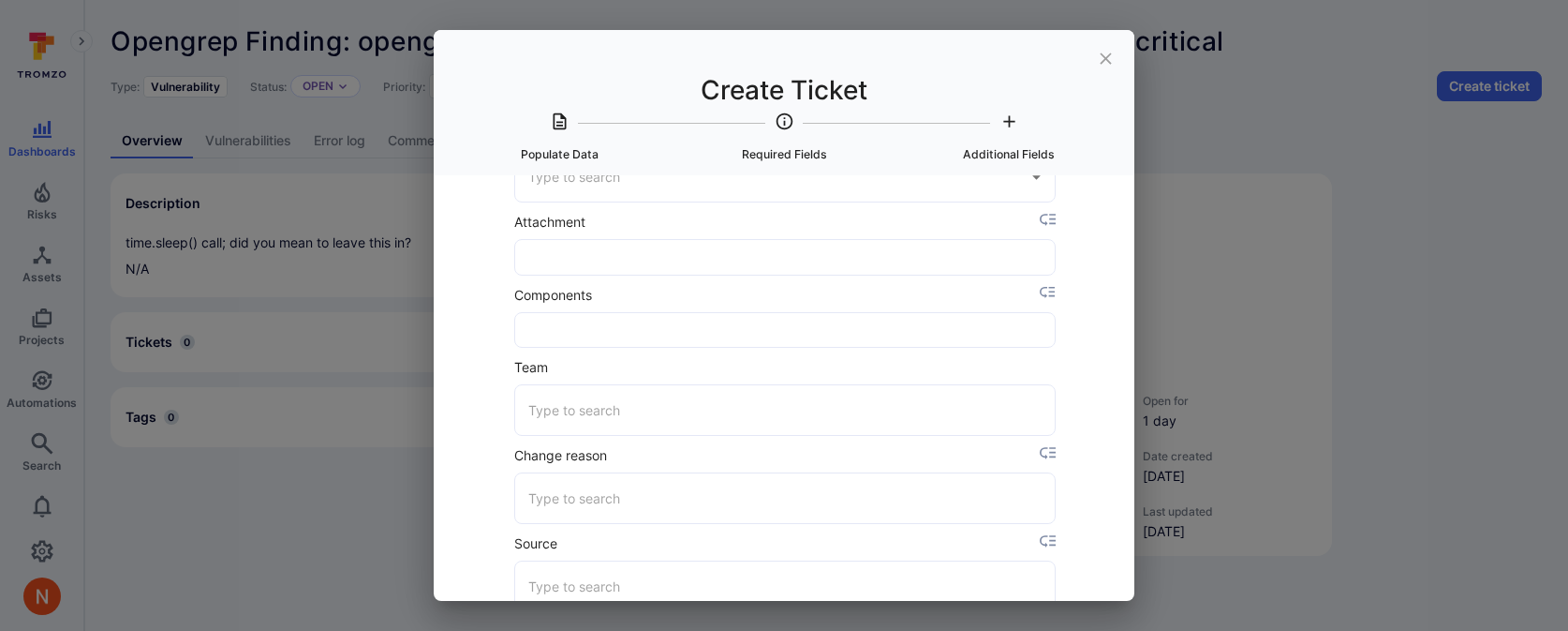
scroll to position [0, 0]
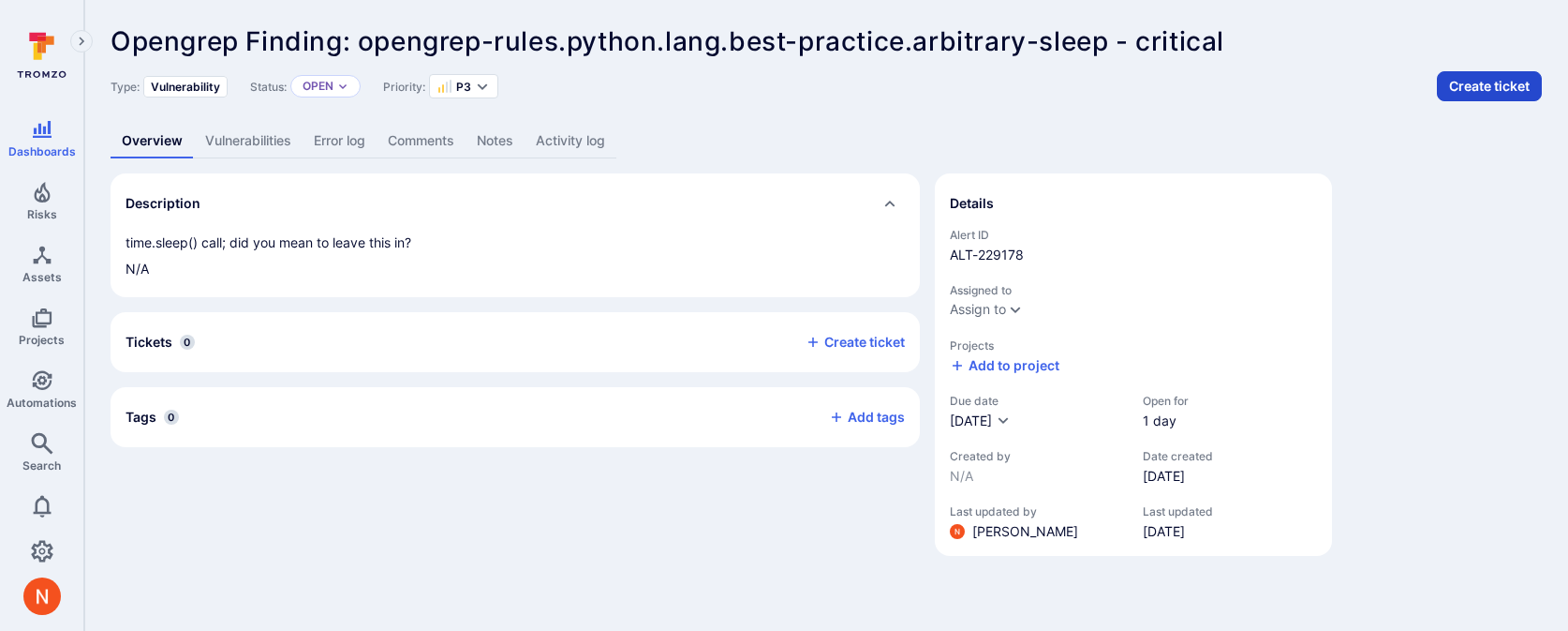
click at [1497, 77] on button "Create ticket" at bounding box center [1489, 87] width 104 height 30
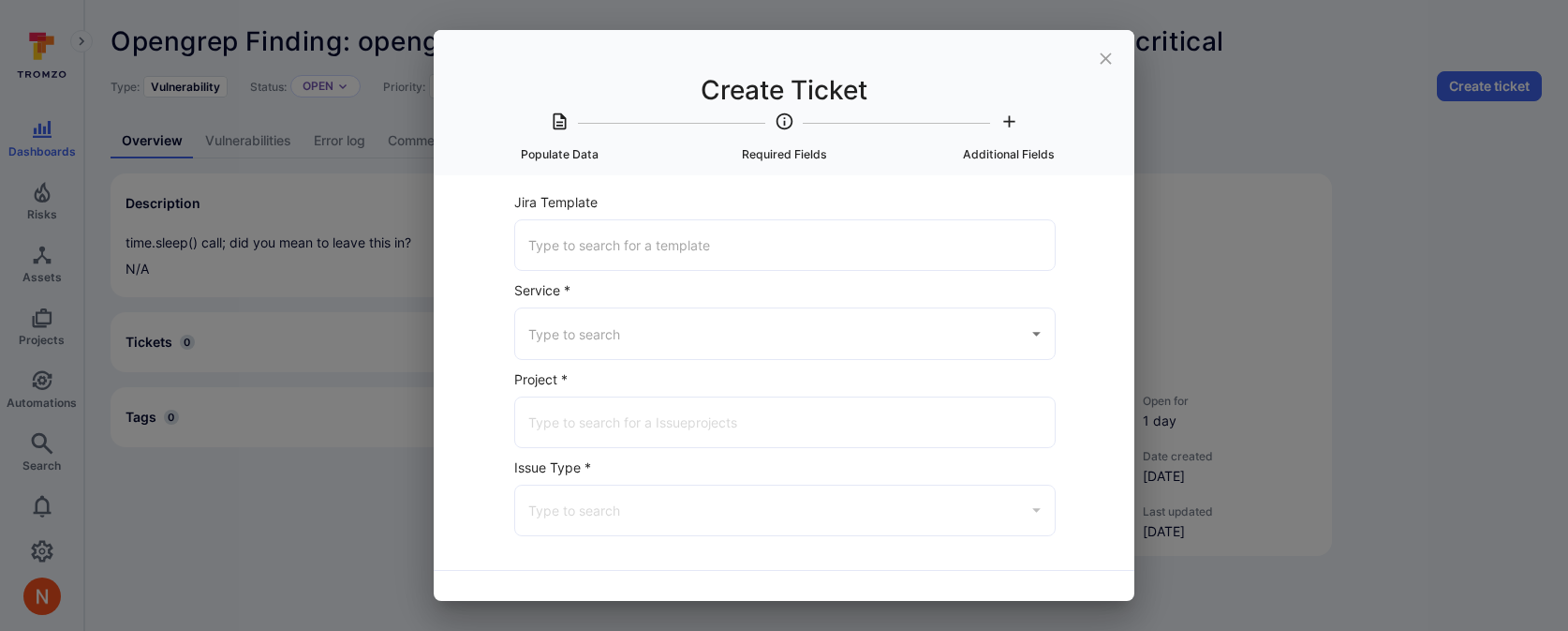
click at [648, 320] on input "Service *" at bounding box center [771, 332] width 495 height 33
click at [611, 384] on li "Jira" at bounding box center [784, 382] width 539 height 31
type input "Jira"
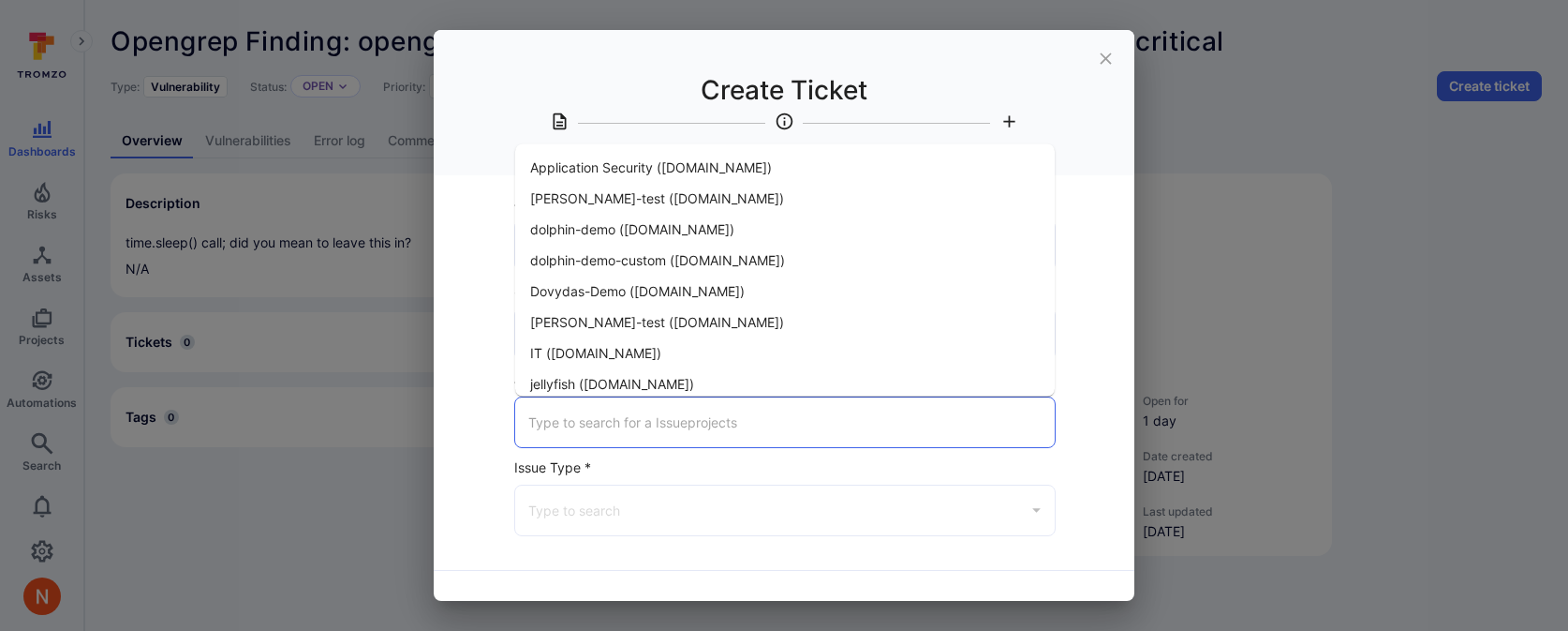
click at [604, 422] on input "Jira Project *" at bounding box center [784, 422] width 522 height 33
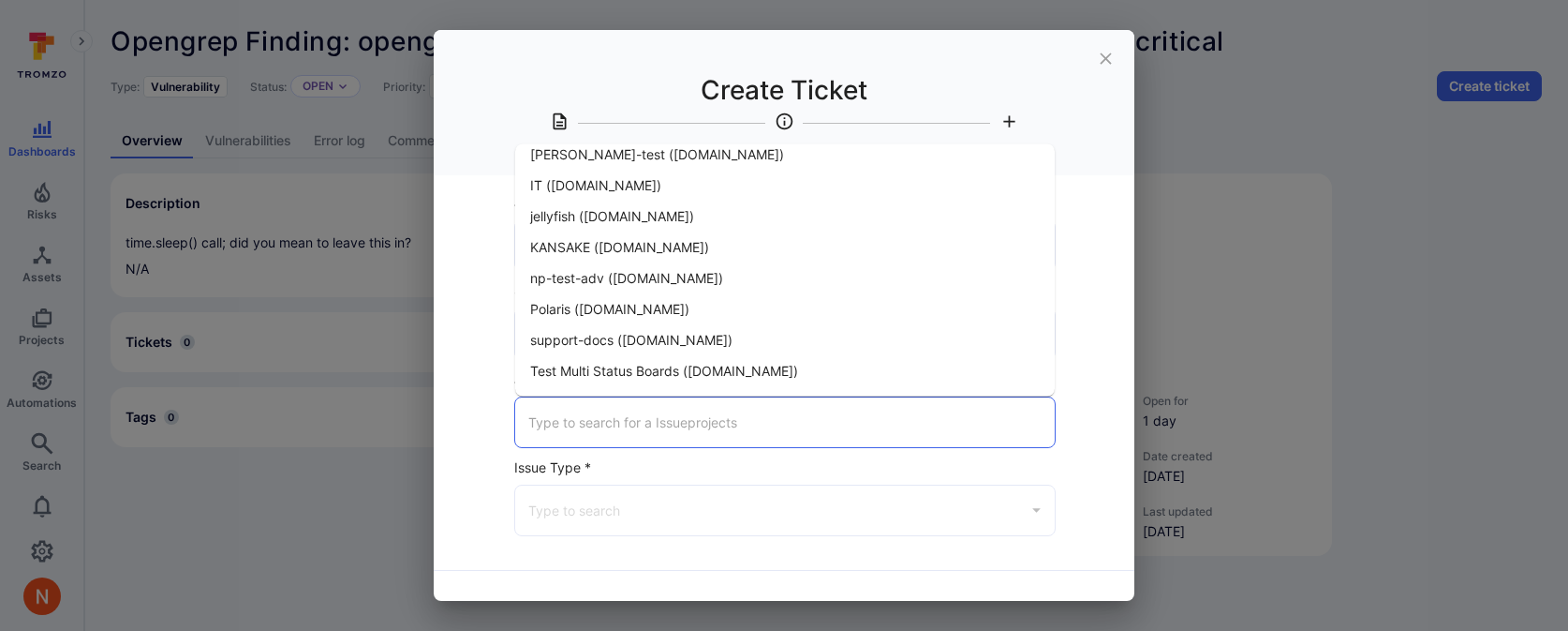
scroll to position [182, 0]
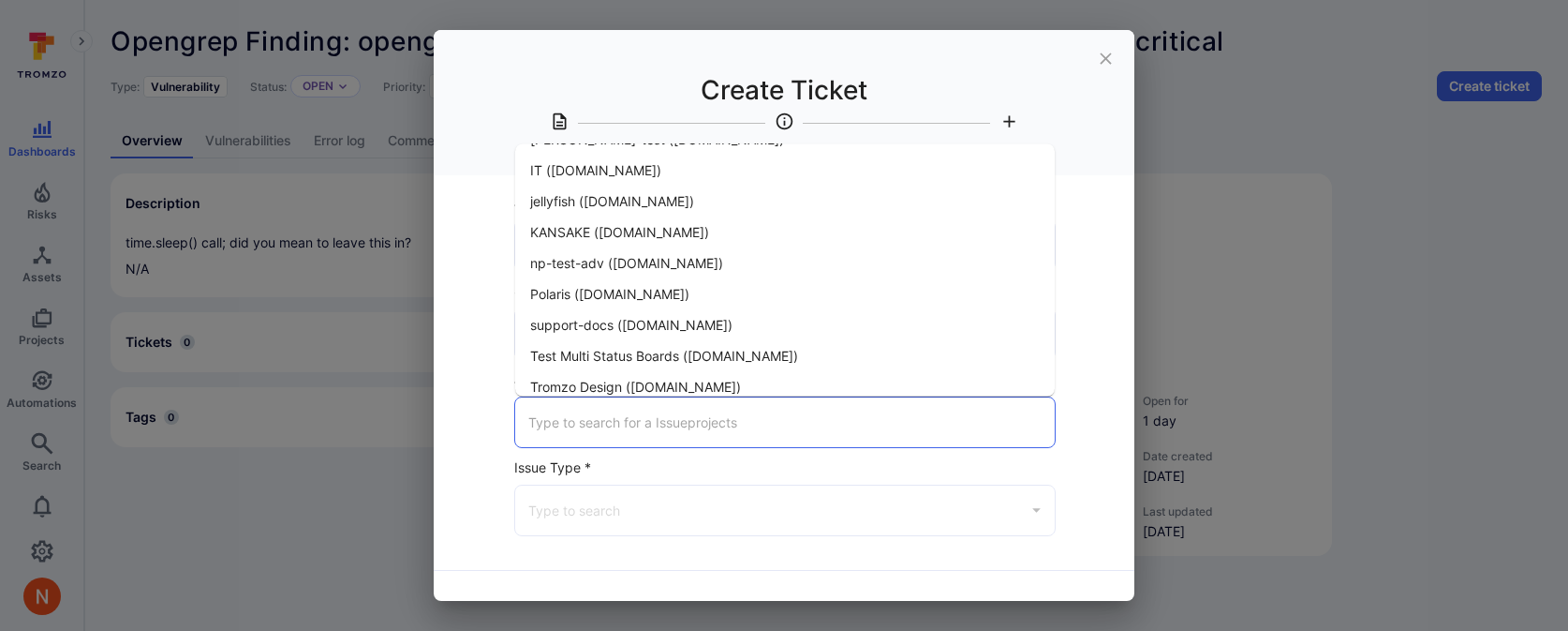
click at [619, 264] on span "np-test-adv (tromso.atlassian.net)" at bounding box center [626, 263] width 193 height 20
type input "np-test-adv (tromso.atlassian.net)"
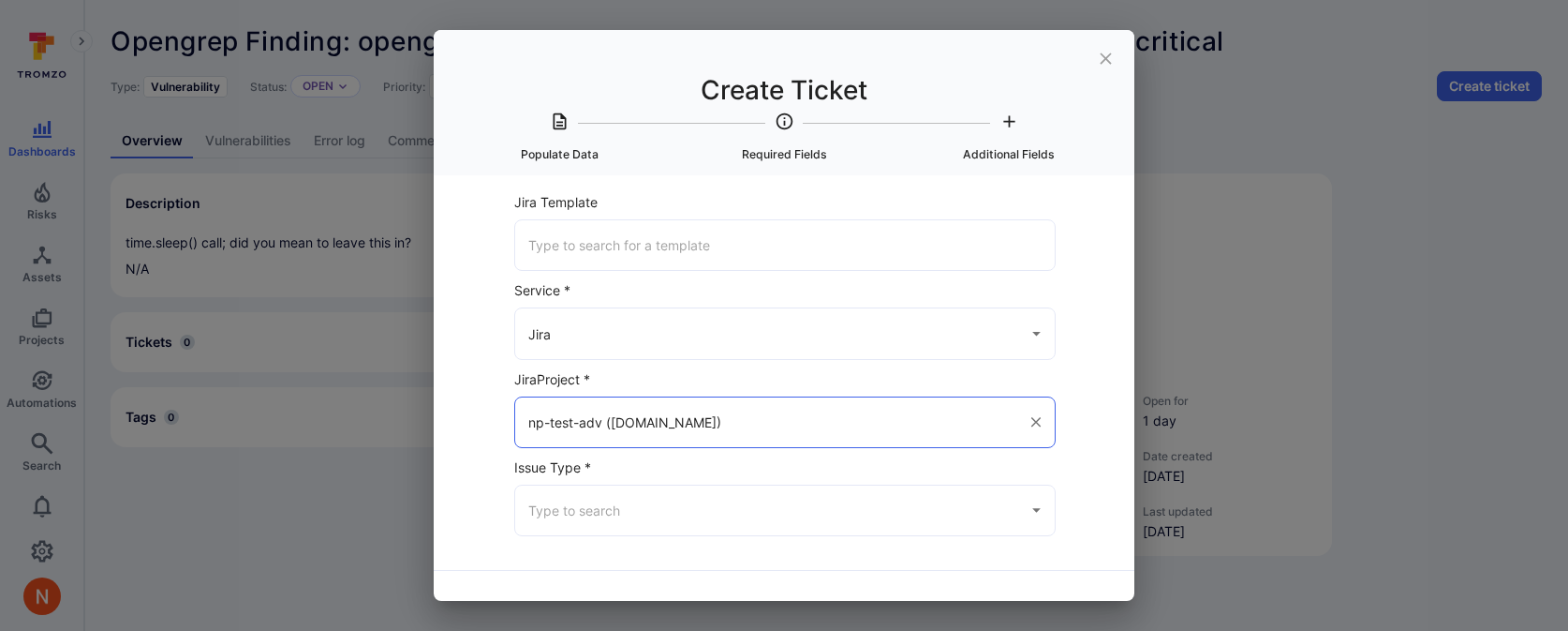
scroll to position [57, 0]
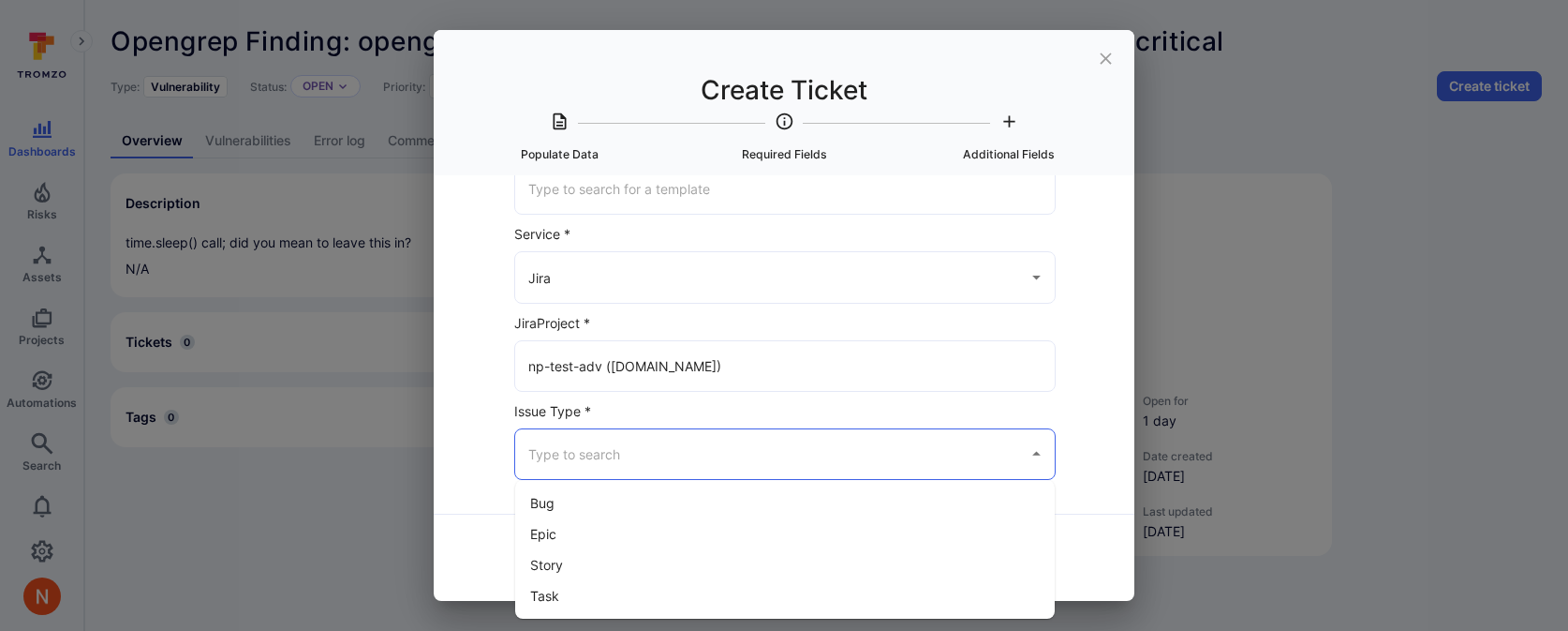
click at [574, 455] on input "Issue Type *" at bounding box center [771, 454] width 495 height 33
click at [564, 597] on li "Task" at bounding box center [784, 595] width 539 height 31
type input "Task"
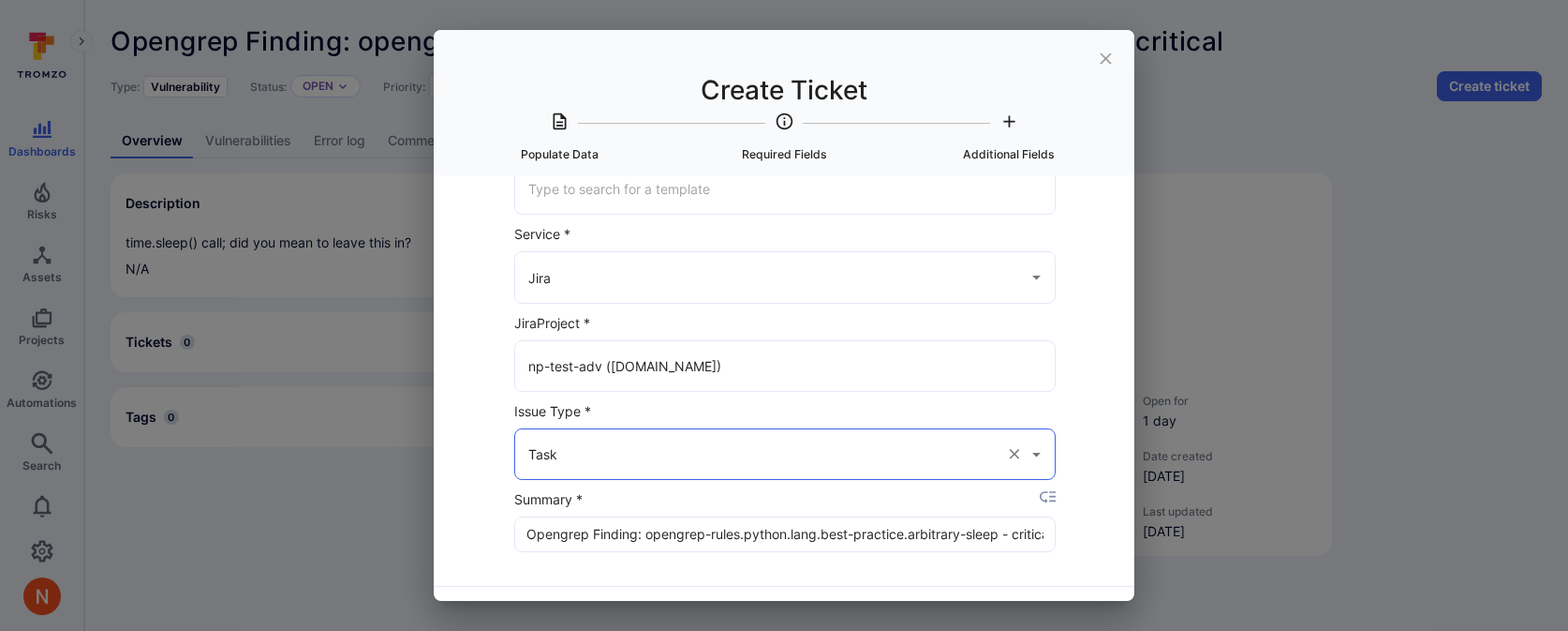
scroll to position [128, 0]
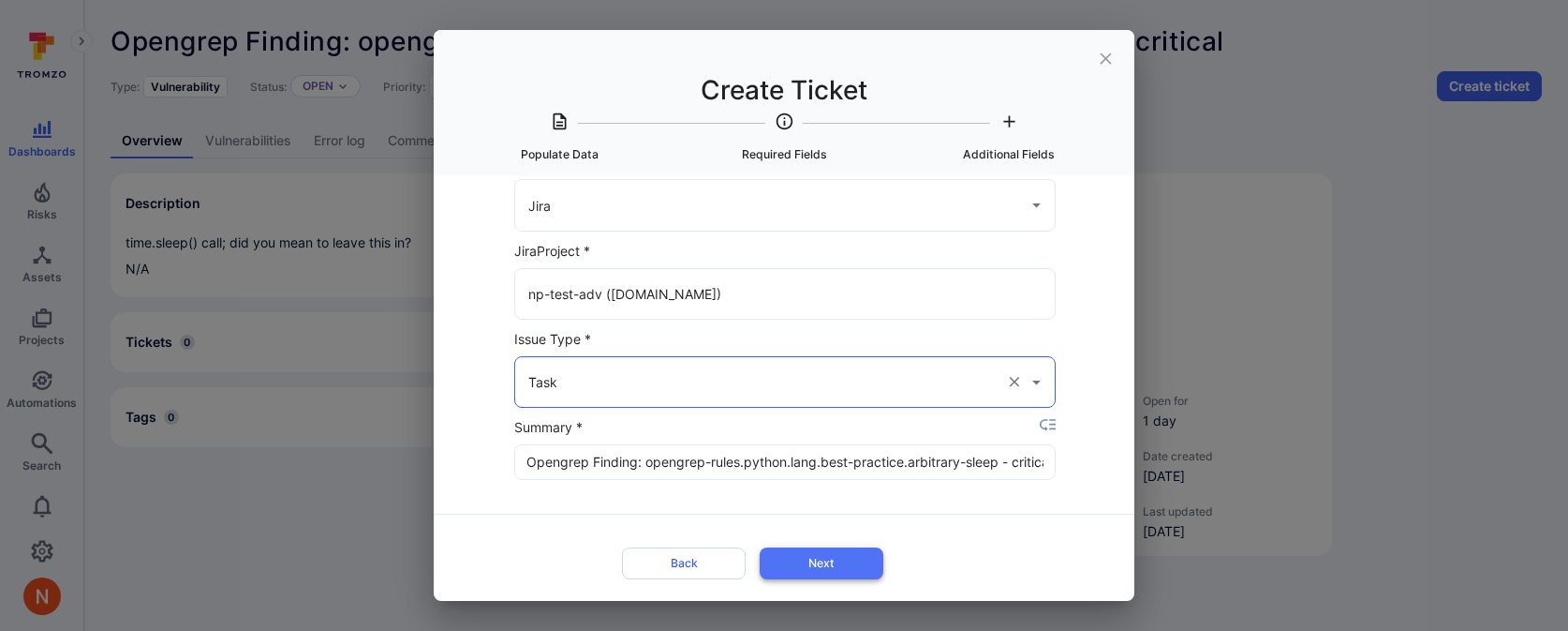
click at [822, 557] on button "Next" at bounding box center [821, 562] width 123 height 31
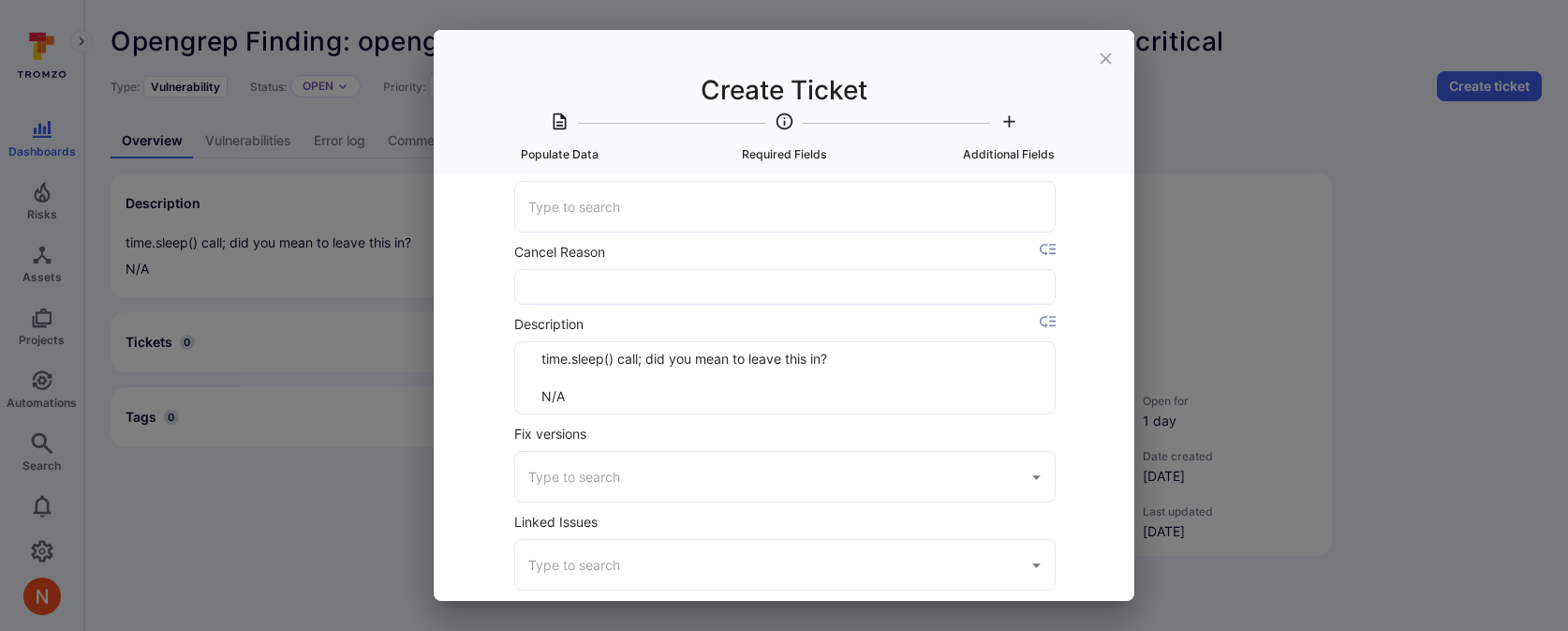
scroll to position [463, 0]
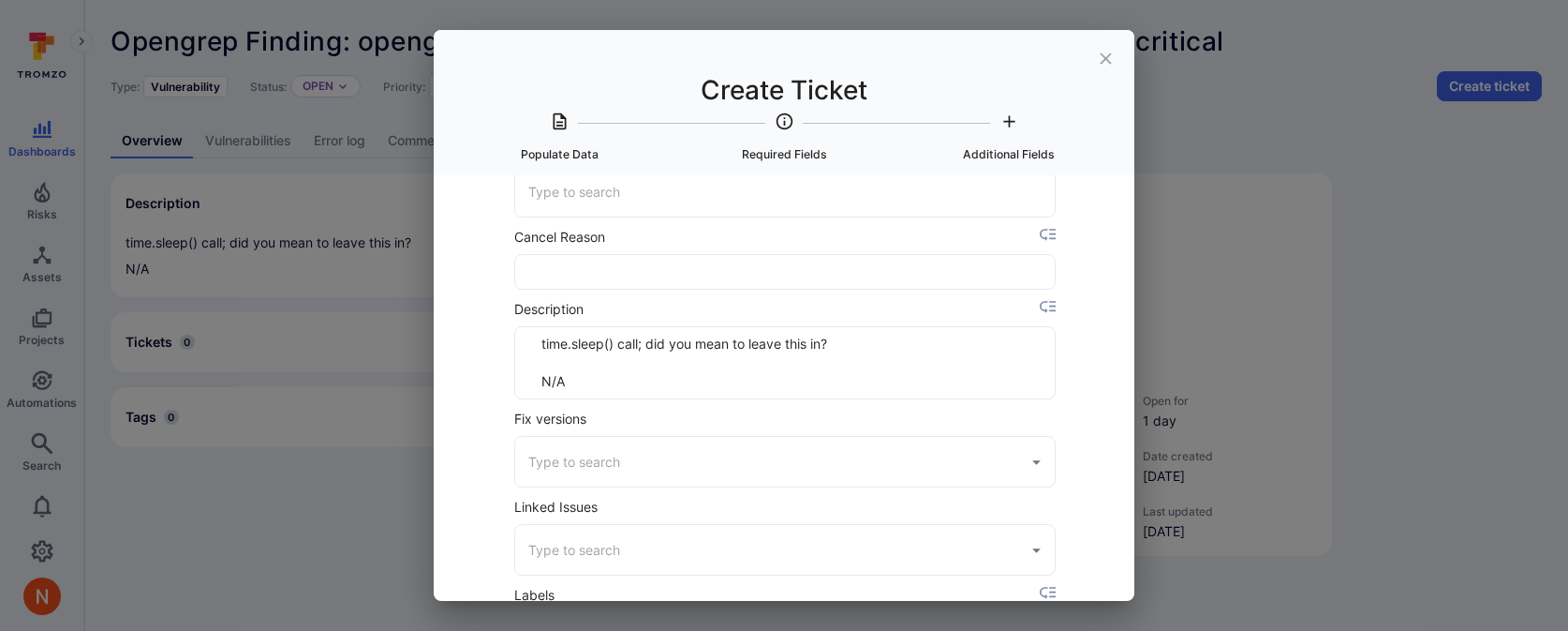
click at [739, 385] on textarea "time.sleep() call; did you mean to leave this in? N/A" at bounding box center [785, 363] width 510 height 72
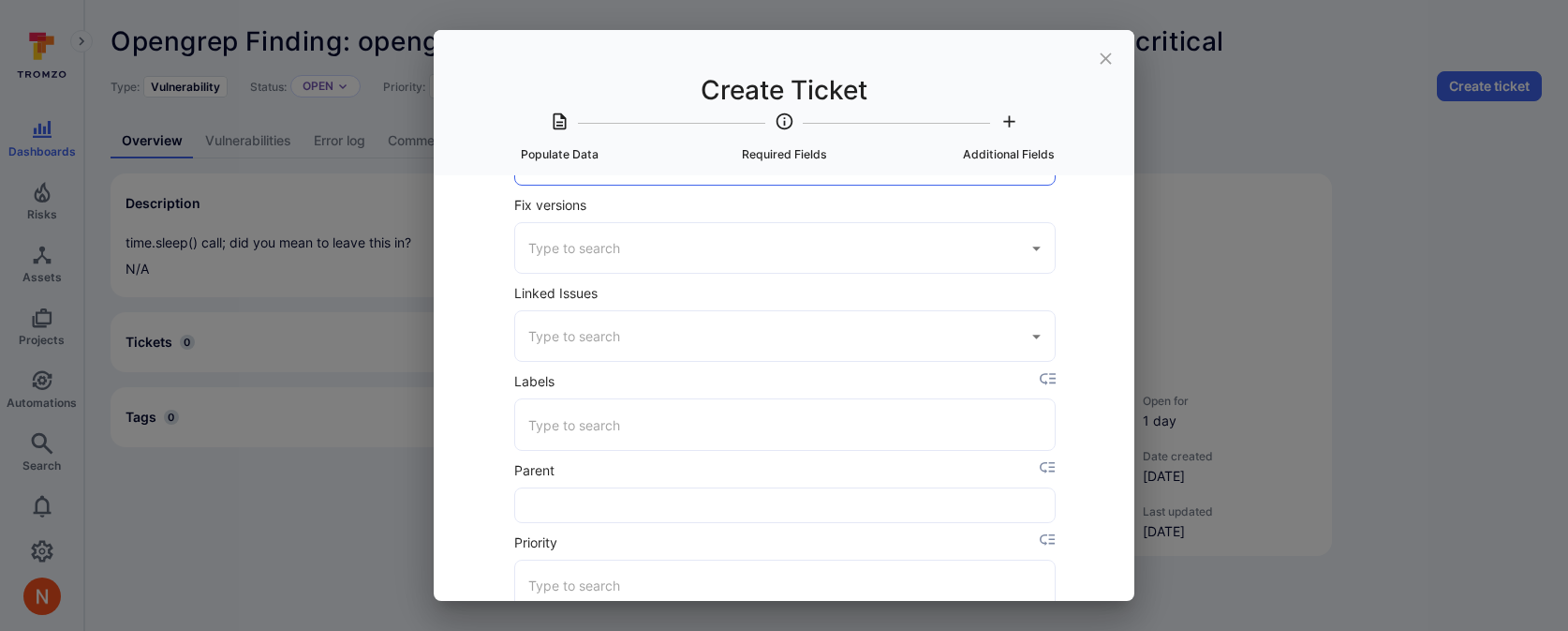
scroll to position [808, 0]
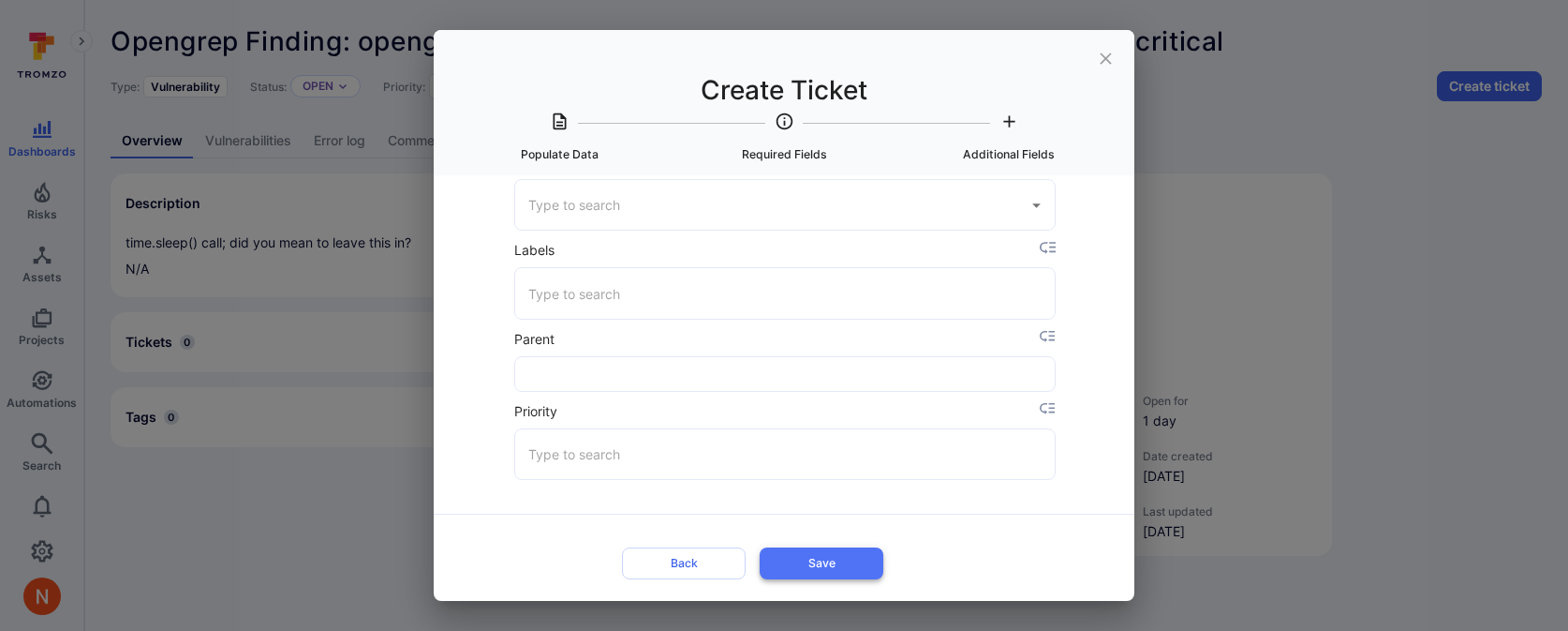
type textarea "time.sleep() call; did you mean to leave this in? N/A $alert_due_date"
click at [783, 558] on button "Save" at bounding box center [821, 562] width 123 height 31
type input "Medium"
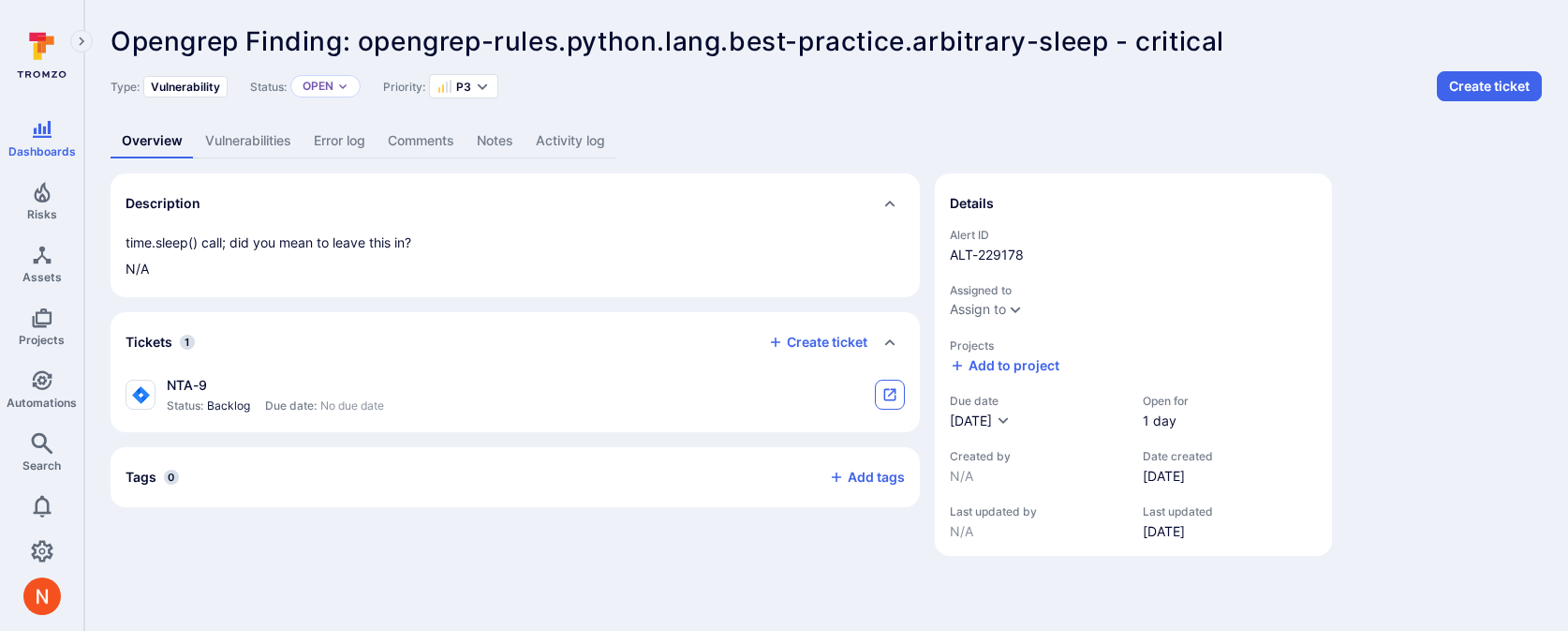
click at [885, 391] on icon "tickets card" at bounding box center [890, 395] width 12 height 12
click at [1454, 90] on button "Create ticket" at bounding box center [1489, 87] width 104 height 30
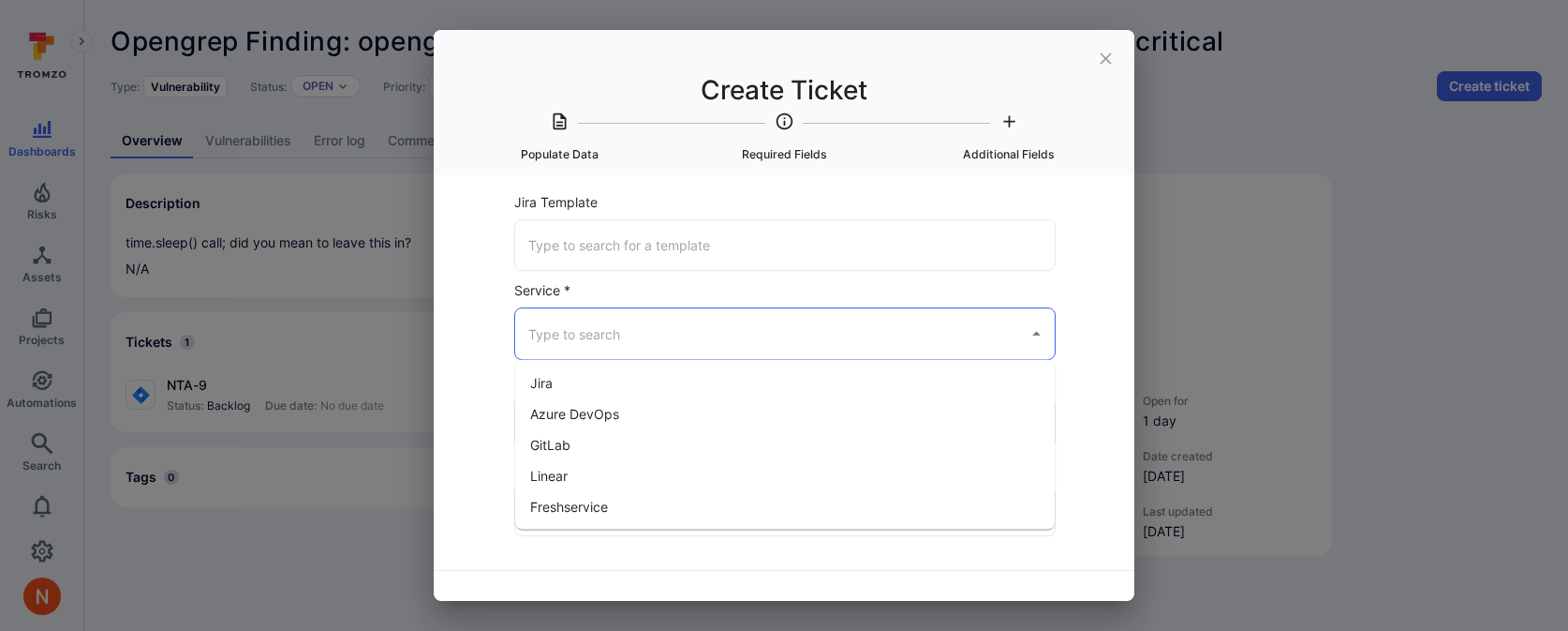
click at [755, 316] on input "Service *" at bounding box center [771, 332] width 495 height 33
click at [677, 387] on li "Jira" at bounding box center [784, 382] width 539 height 31
type input "Jira"
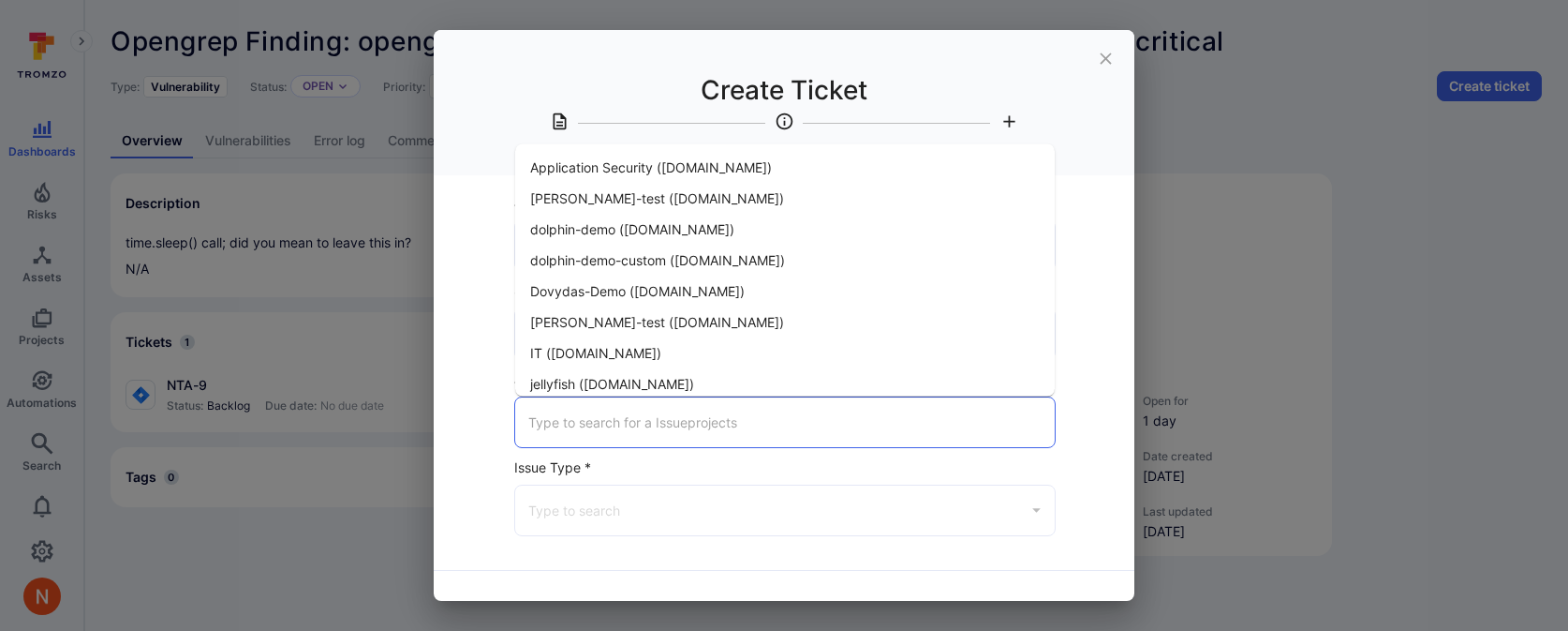
click at [668, 413] on input "Jira Project *" at bounding box center [784, 422] width 522 height 33
click at [694, 230] on span "dolphin-demo (tromso.atlassian.net)" at bounding box center [632, 228] width 204 height 20
type input "dolphin-demo (tromso.atlassian.net)"
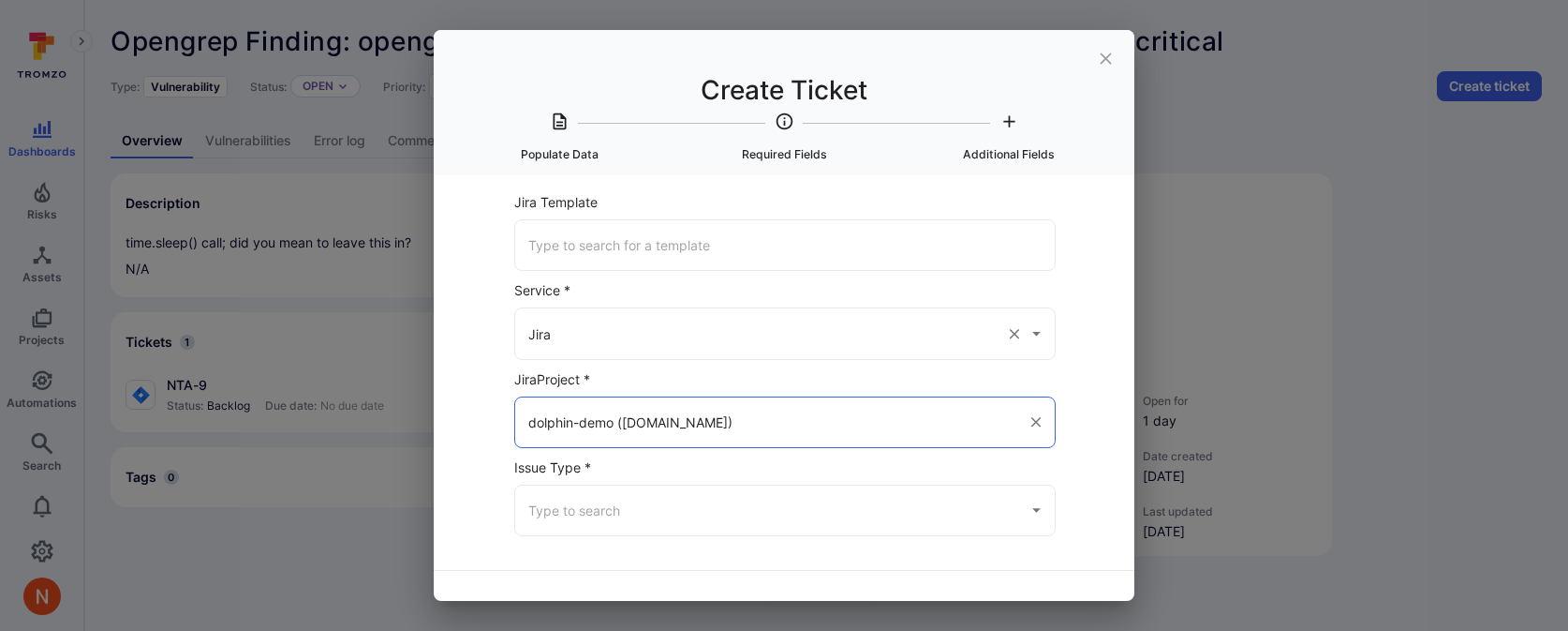
scroll to position [57, 0]
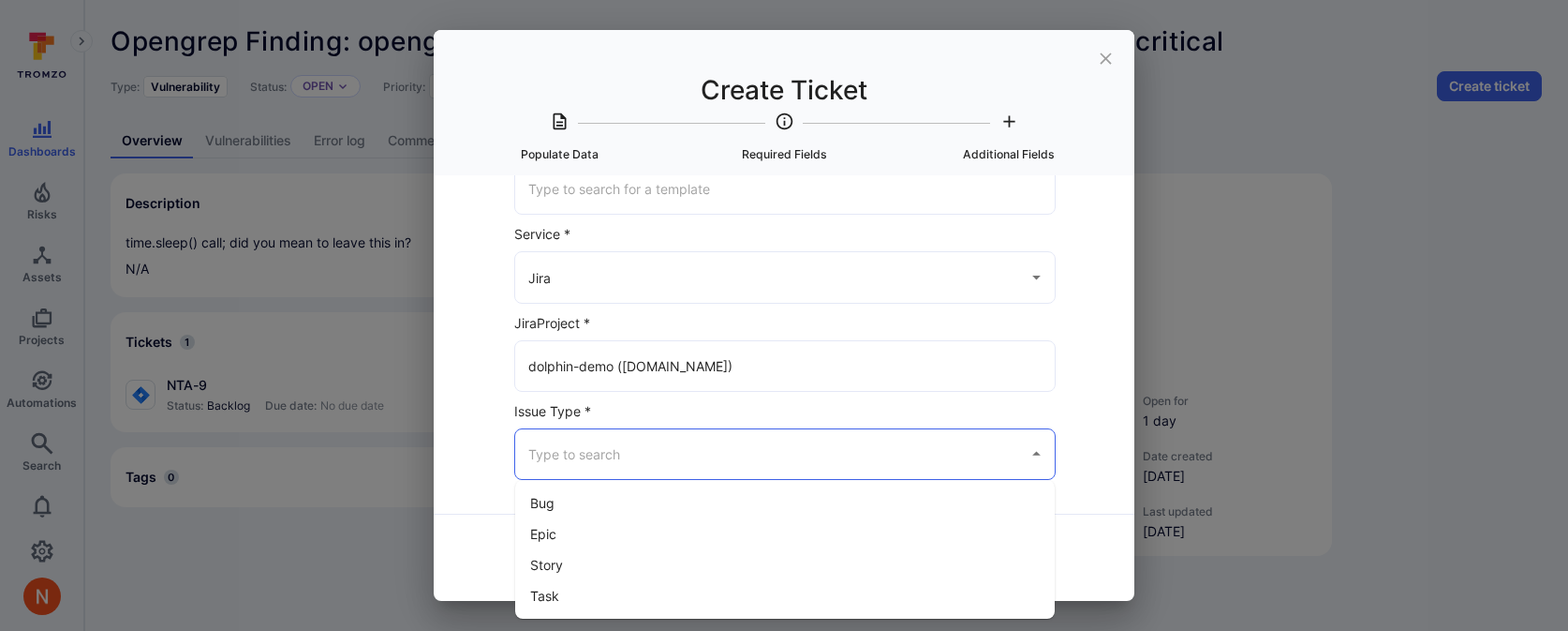
click at [624, 453] on input "Issue Type *" at bounding box center [771, 454] width 495 height 33
click at [591, 586] on li "Task" at bounding box center [784, 595] width 539 height 31
type input "Task"
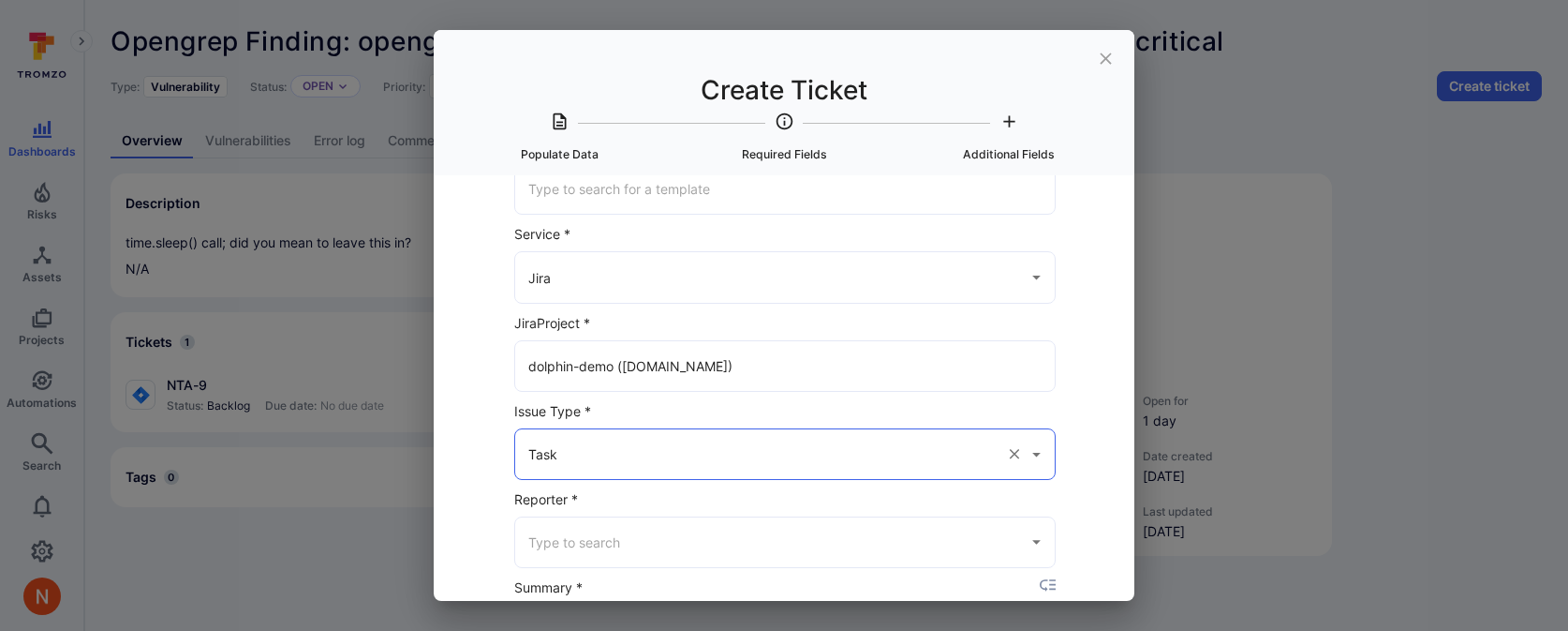
scroll to position [217, 0]
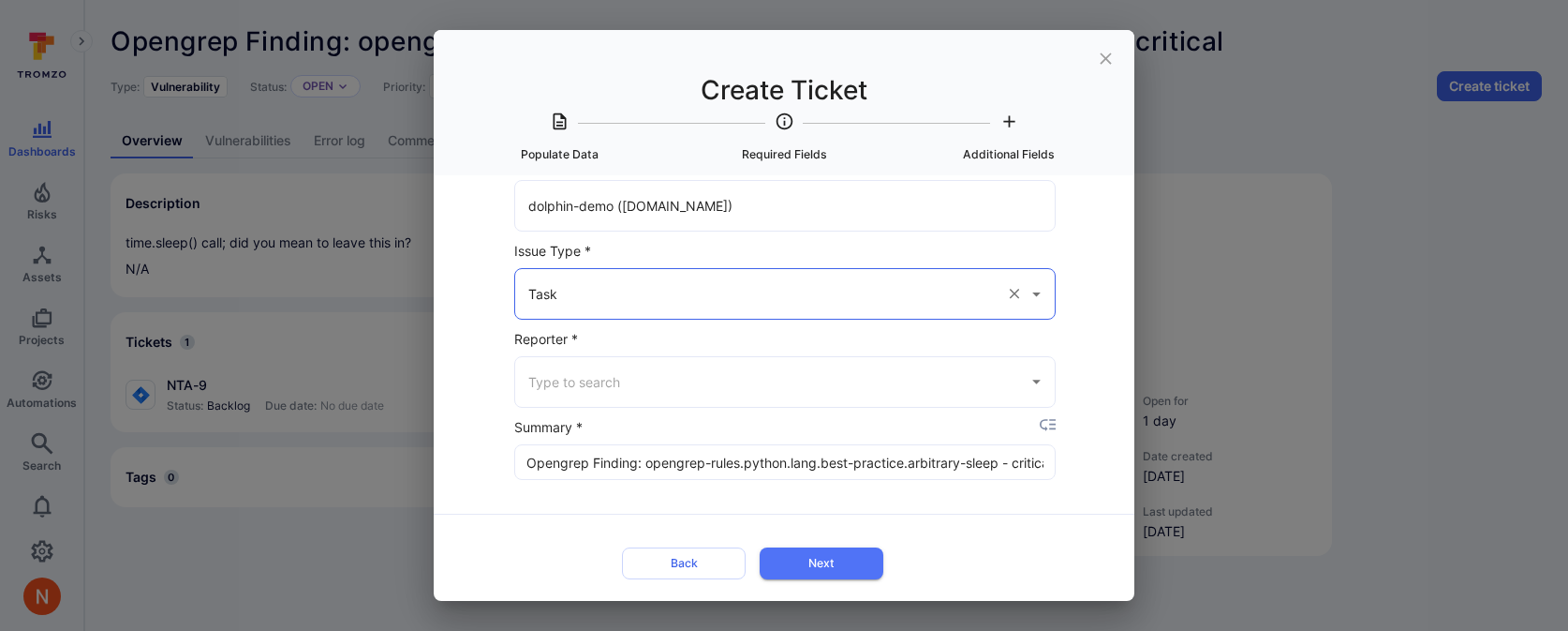
click at [664, 380] on input "Reporter *" at bounding box center [771, 381] width 495 height 33
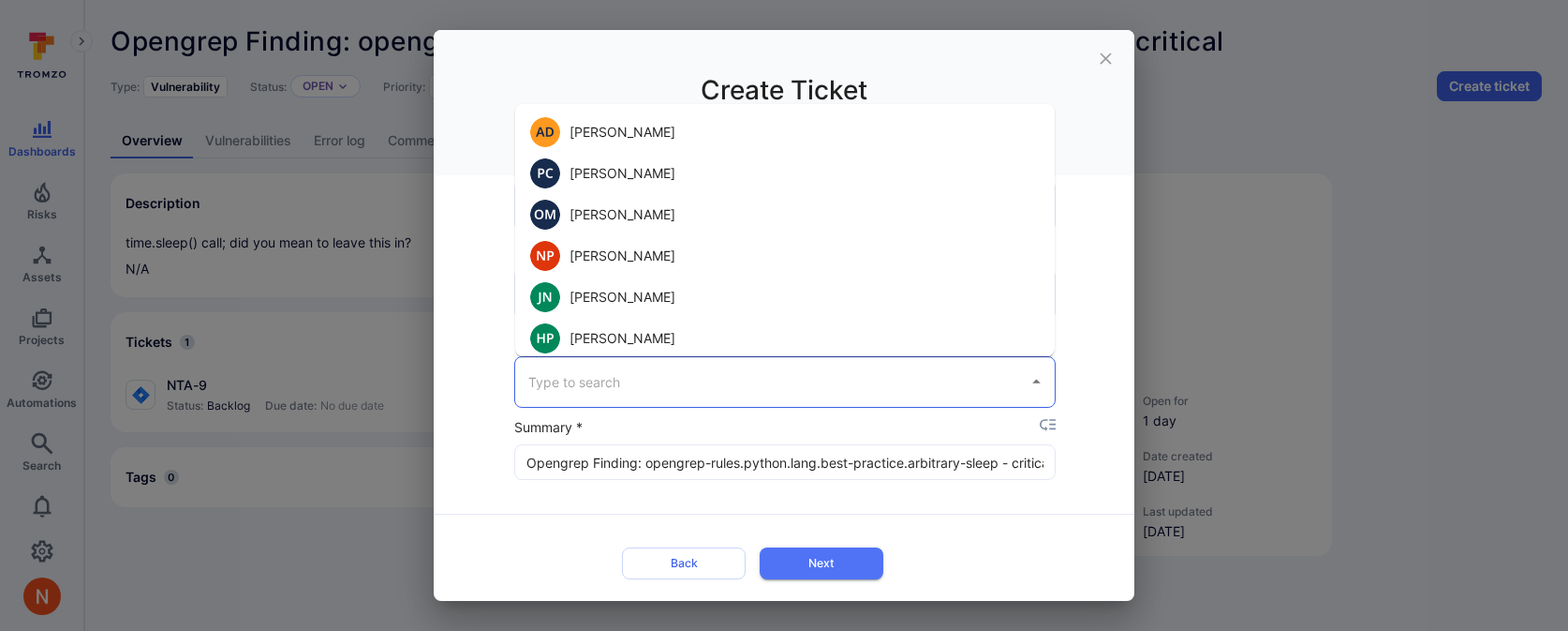
click at [654, 264] on li "Neeren Patki" at bounding box center [784, 256] width 539 height 41
type input "Neeren Patki"
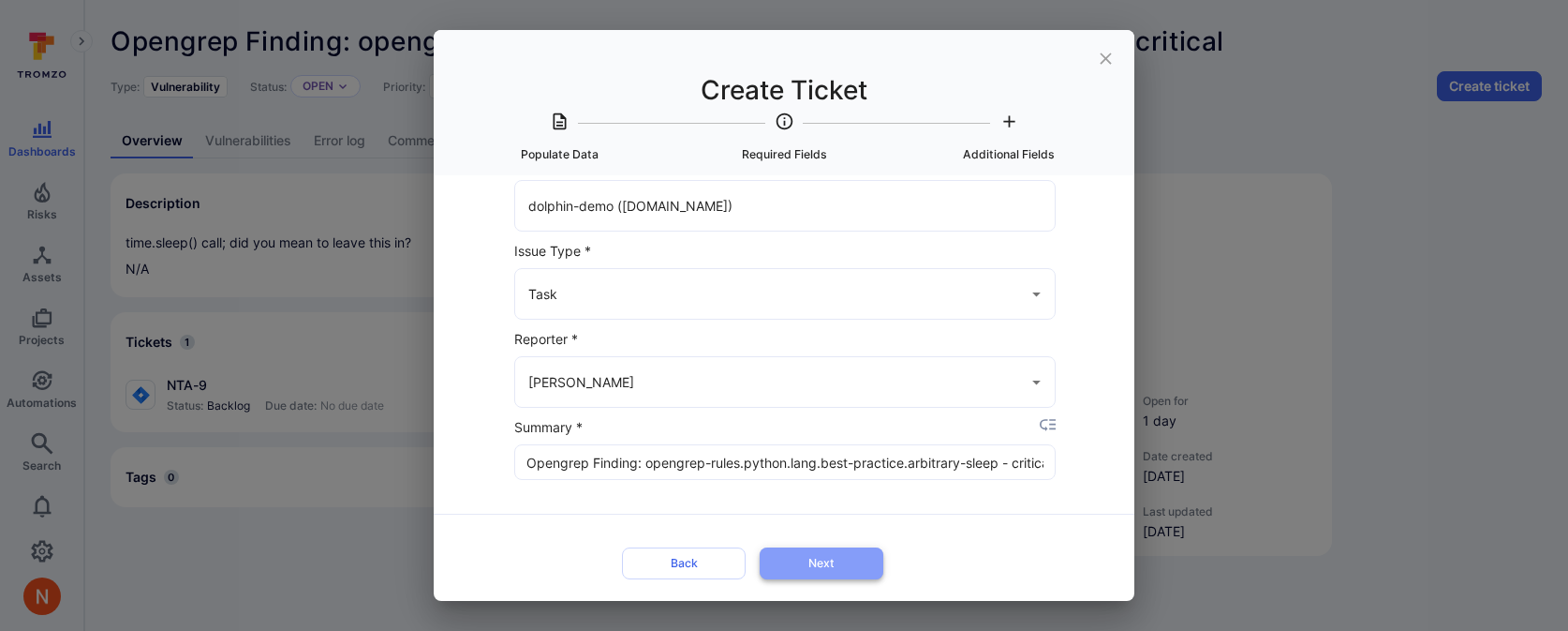
click at [790, 554] on button "Next" at bounding box center [821, 562] width 123 height 31
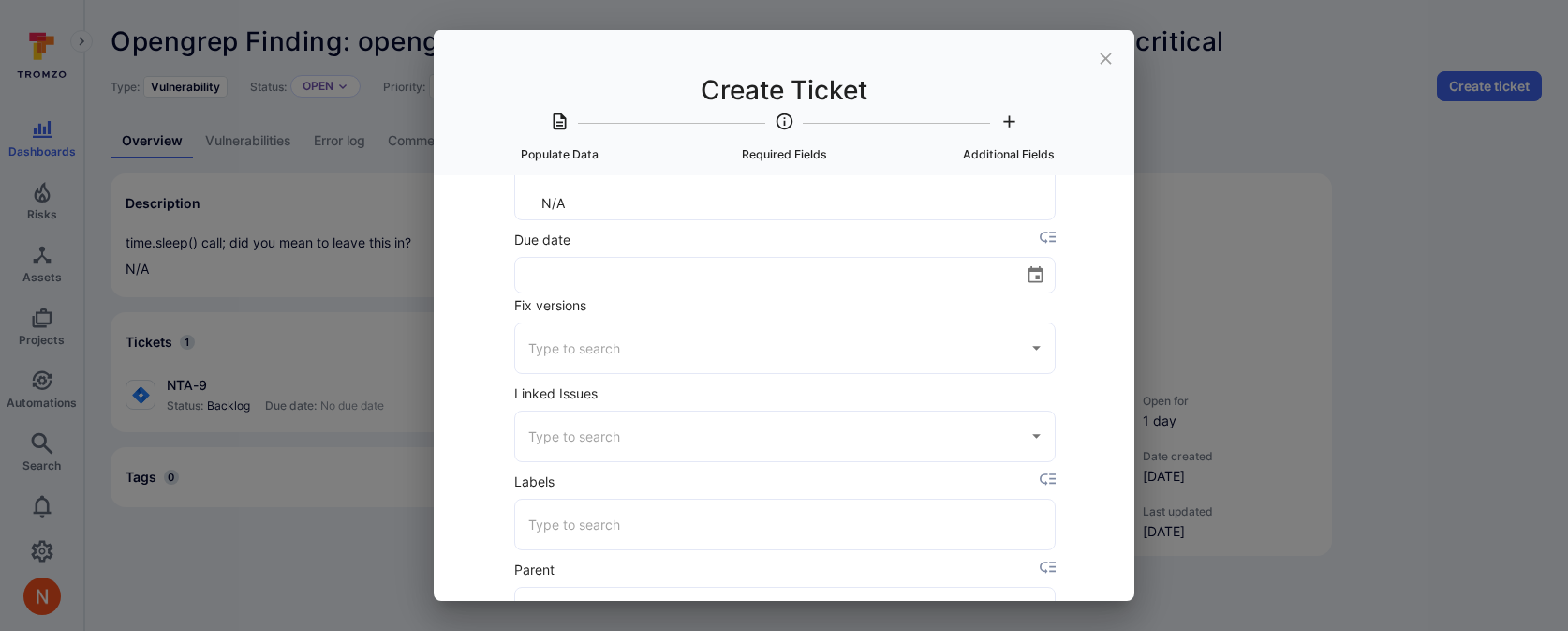
scroll to position [782, 0]
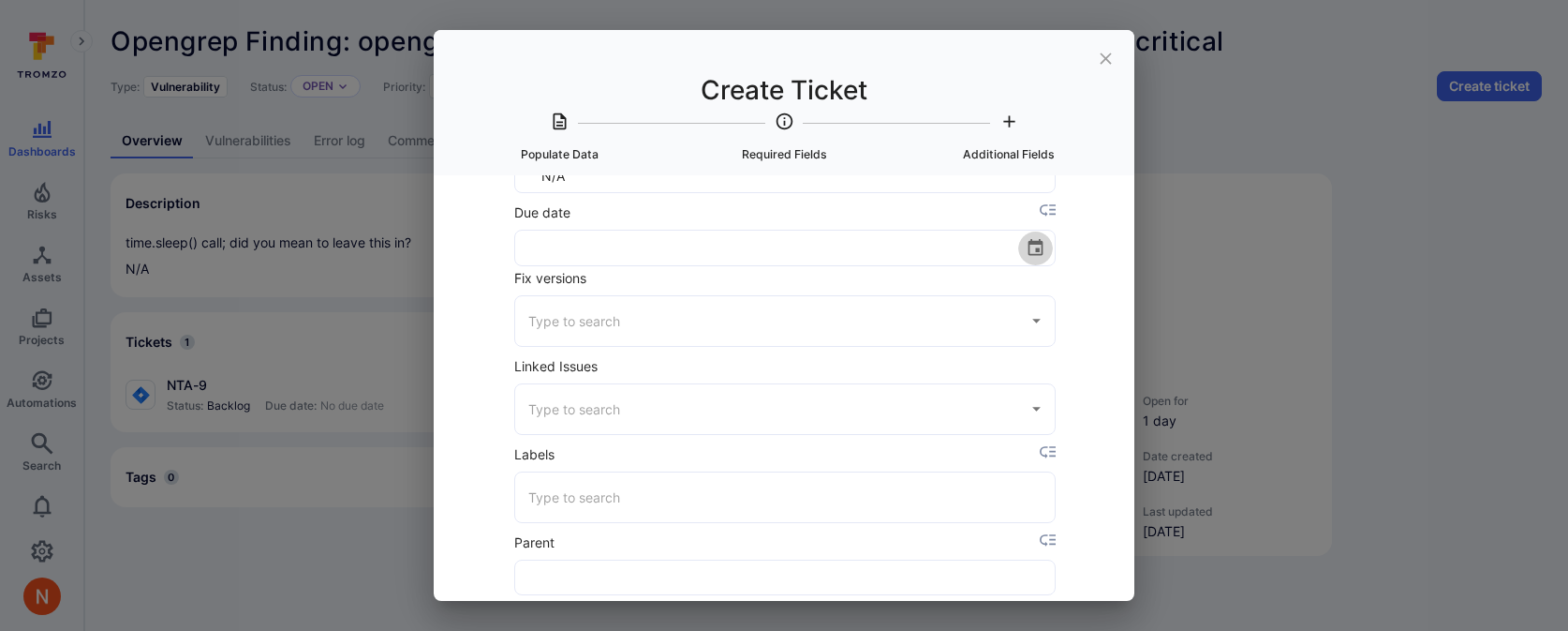
click at [1038, 251] on icon "Choose date" at bounding box center [1035, 248] width 20 height 20
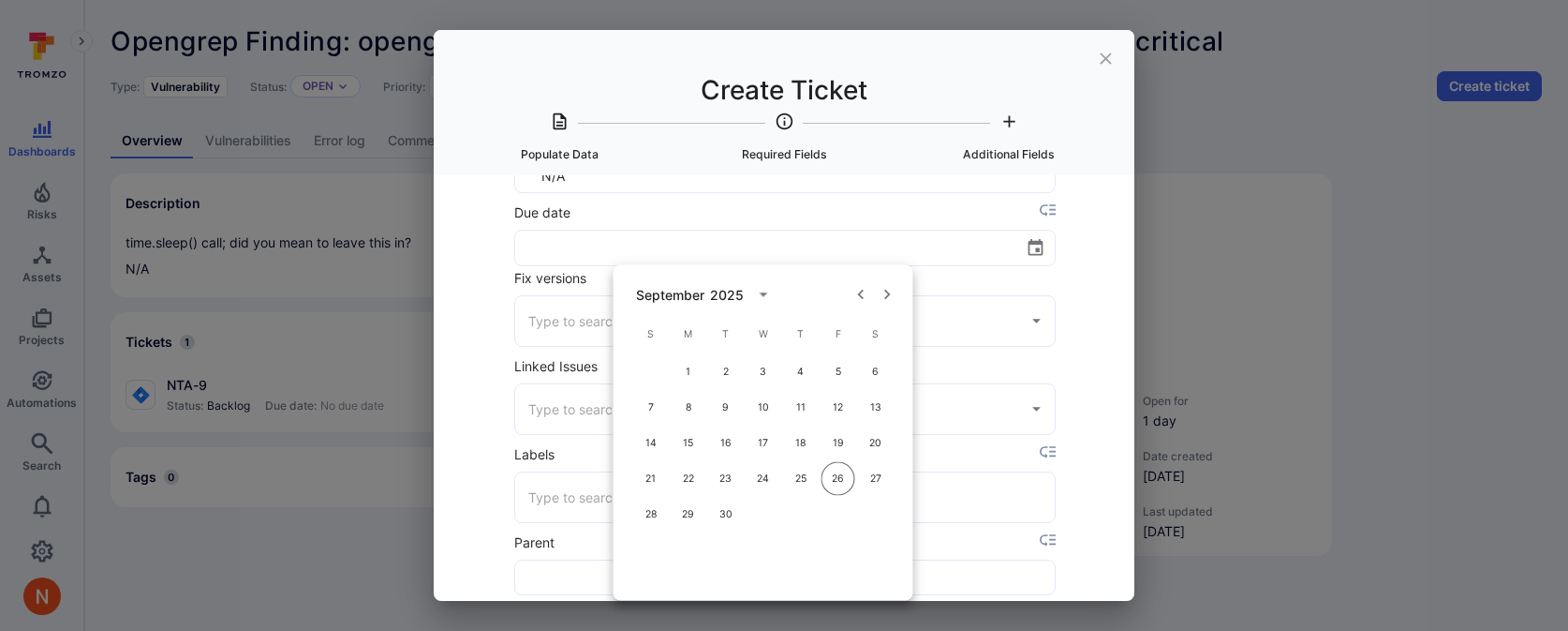
click at [1051, 220] on div "ticket field" at bounding box center [1011, 212] width 90 height 20
click at [1051, 215] on icon "placeholder selector" at bounding box center [1048, 210] width 16 height 16
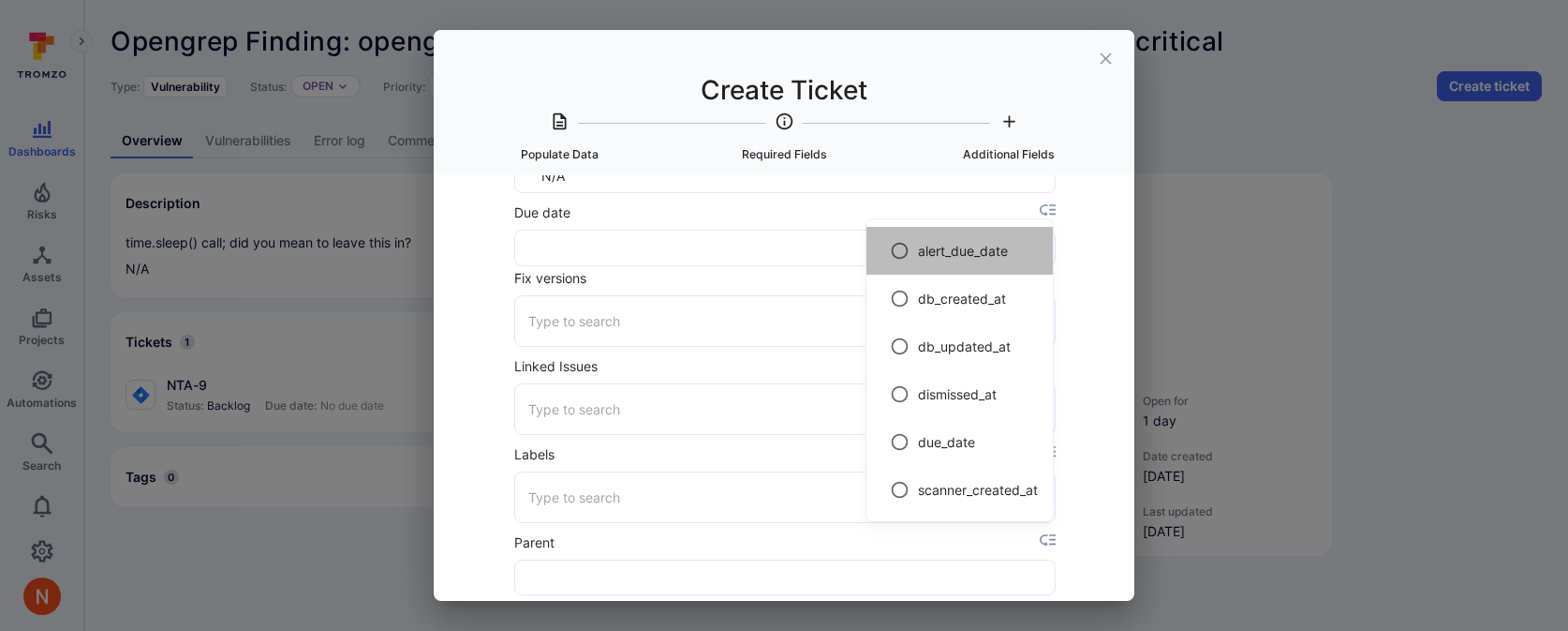
click at [1008, 251] on span "alert_due_date" at bounding box center [978, 251] width 120 height 20
radio input "true"
click at [1078, 313] on div at bounding box center [784, 316] width 1568 height 631
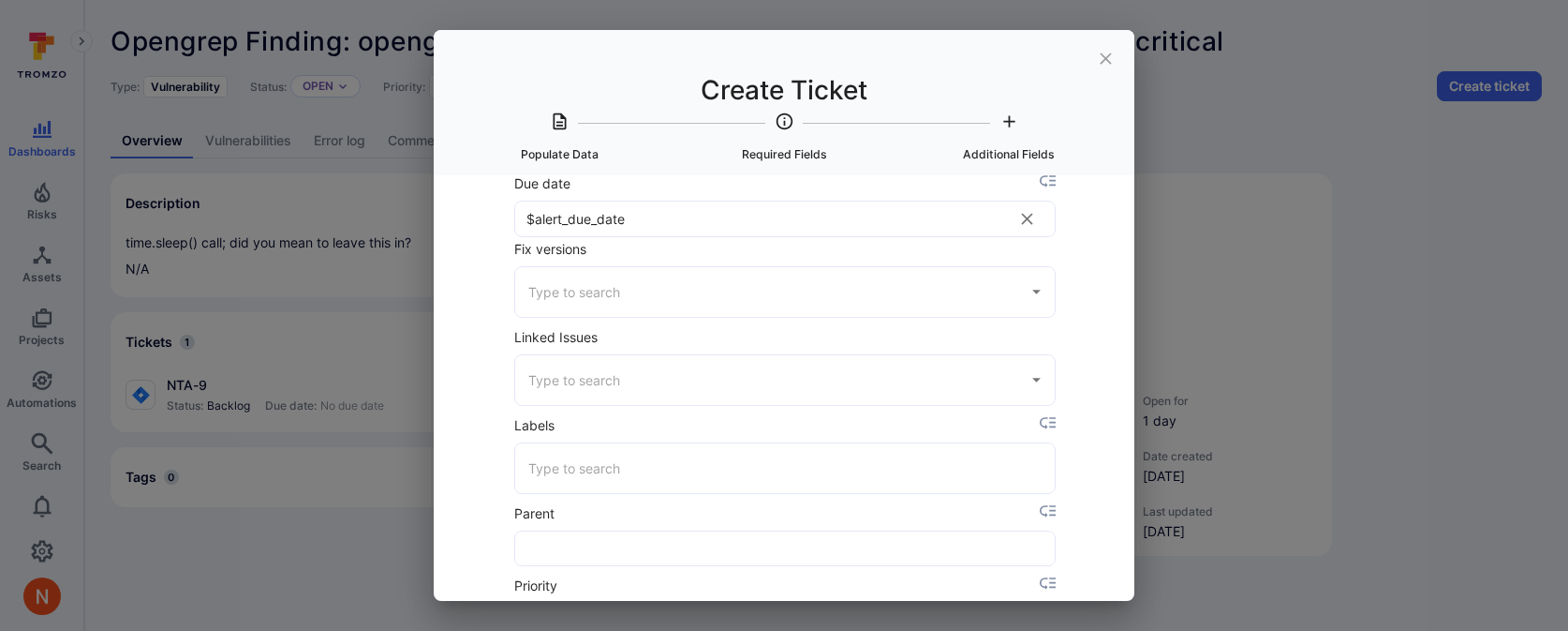
scroll to position [985, 0]
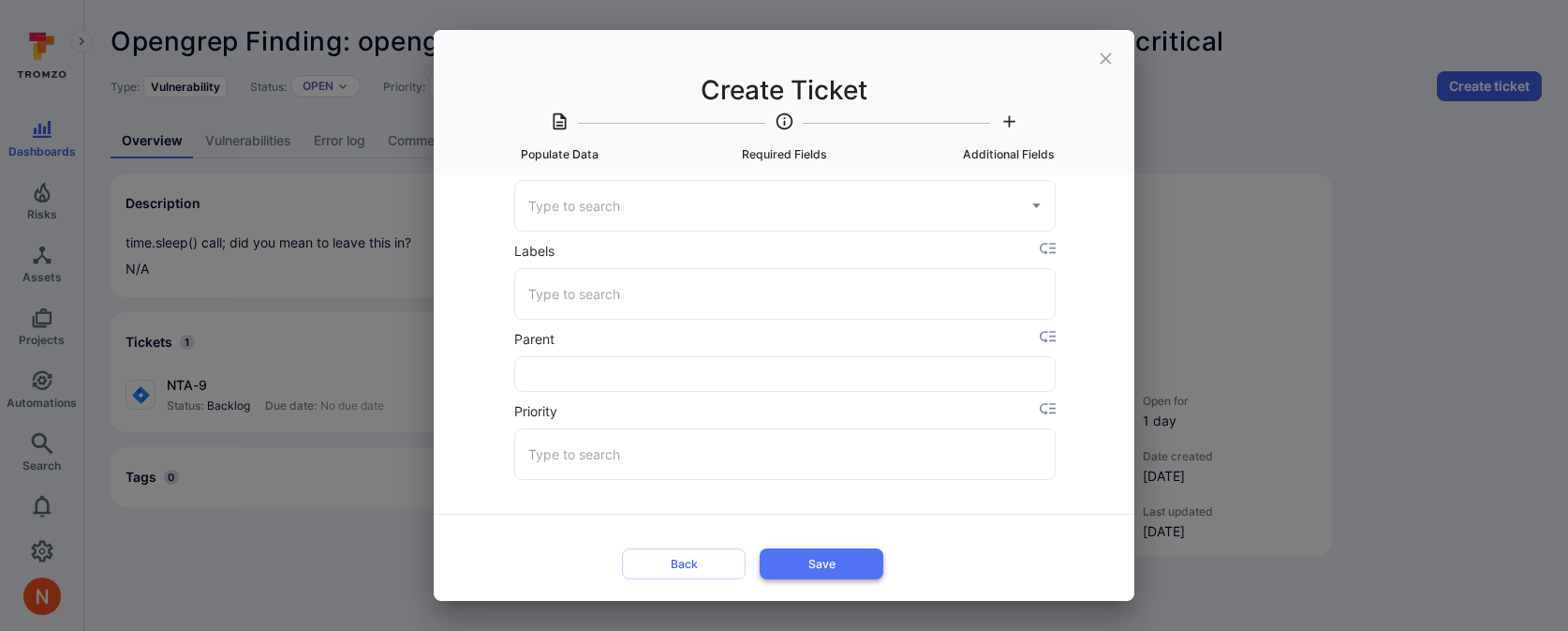
click at [831, 563] on button "Save" at bounding box center [821, 563] width 123 height 31
type input "Medium"
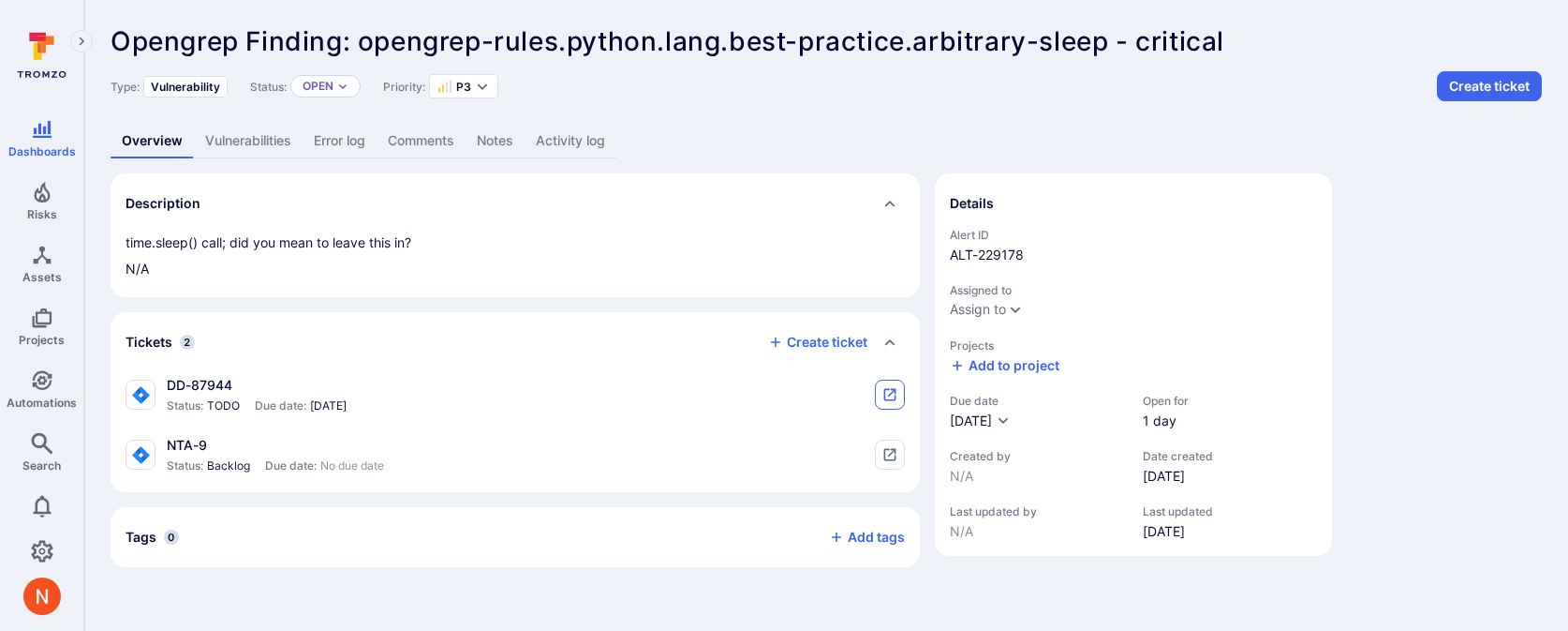
click at [903, 388] on button "tickets card" at bounding box center [890, 395] width 30 height 30
click at [1465, 89] on button "Create ticket" at bounding box center [1489, 87] width 104 height 30
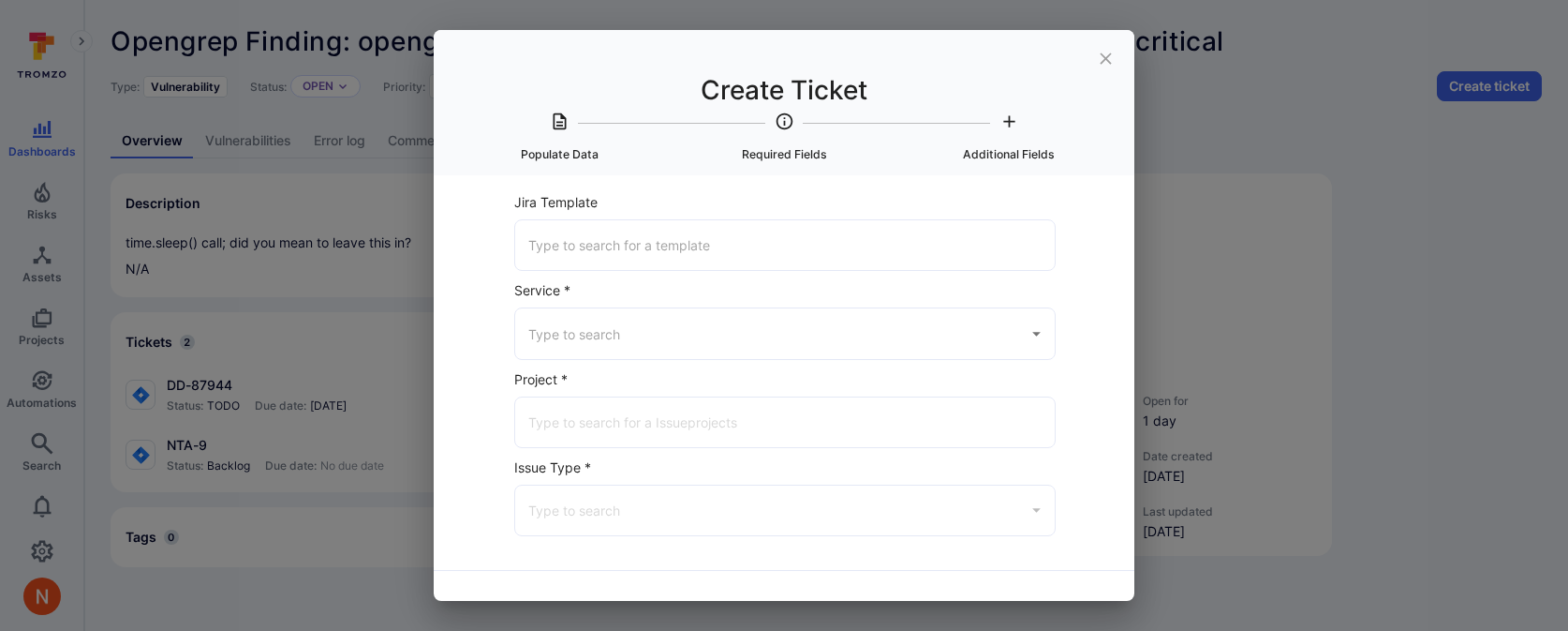
click at [763, 322] on input "Service *" at bounding box center [771, 332] width 495 height 33
